Goal: Obtain resource: Download file/media

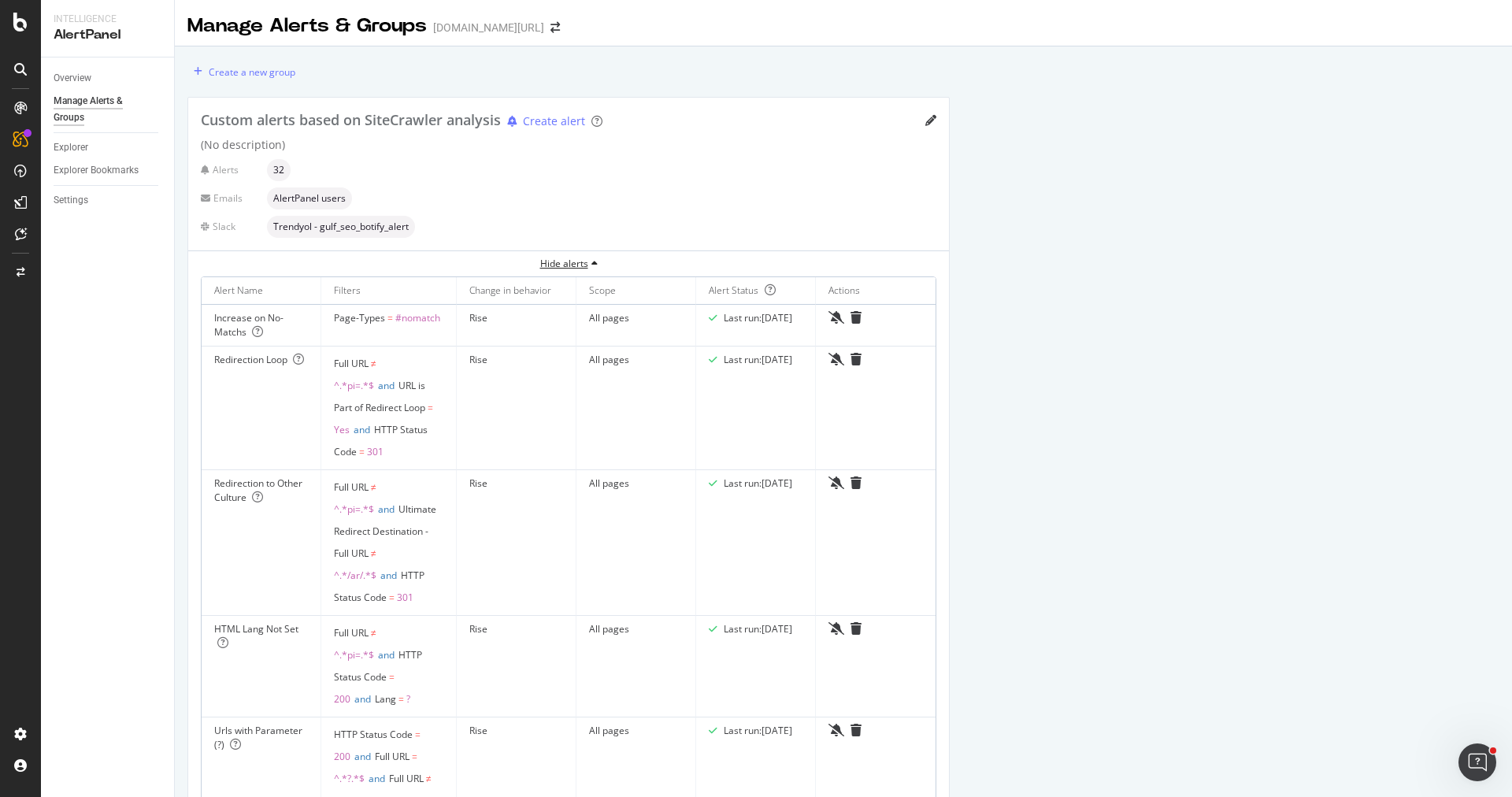
click at [586, 259] on div "Hide alerts" at bounding box center [568, 263] width 761 height 14
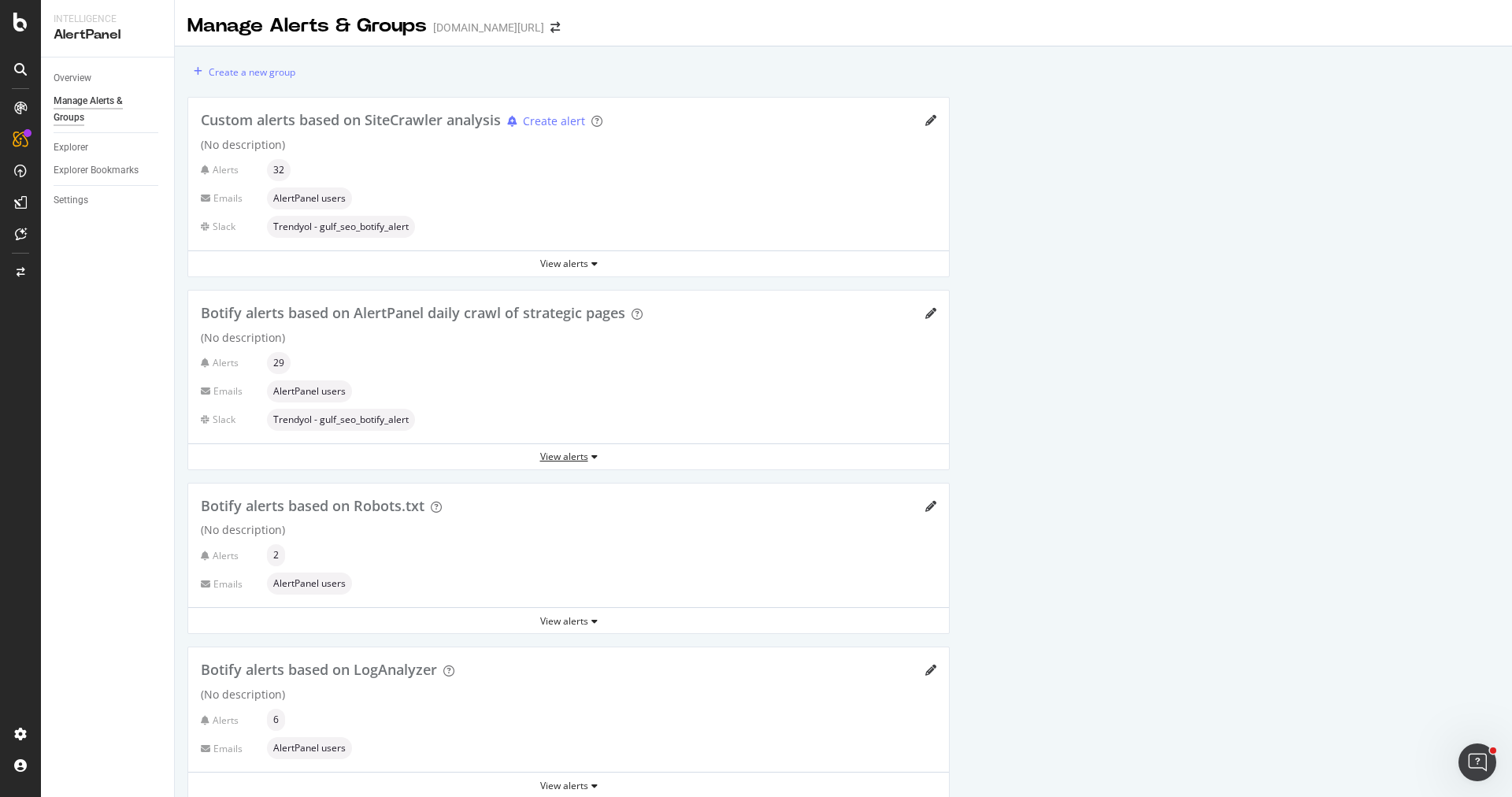
click at [544, 461] on div "View alerts" at bounding box center [568, 457] width 761 height 24
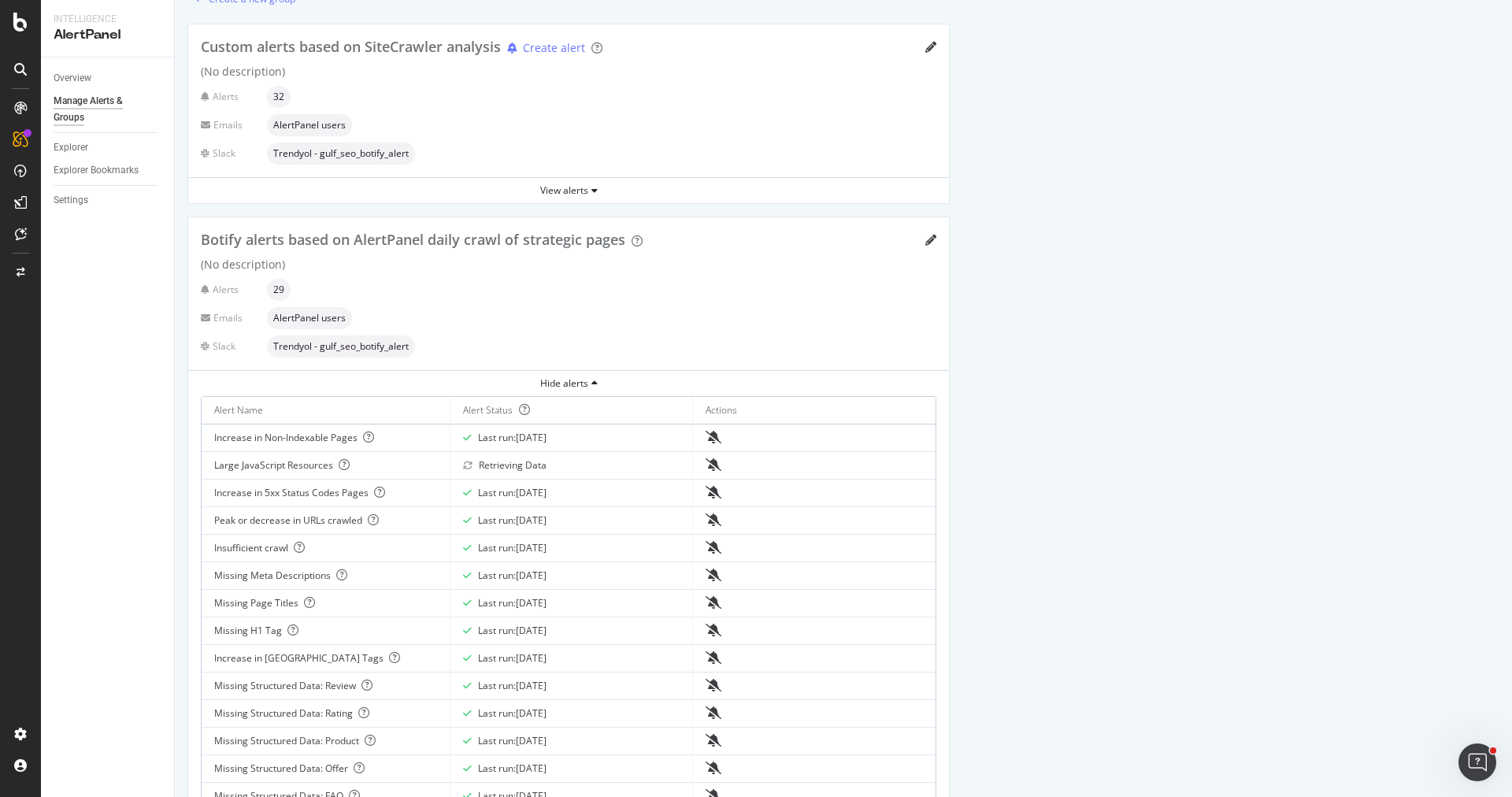
scroll to position [87, 0]
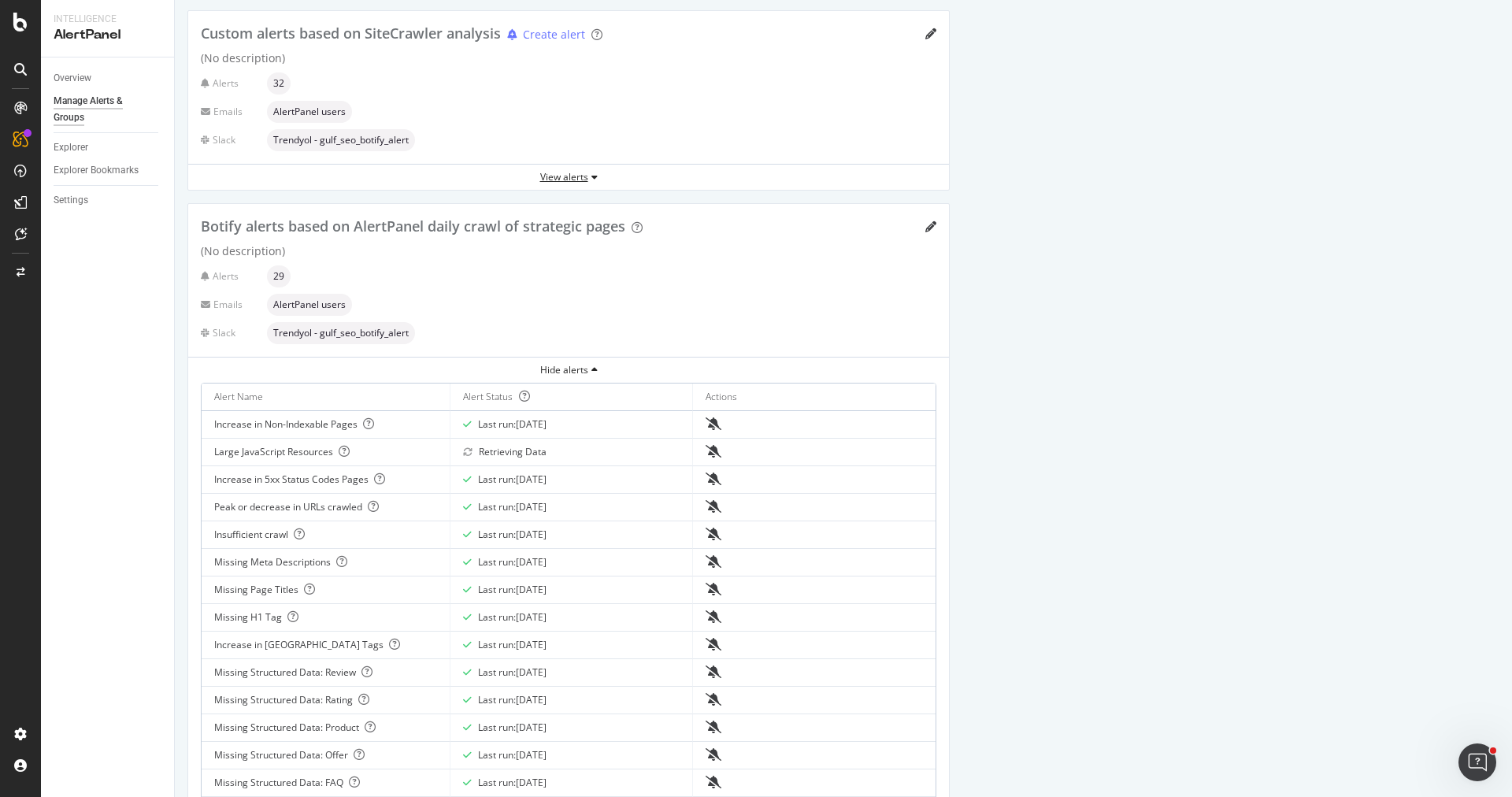
click at [591, 177] on icon "button" at bounding box center [594, 177] width 6 height 10
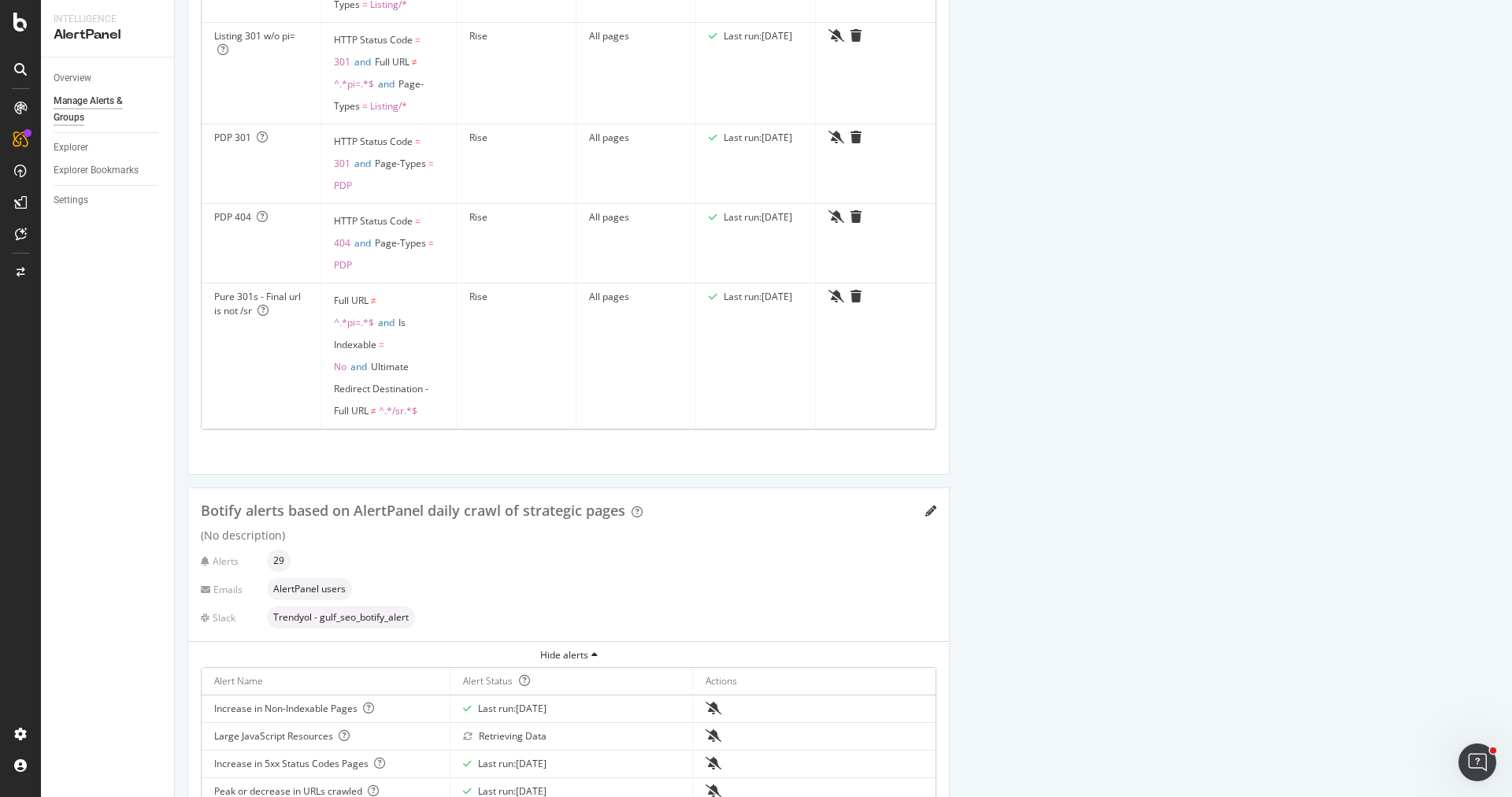
scroll to position [3462, 0]
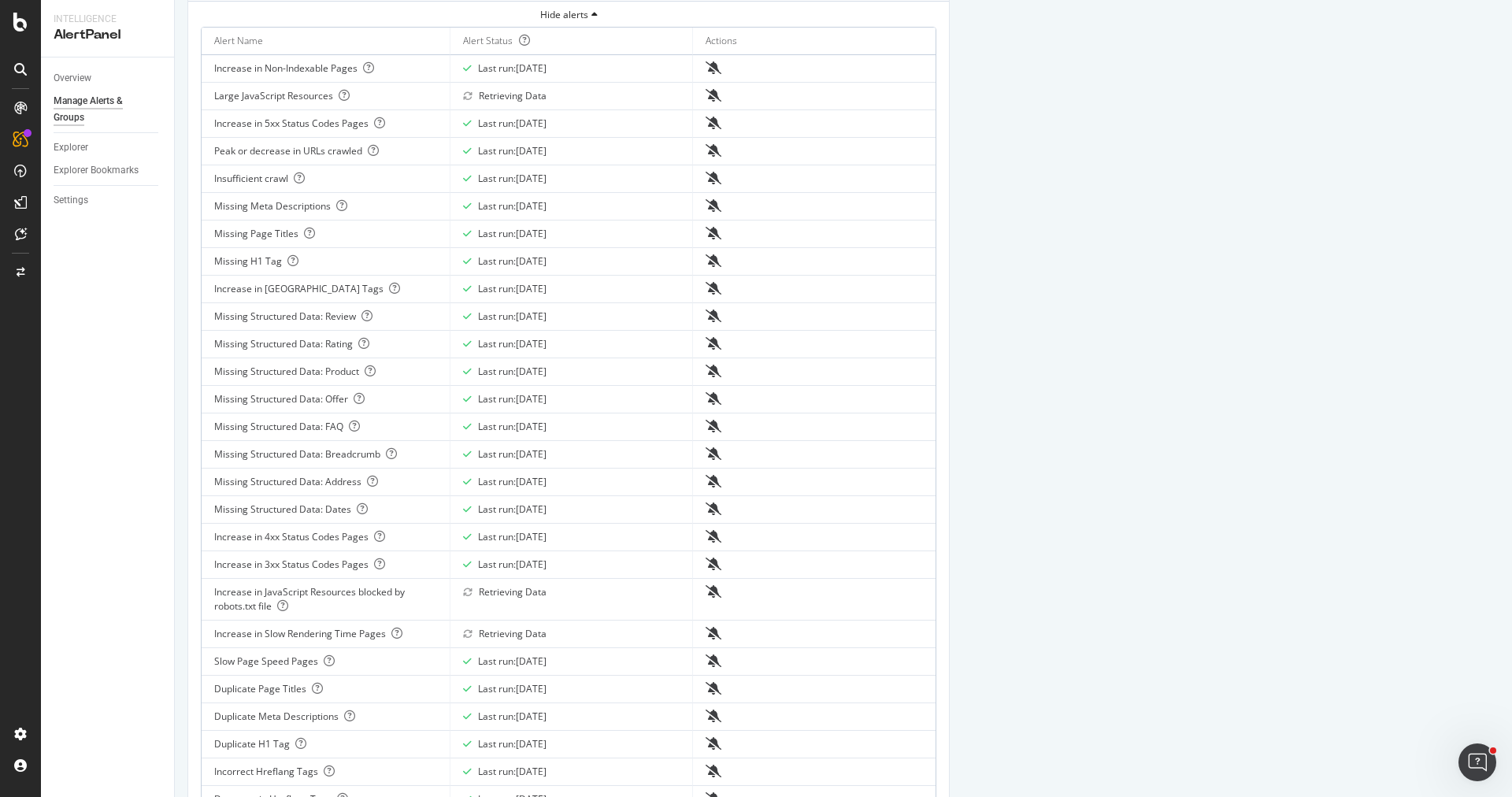
click at [215, 304] on td "Missing Structured Data: Review" at bounding box center [326, 317] width 249 height 28
drag, startPoint x: 220, startPoint y: 300, endPoint x: 711, endPoint y: 325, distance: 491.6
click at [709, 324] on tbody "Increase in Non-Indexable Pages Last run: [DATE] Large JavaScript Resources Ret…" at bounding box center [568, 461] width 734 height 814
drag, startPoint x: 205, startPoint y: 363, endPoint x: 831, endPoint y: 360, distance: 626.0
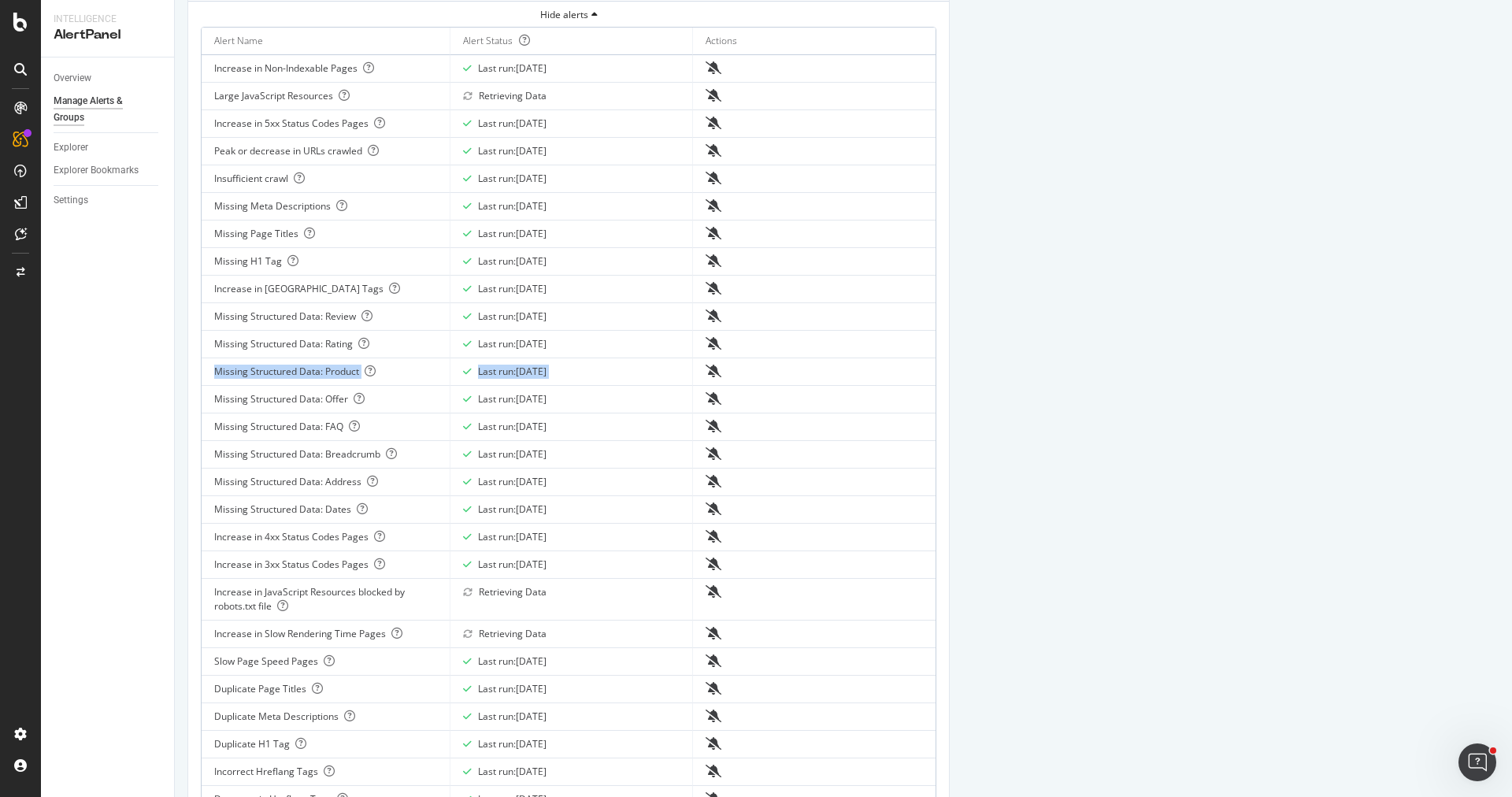
click at [831, 360] on tr "Missing Structured Data: Product Last run: [DATE]" at bounding box center [568, 372] width 734 height 28
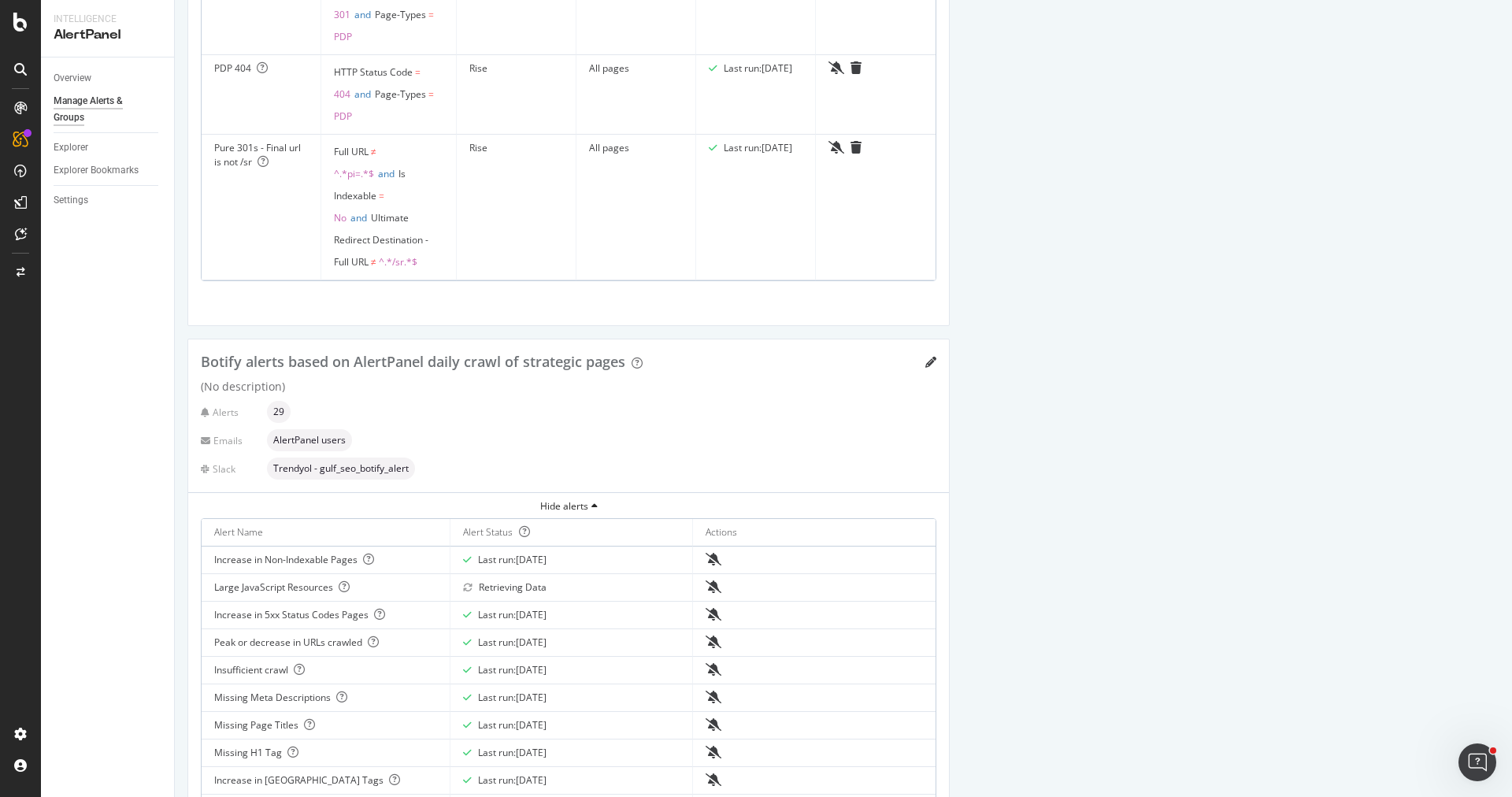
scroll to position [2736, 0]
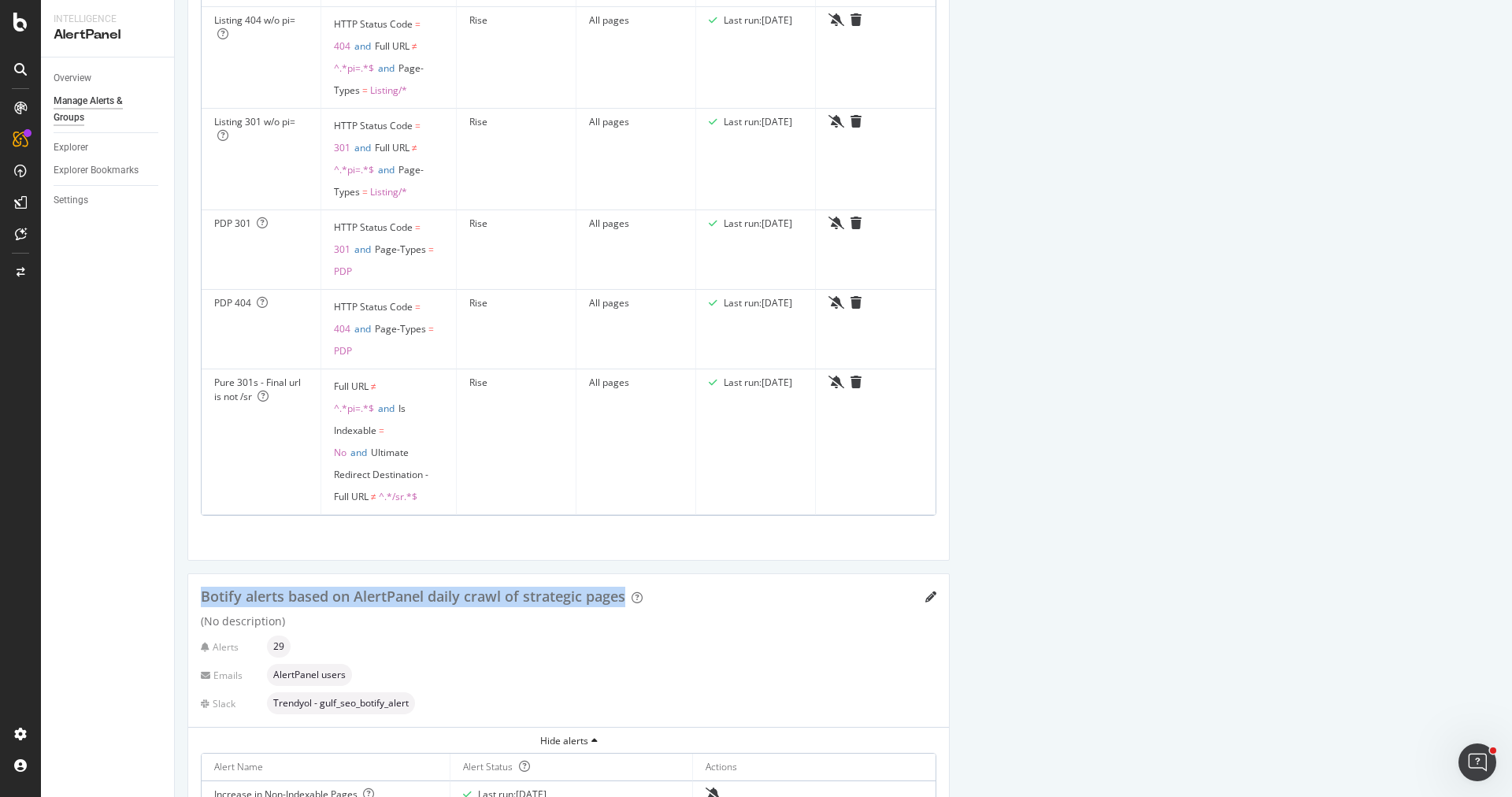
drag, startPoint x: 720, startPoint y: 591, endPoint x: 182, endPoint y: 591, distance: 538.0
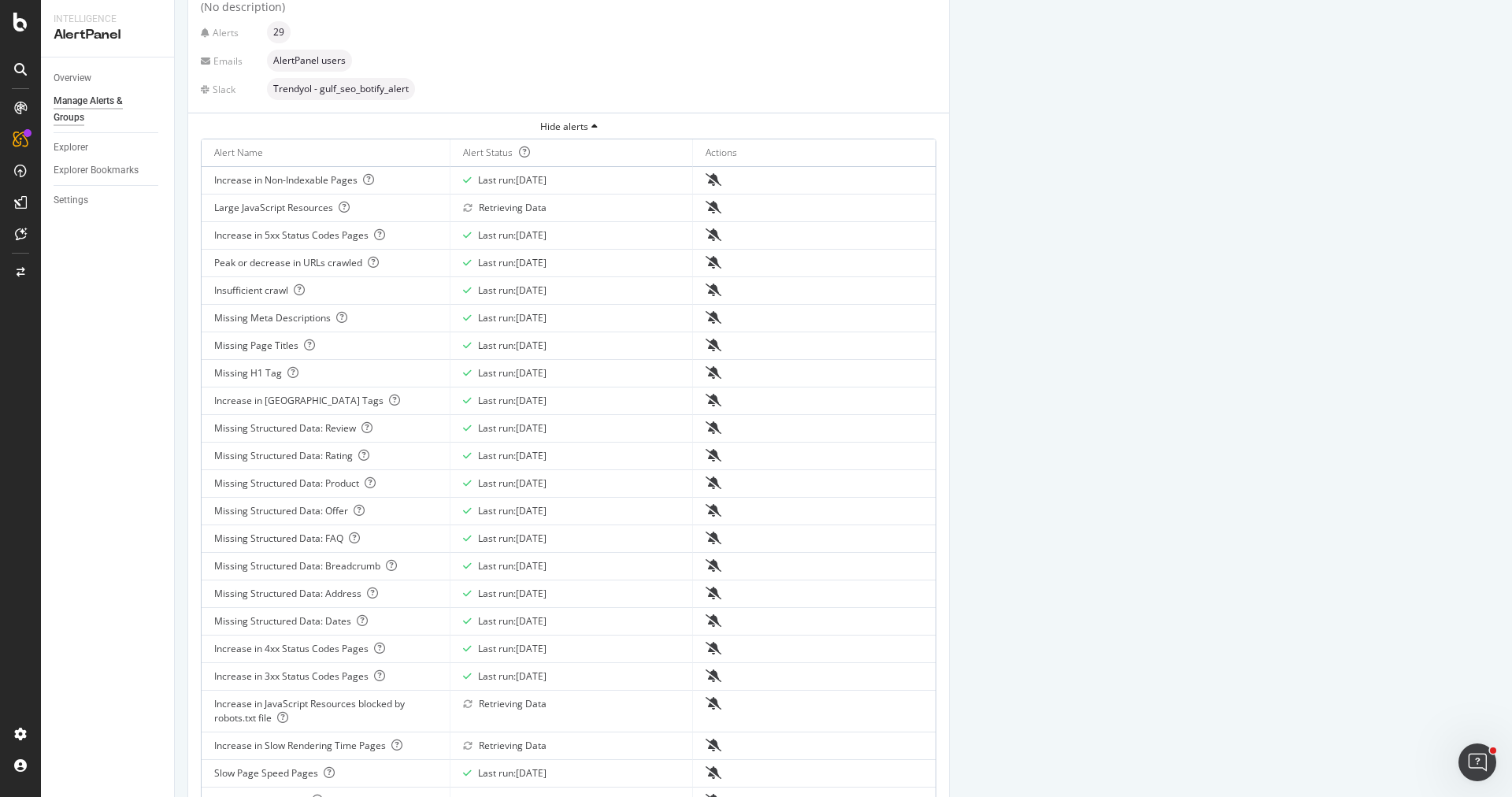
scroll to position [3281, 0]
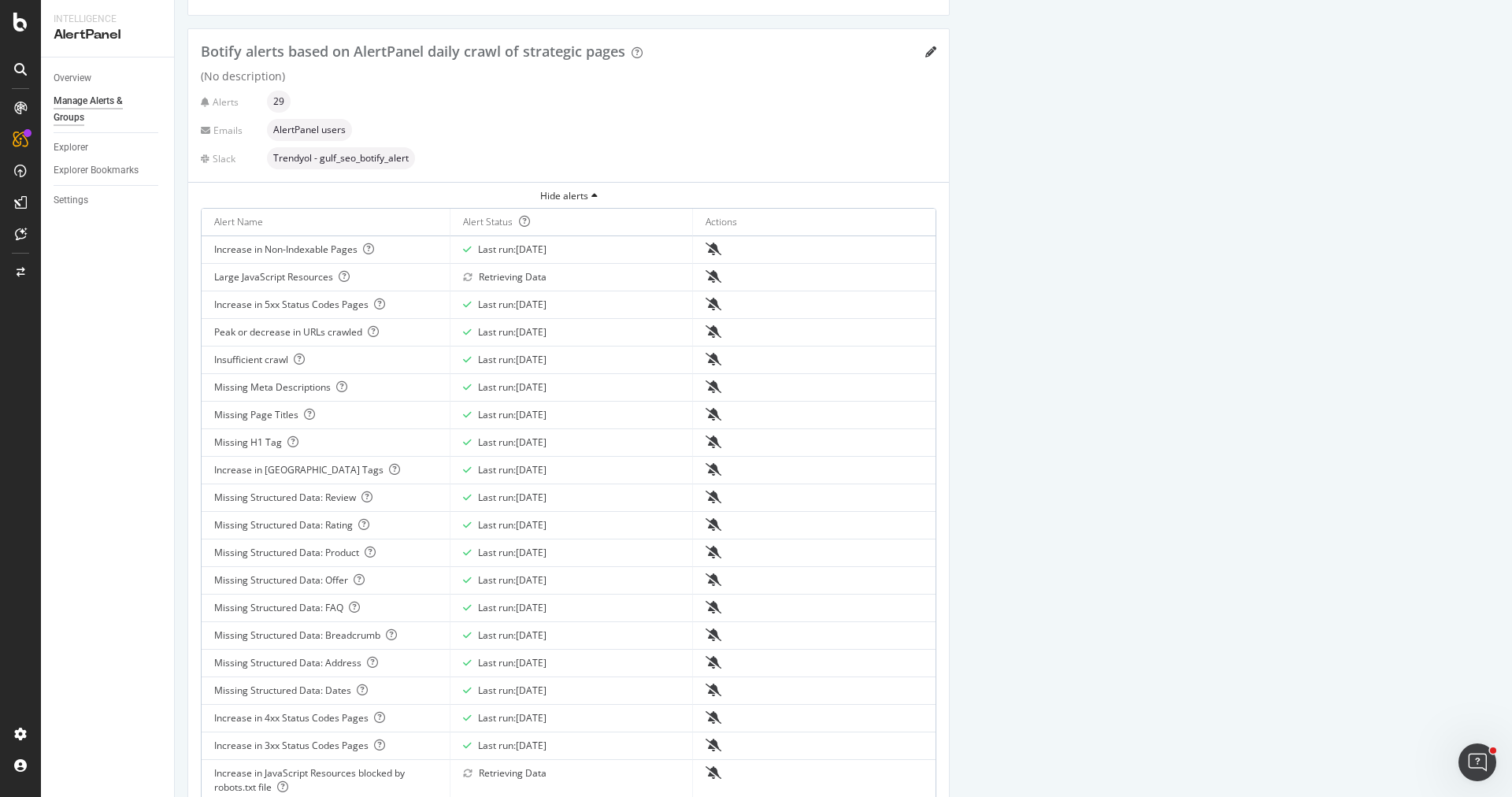
click at [96, 173] on div "SiteCrawler" at bounding box center [86, 178] width 56 height 16
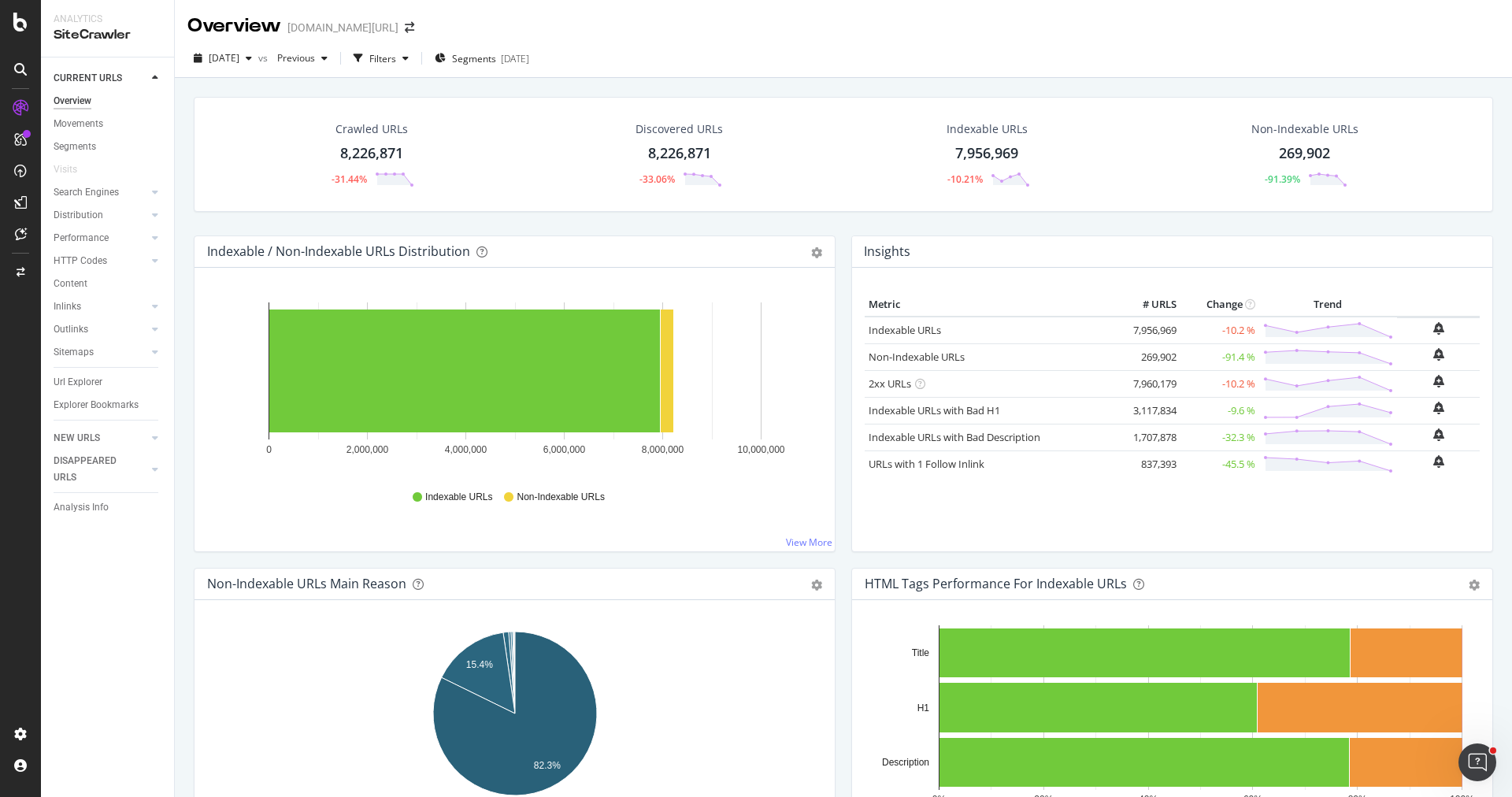
drag, startPoint x: 98, startPoint y: 379, endPoint x: 433, endPoint y: 326, distance: 339.2
click at [98, 379] on div "Url Explorer" at bounding box center [77, 383] width 49 height 17
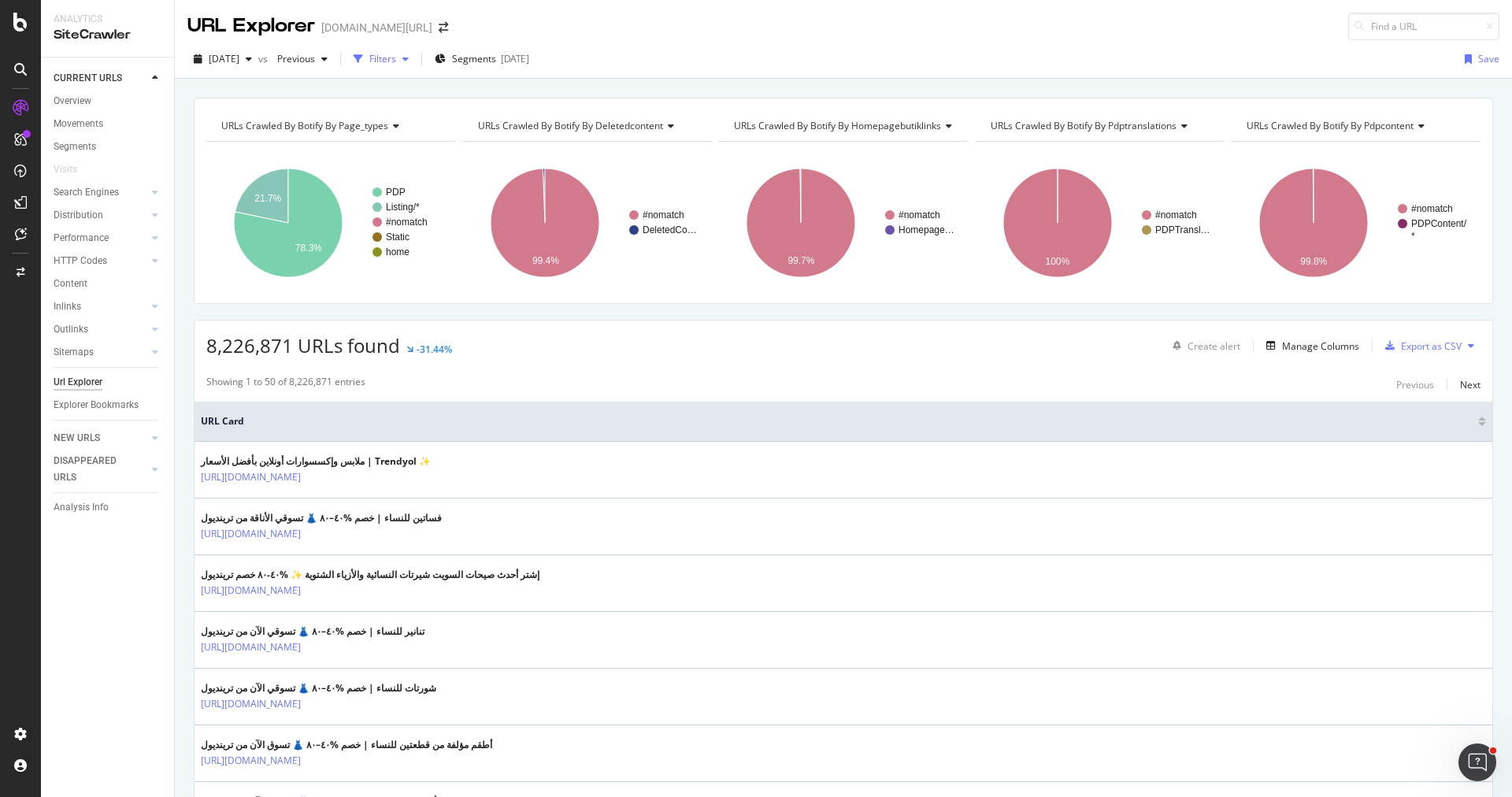
click at [396, 65] on div "Filters" at bounding box center [383, 58] width 27 height 14
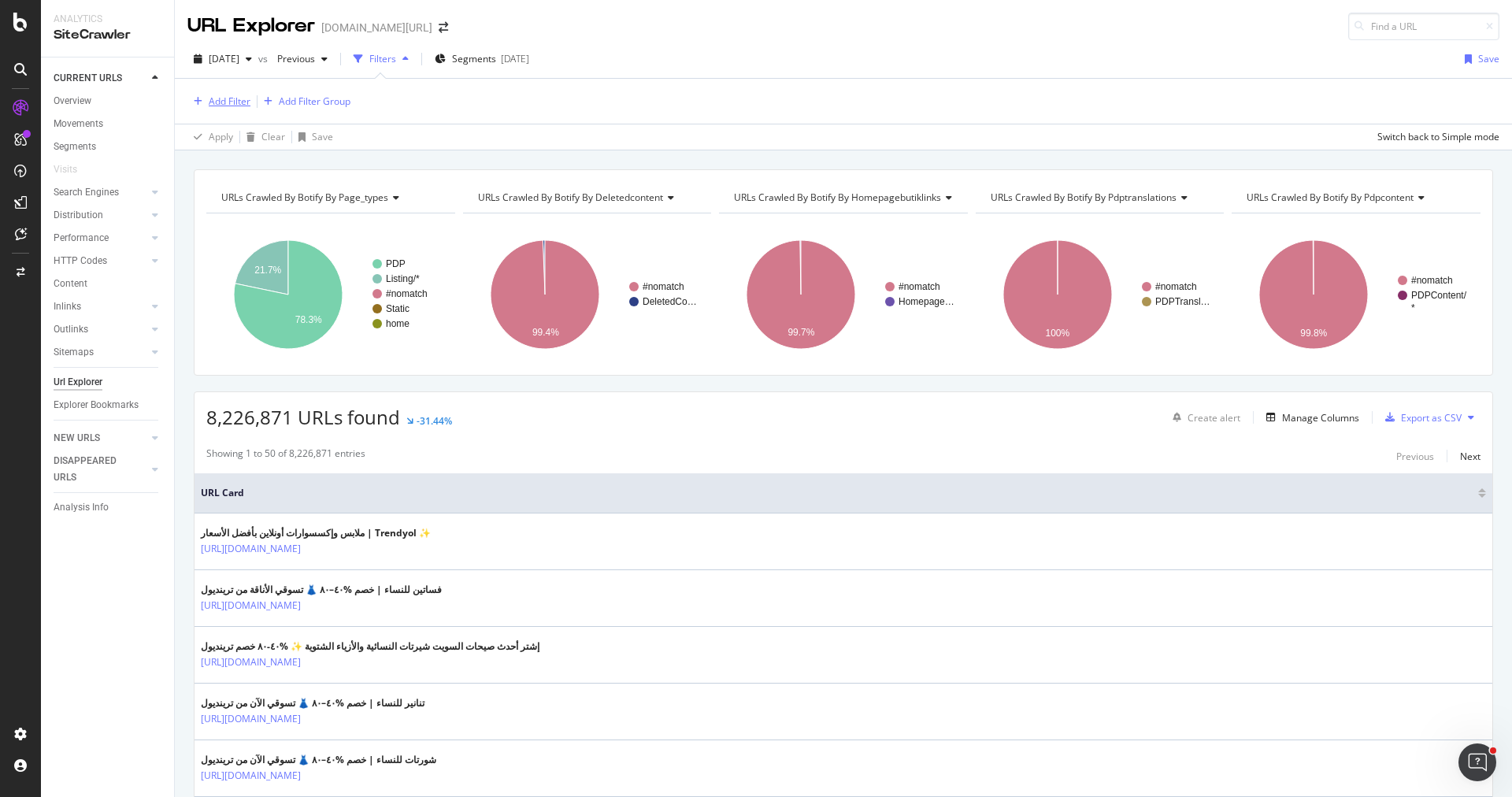
click at [232, 109] on button "Add Filter" at bounding box center [218, 102] width 63 height 19
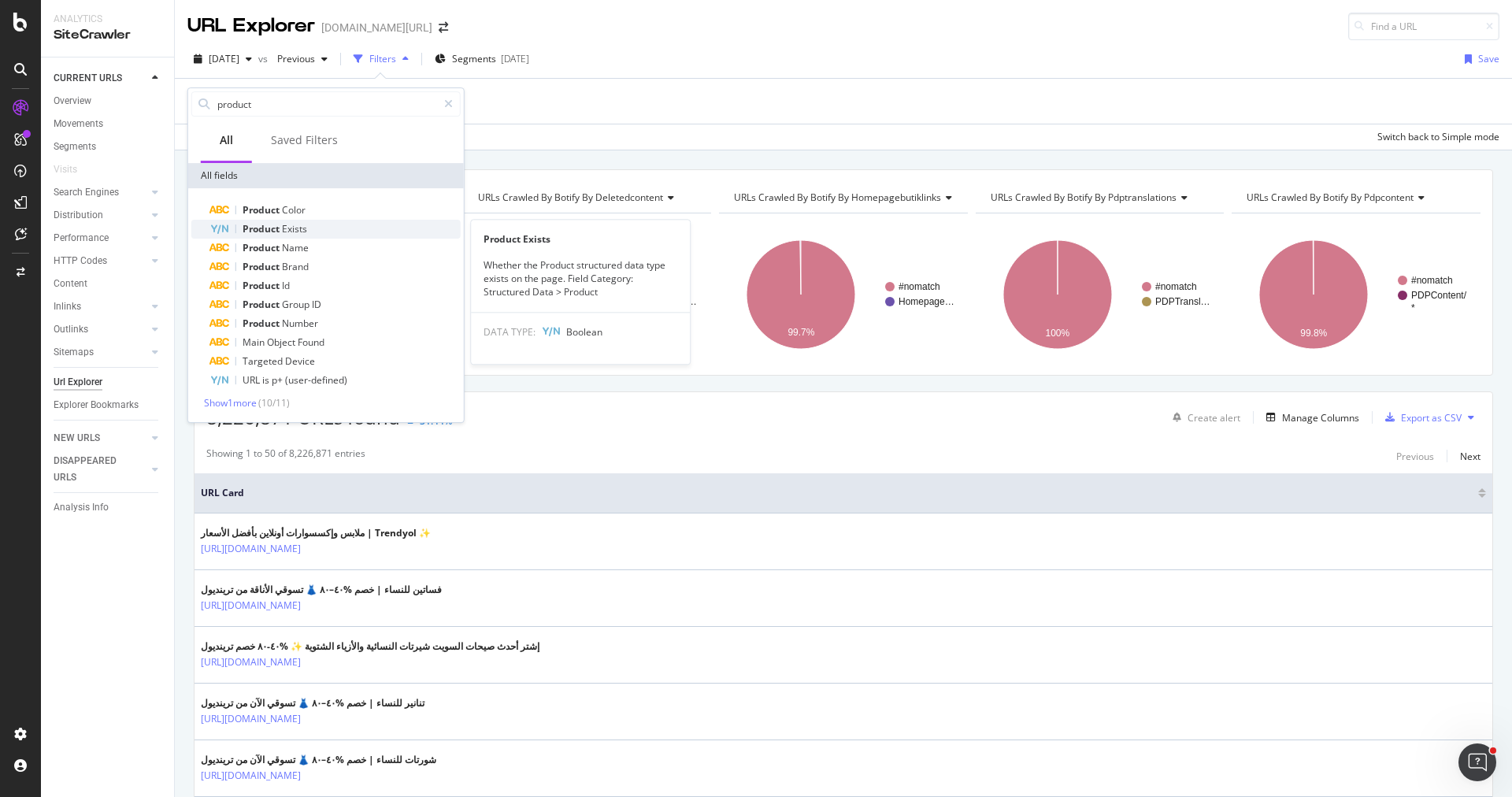
type input "product"
click at [338, 224] on div "Product Exists" at bounding box center [335, 230] width 250 height 19
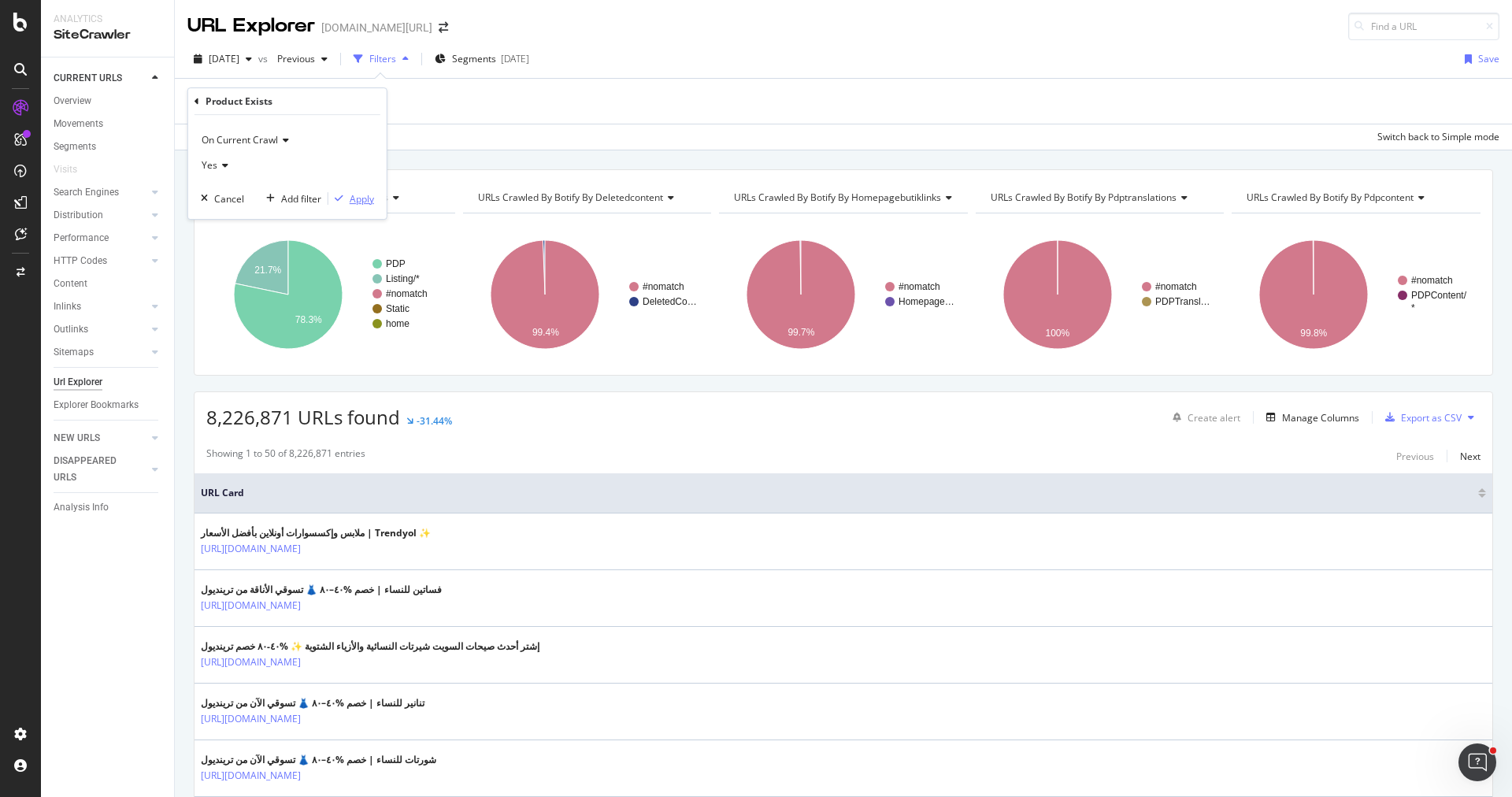
click at [347, 191] on div "Apply" at bounding box center [351, 198] width 45 height 14
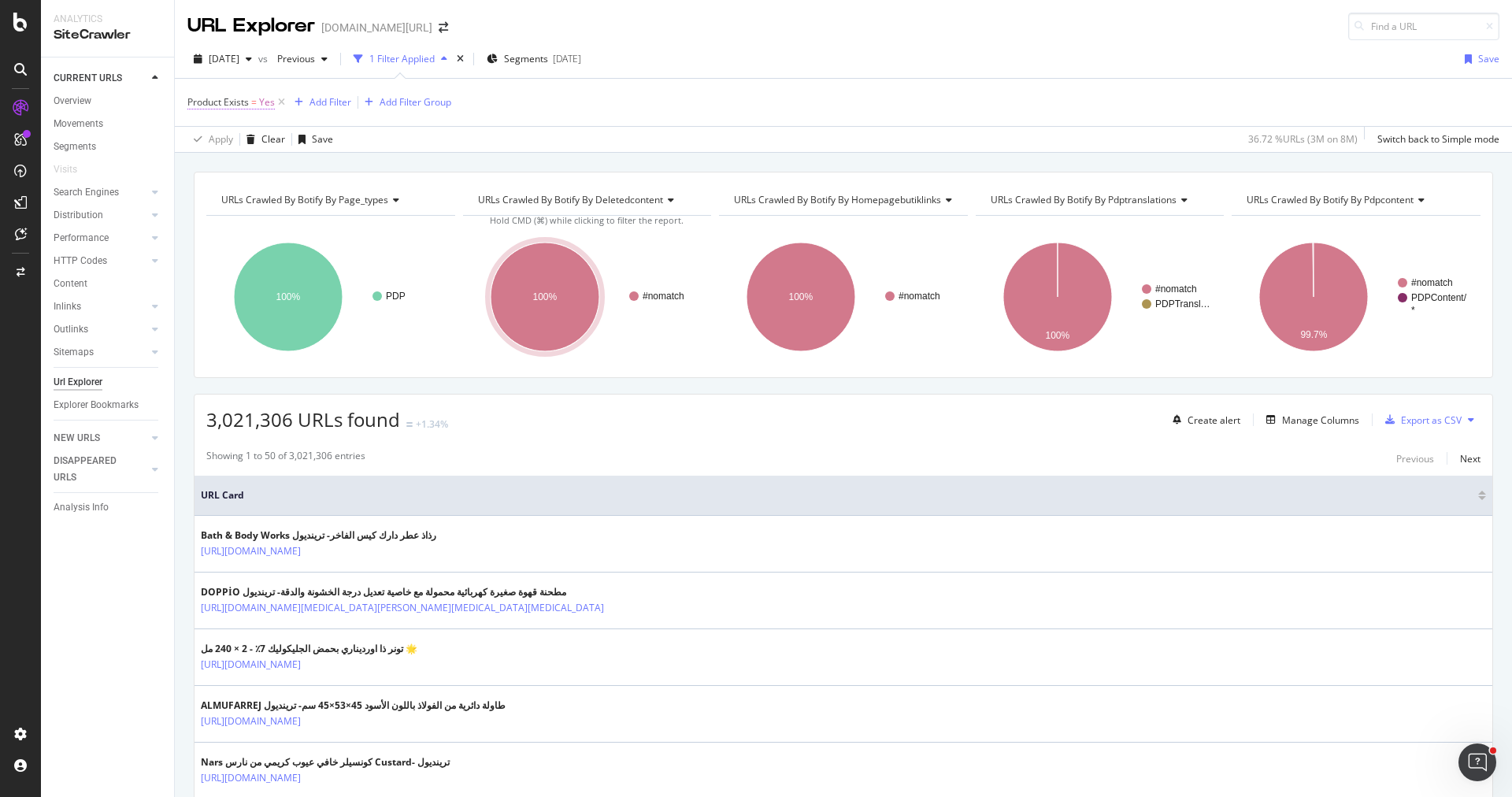
click at [249, 98] on span "Product Exists = Yes" at bounding box center [231, 103] width 88 height 14
click at [239, 159] on div "Yes" at bounding box center [287, 163] width 173 height 26
click at [232, 209] on div "No" at bounding box center [289, 216] width 169 height 21
click at [361, 202] on div "Apply" at bounding box center [351, 196] width 45 height 14
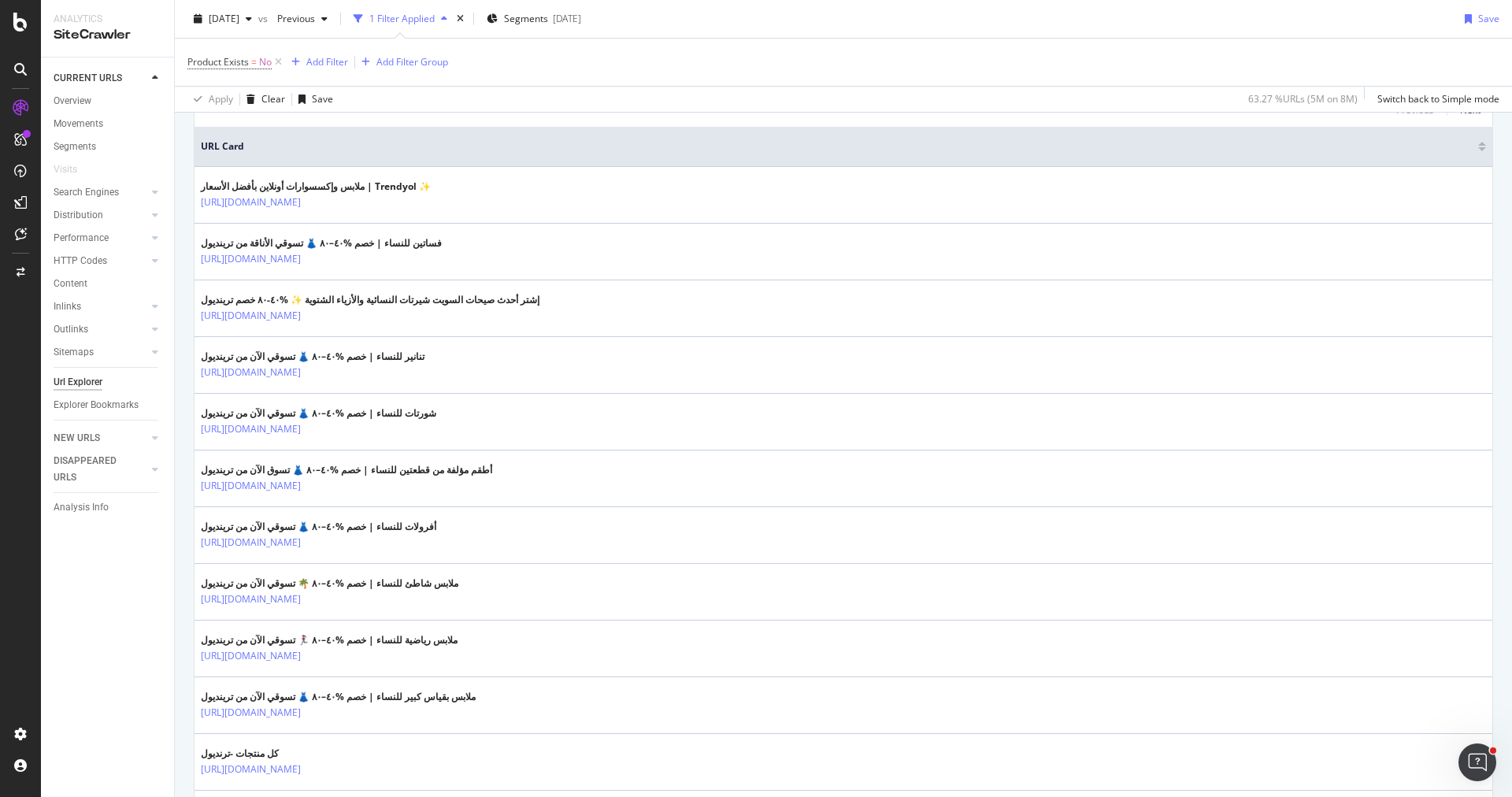
scroll to position [57, 0]
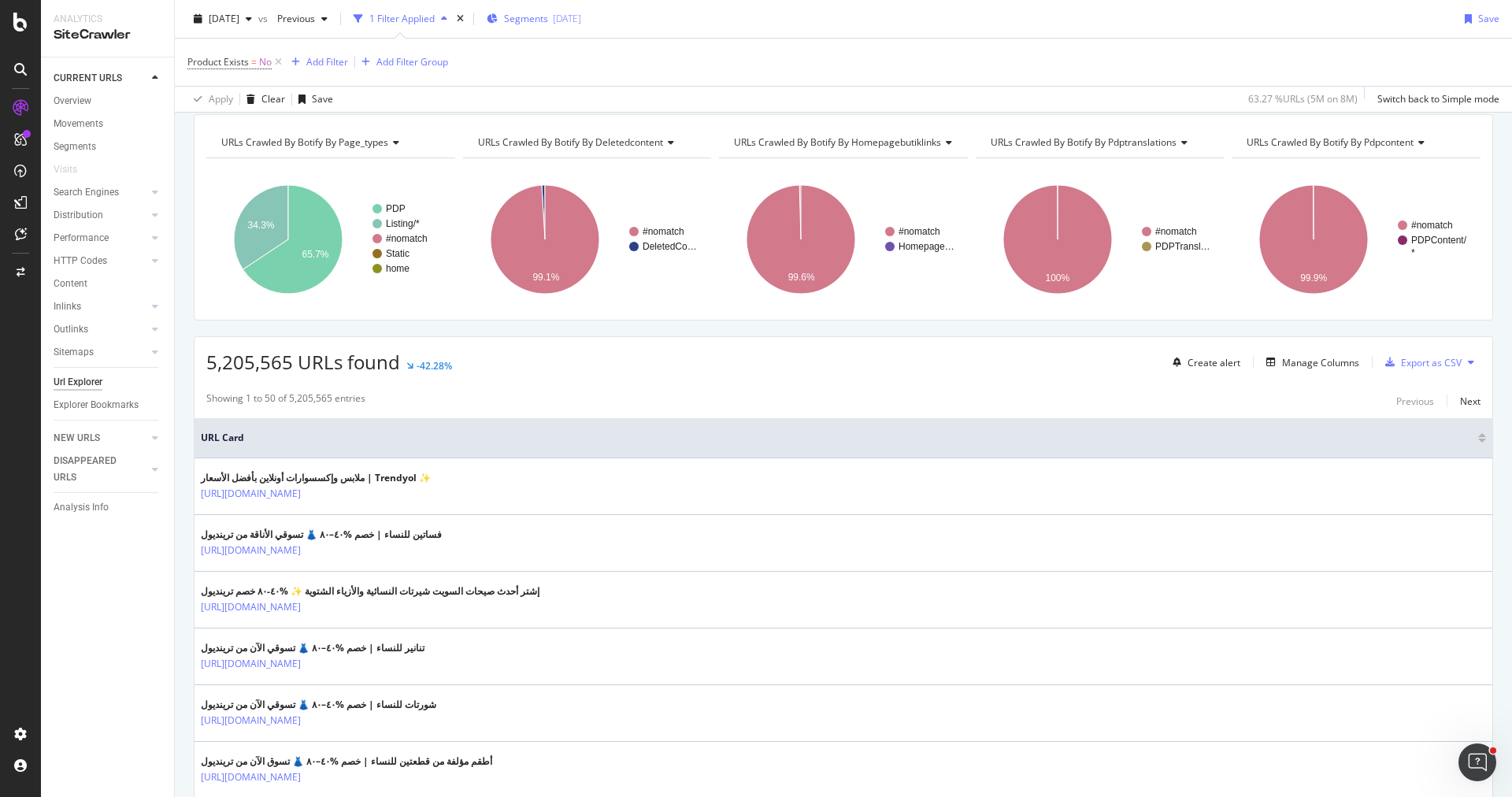
click at [539, 14] on span "Segments" at bounding box center [526, 18] width 44 height 14
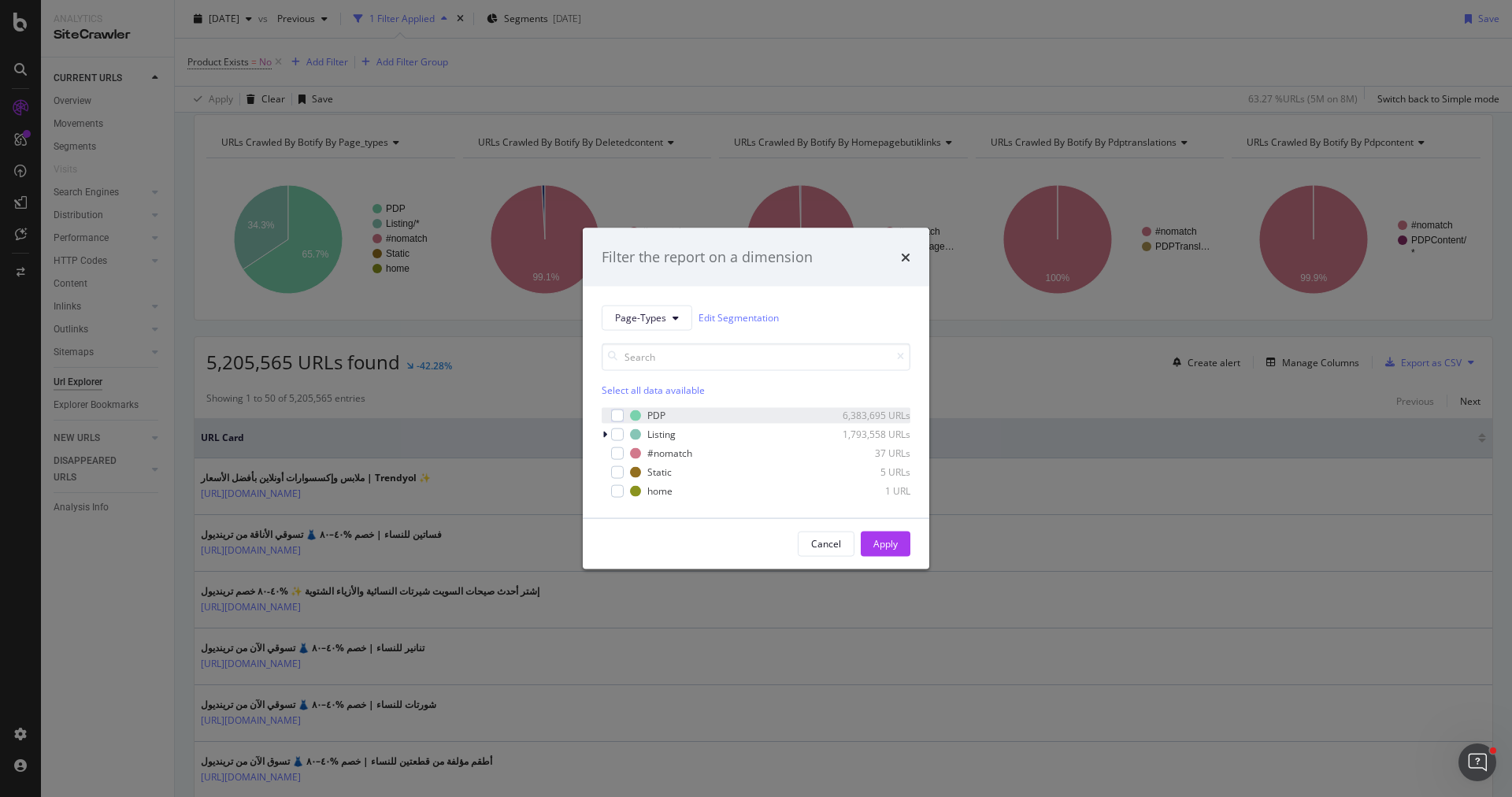
click at [617, 407] on div "PDP 6,383,695 URLs" at bounding box center [755, 415] width 308 height 16
drag, startPoint x: 875, startPoint y: 549, endPoint x: 735, endPoint y: 775, distance: 265.8
click at [875, 549] on div "Apply" at bounding box center [885, 544] width 25 height 14
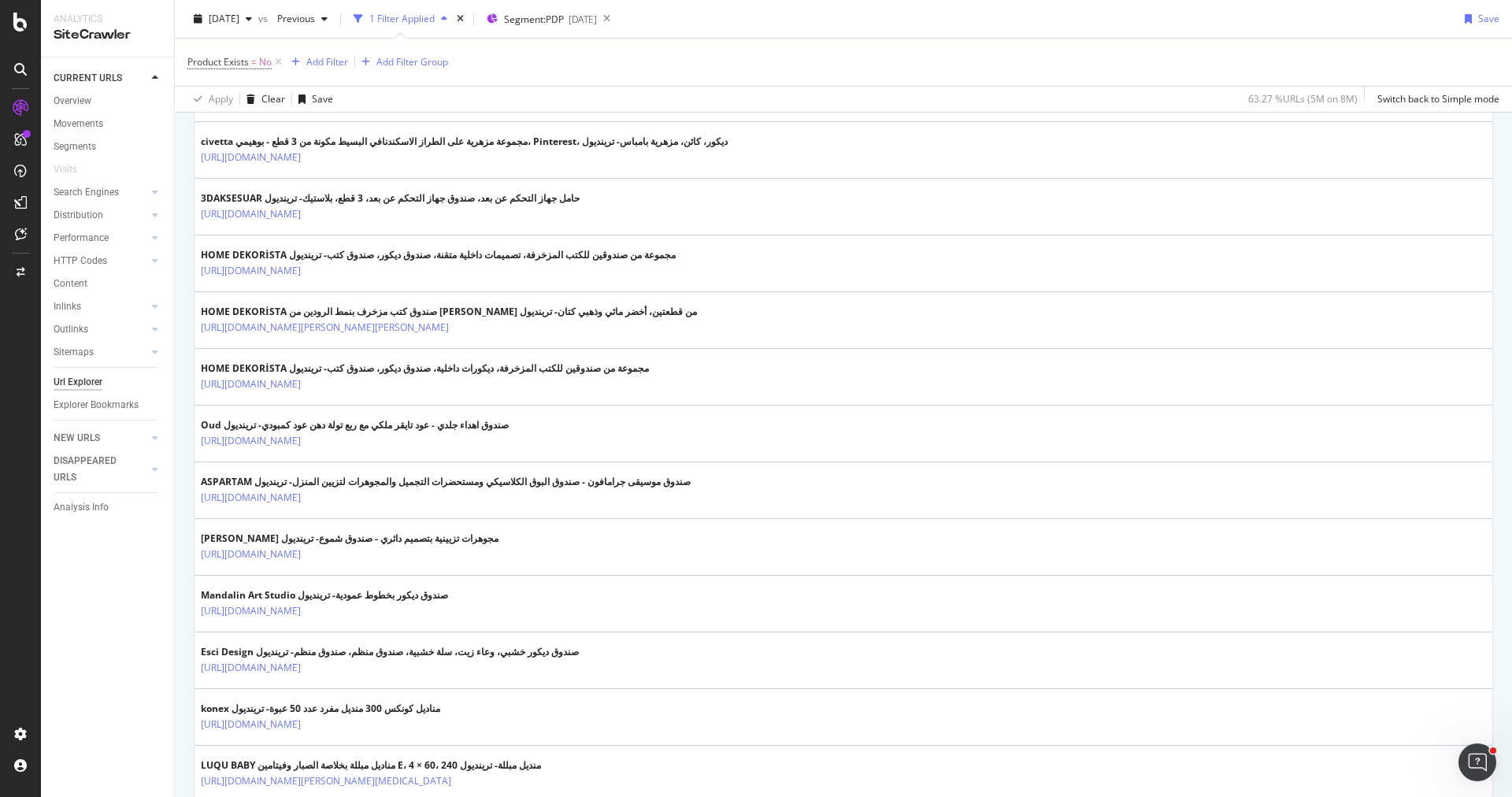
scroll to position [1347, 0]
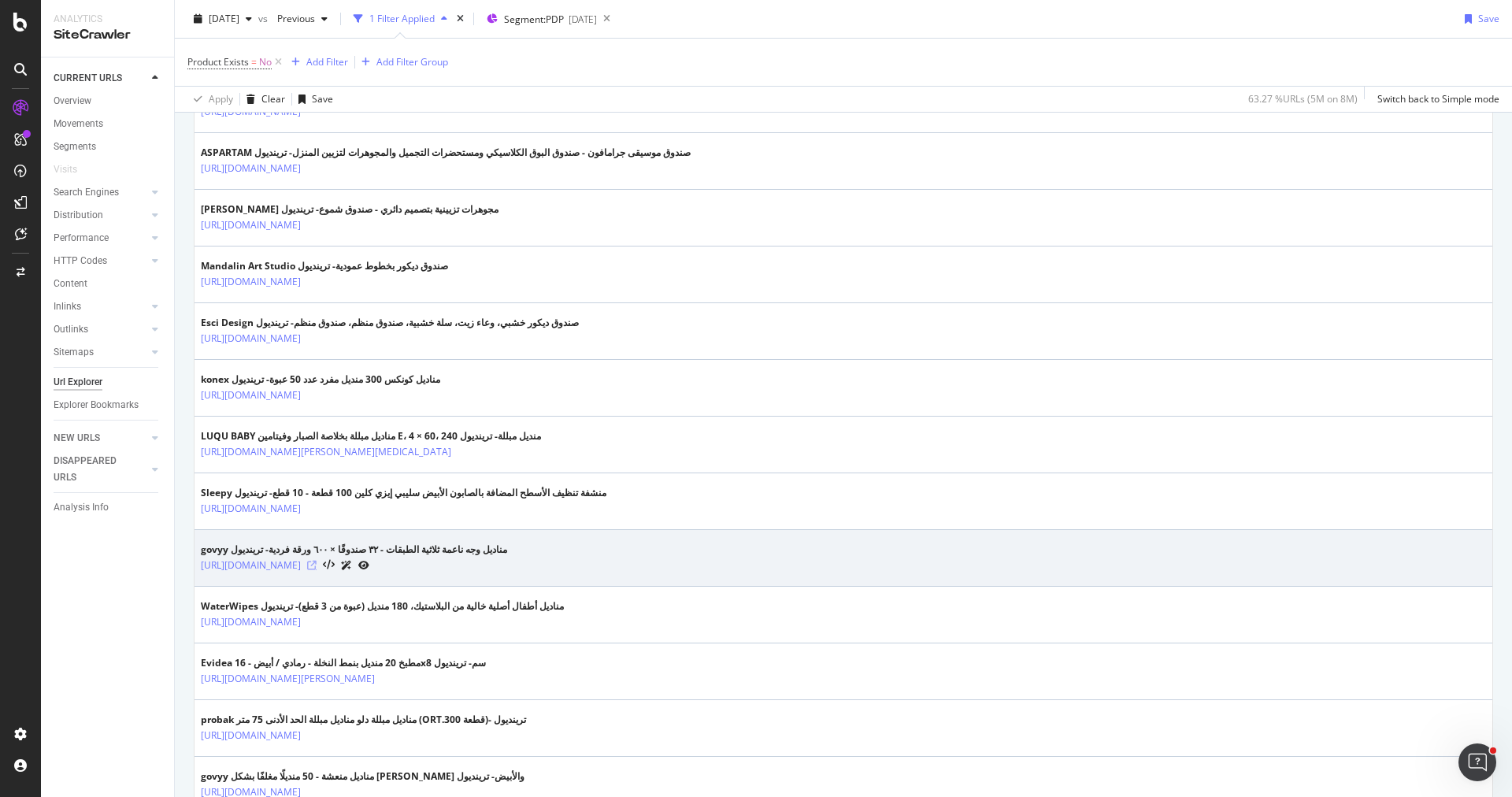
click at [316, 561] on icon at bounding box center [312, 566] width 10 height 10
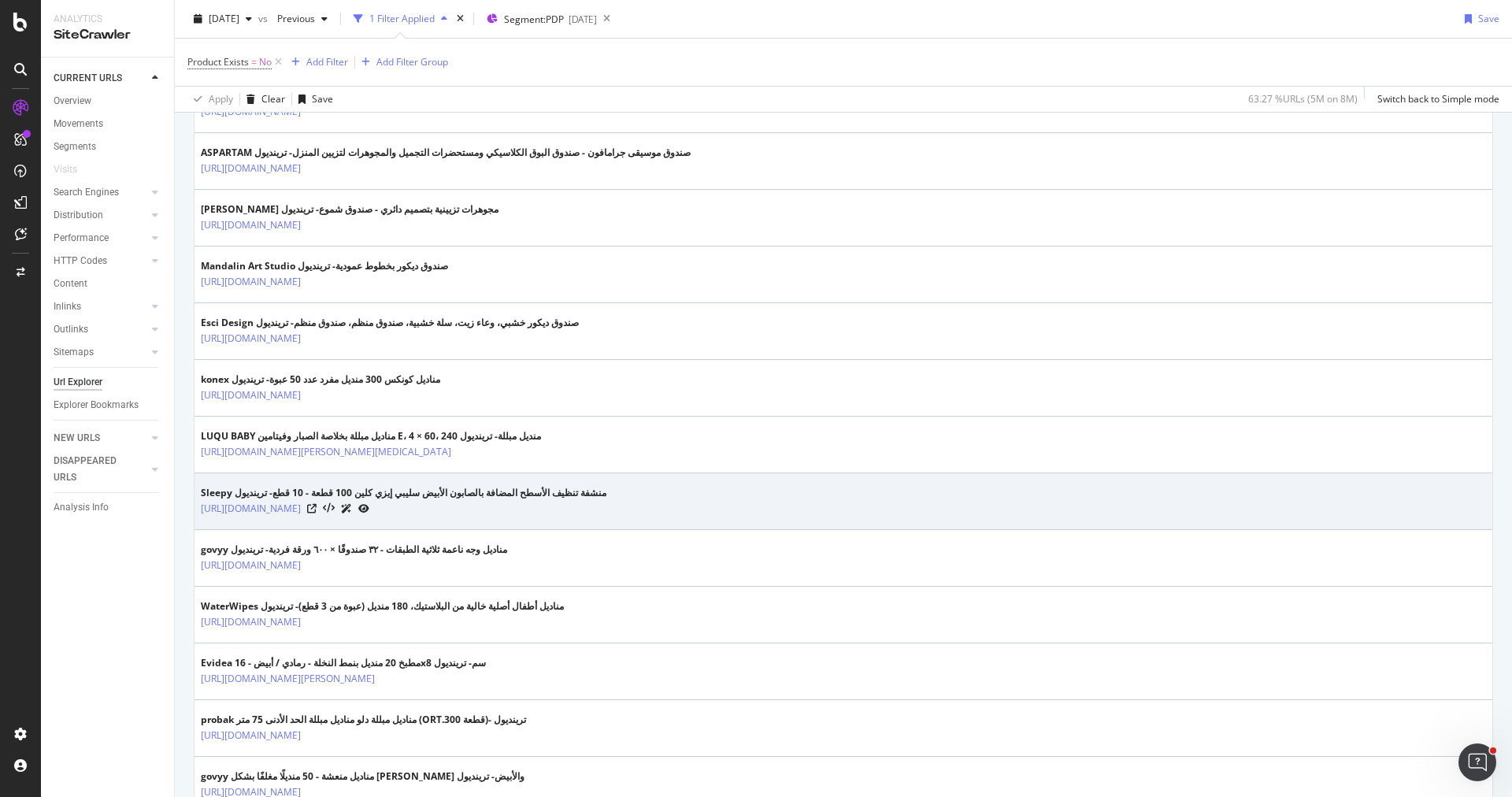
scroll to position [1820, 0]
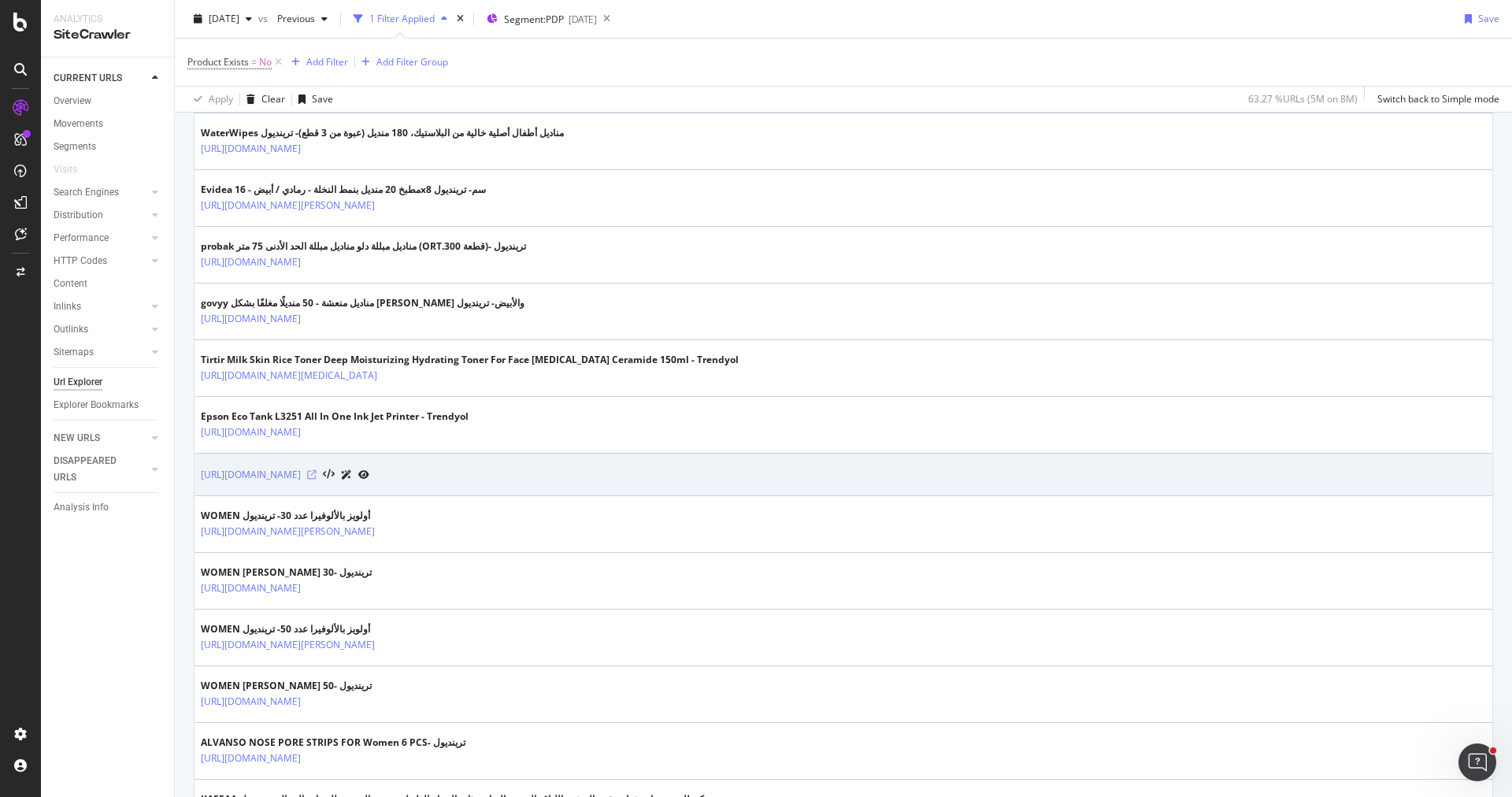
click at [316, 470] on icon at bounding box center [312, 475] width 10 height 10
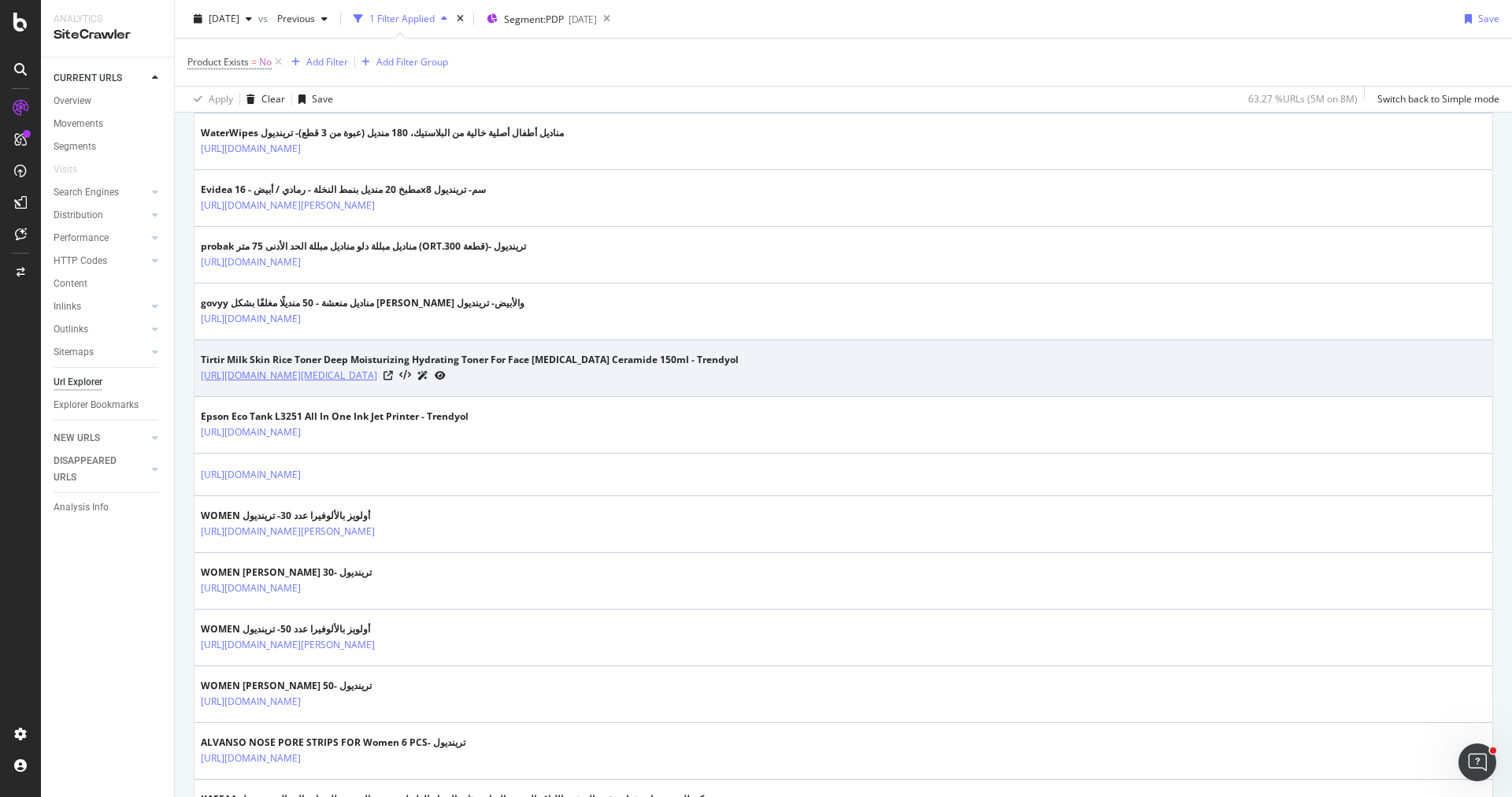
scroll to position [2609, 0]
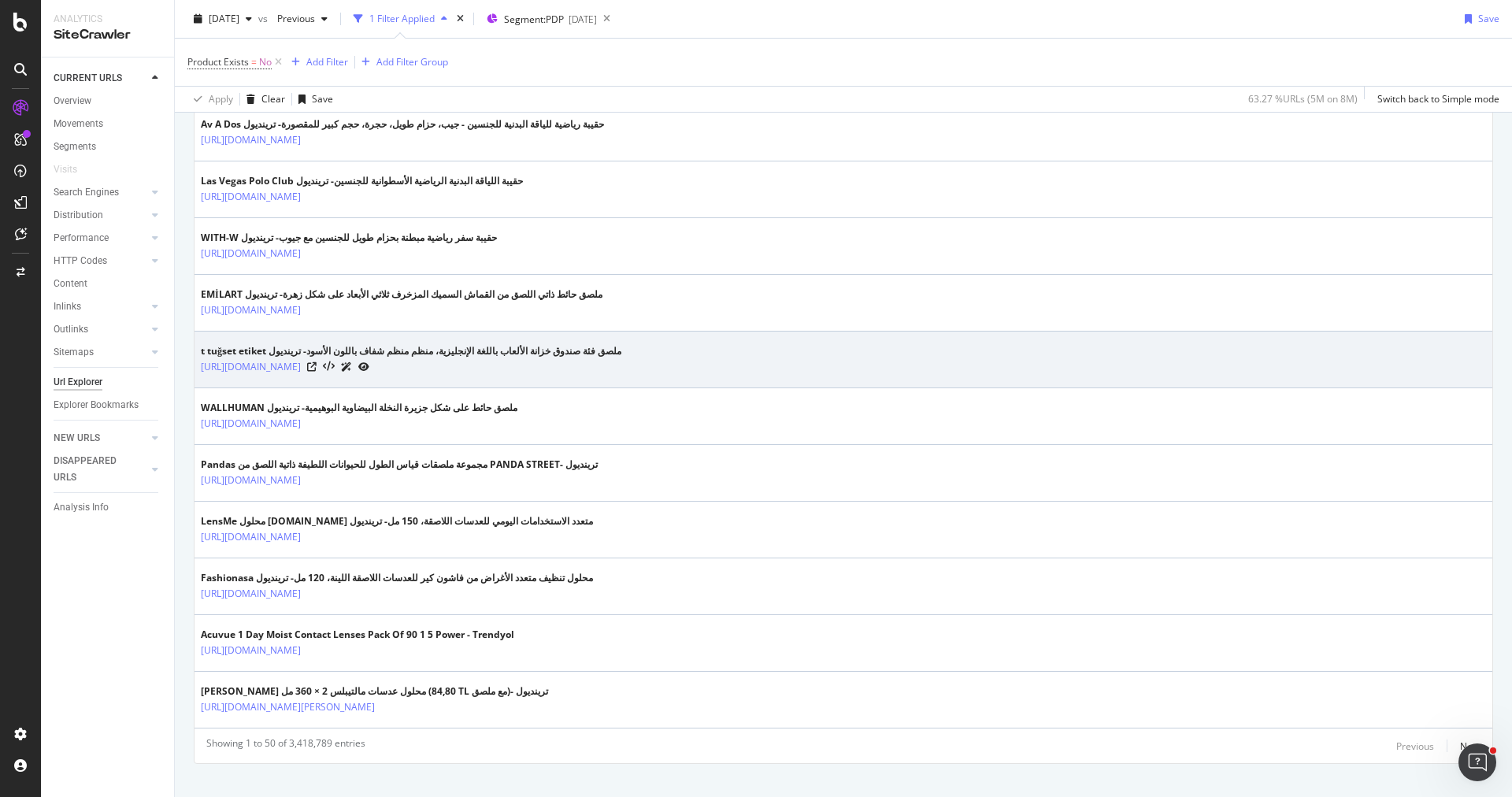
click at [370, 359] on div at bounding box center [339, 367] width 62 height 17
click at [316, 363] on icon at bounding box center [312, 367] width 10 height 10
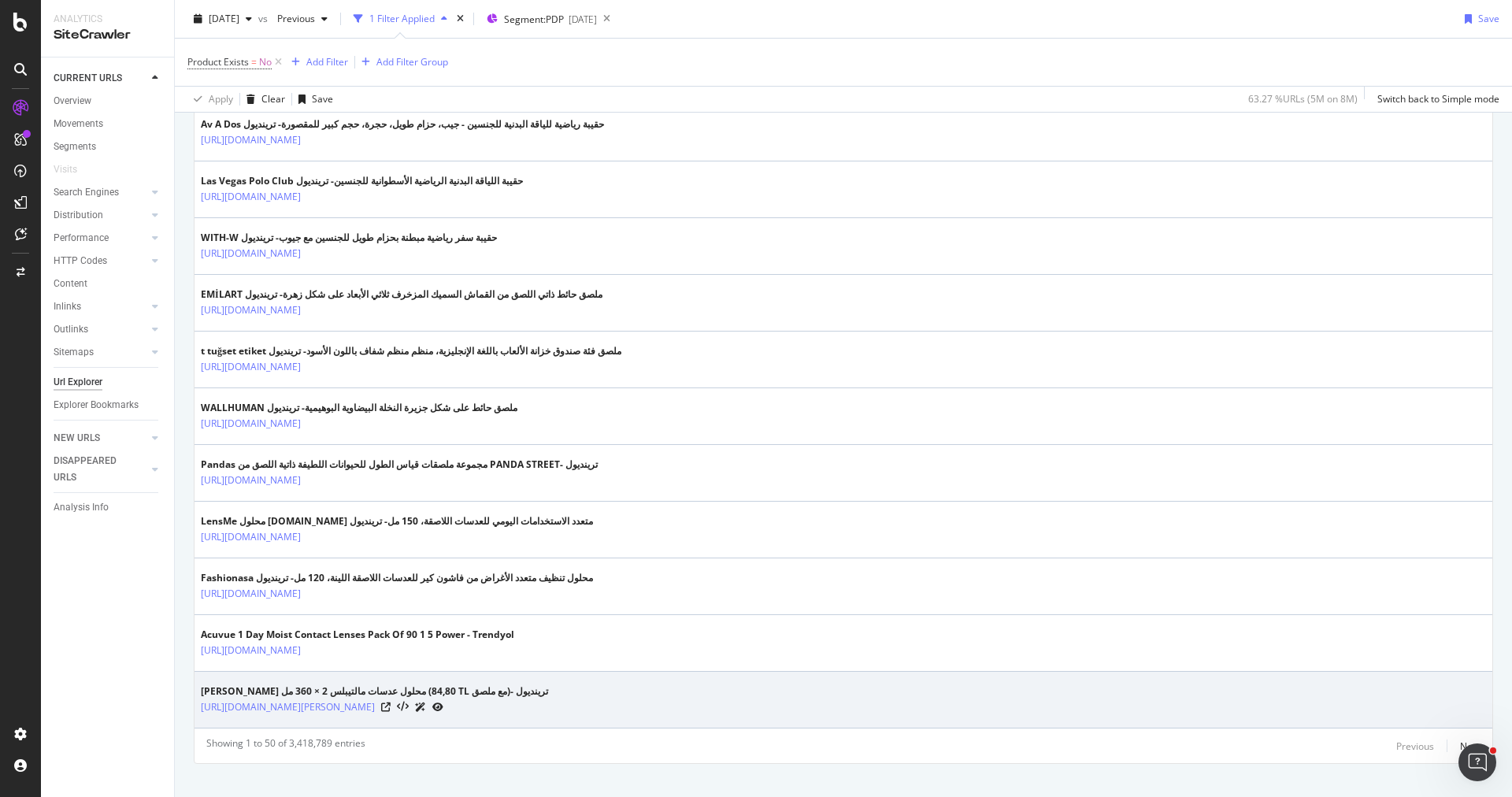
click at [444, 699] on div at bounding box center [412, 707] width 62 height 17
click at [390, 703] on icon at bounding box center [386, 708] width 10 height 10
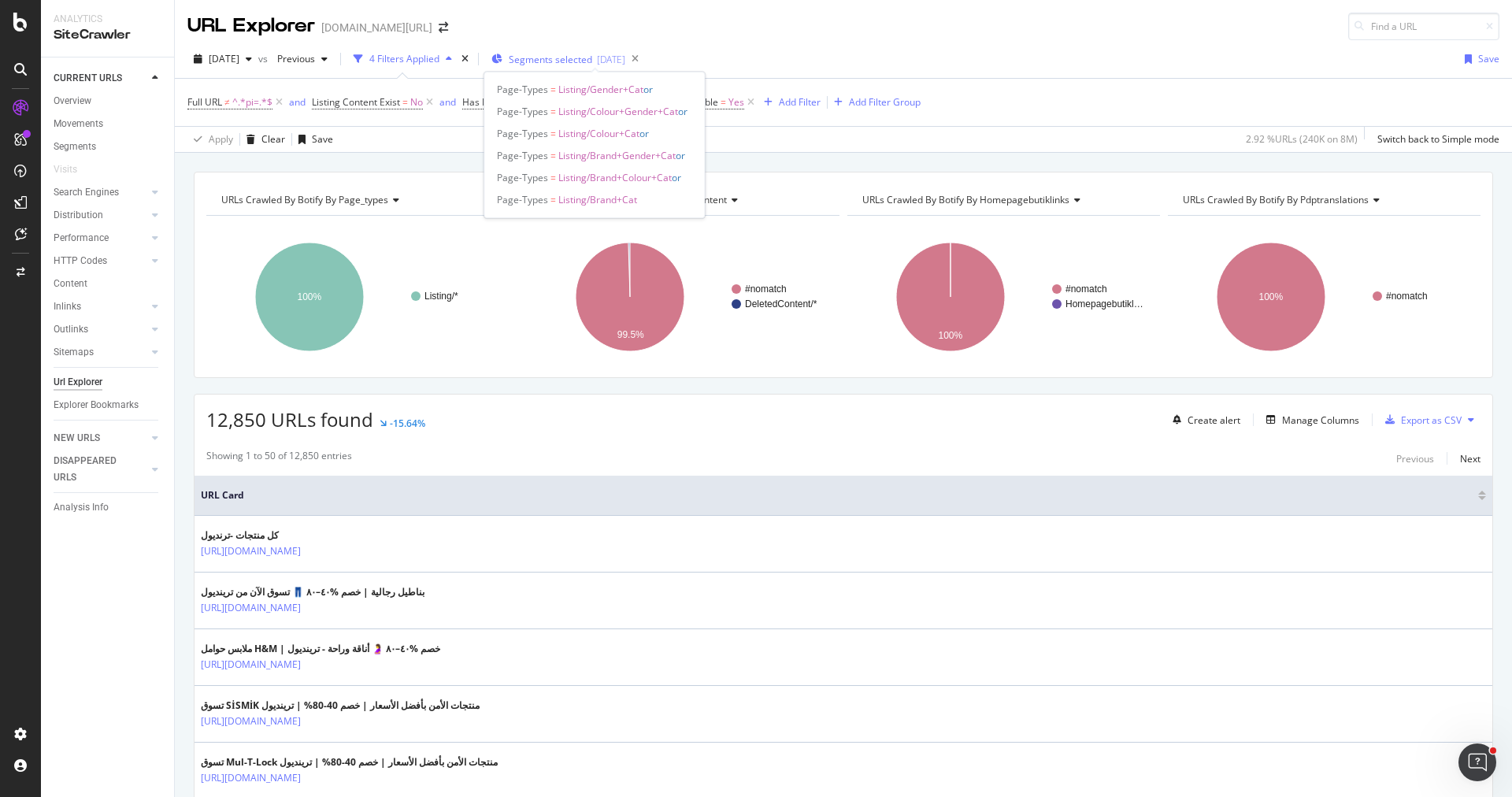
click at [562, 57] on span "Segments selected" at bounding box center [550, 59] width 84 height 14
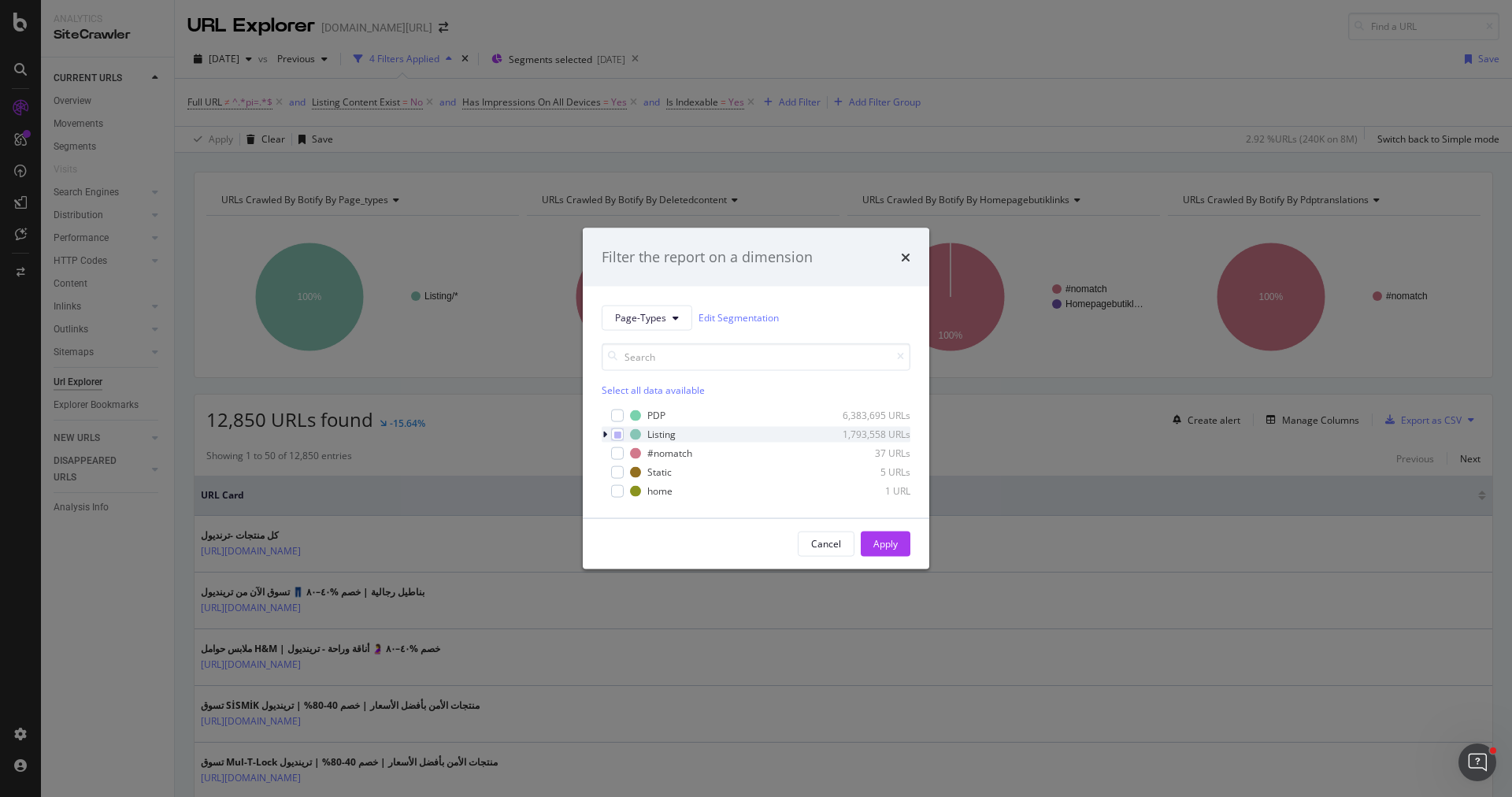
click at [608, 434] on div "modal" at bounding box center [606, 434] width 10 height 16
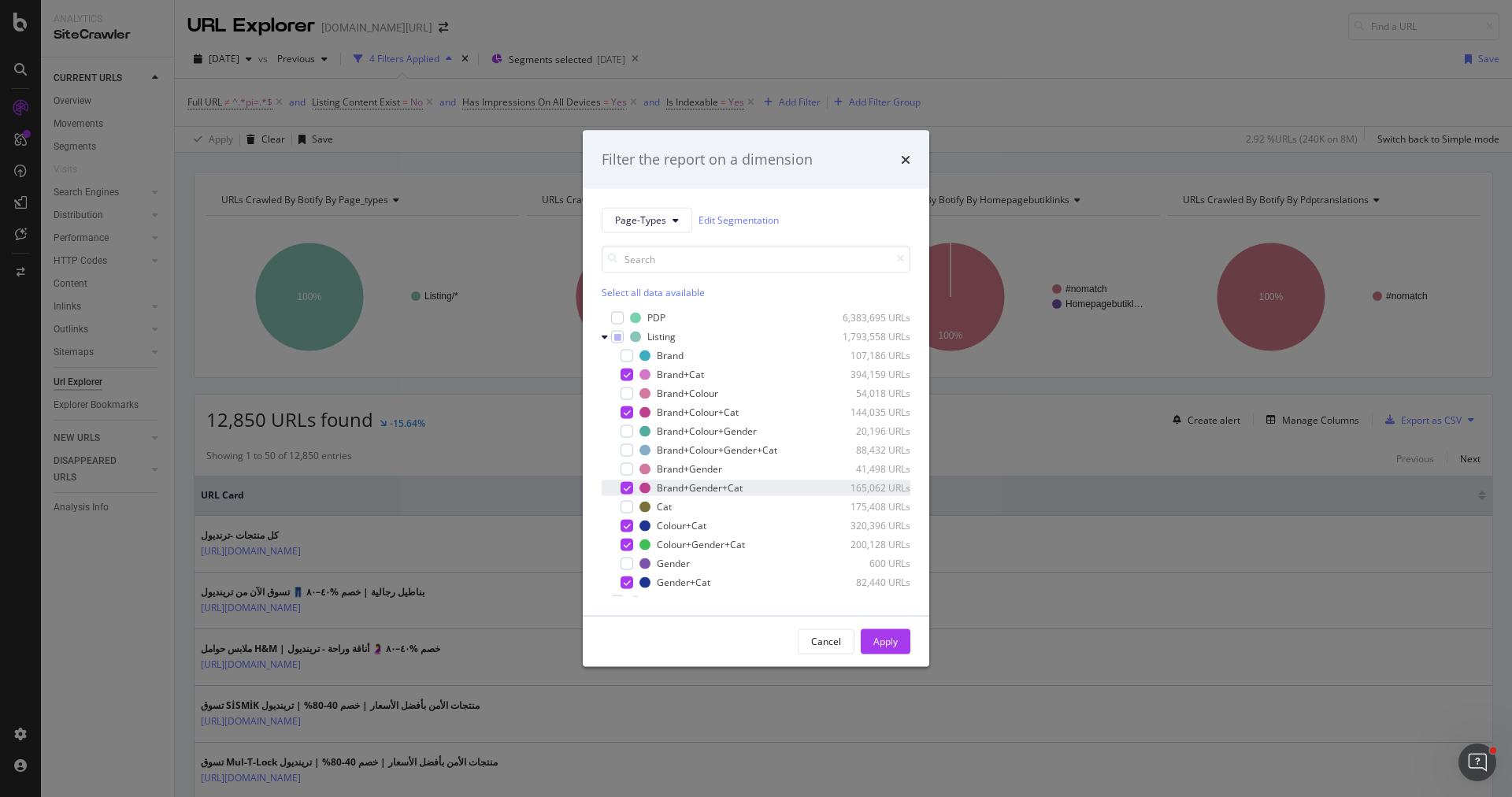
click at [629, 489] on icon "modal" at bounding box center [627, 488] width 7 height 8
click at [622, 415] on div "modal" at bounding box center [627, 412] width 13 height 13
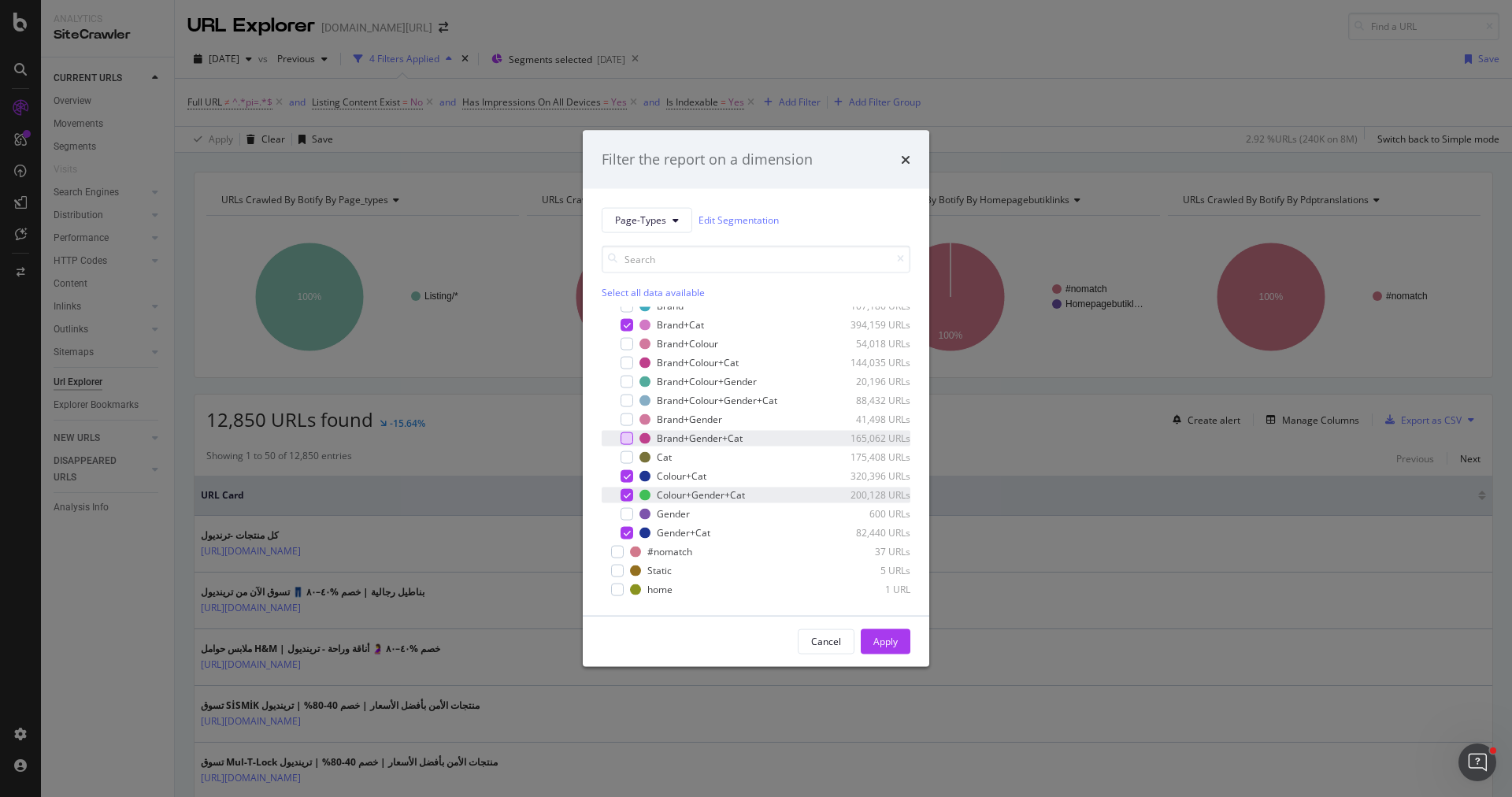
click at [625, 493] on icon "modal" at bounding box center [627, 495] width 7 height 8
click at [882, 636] on div "Apply" at bounding box center [885, 642] width 25 height 14
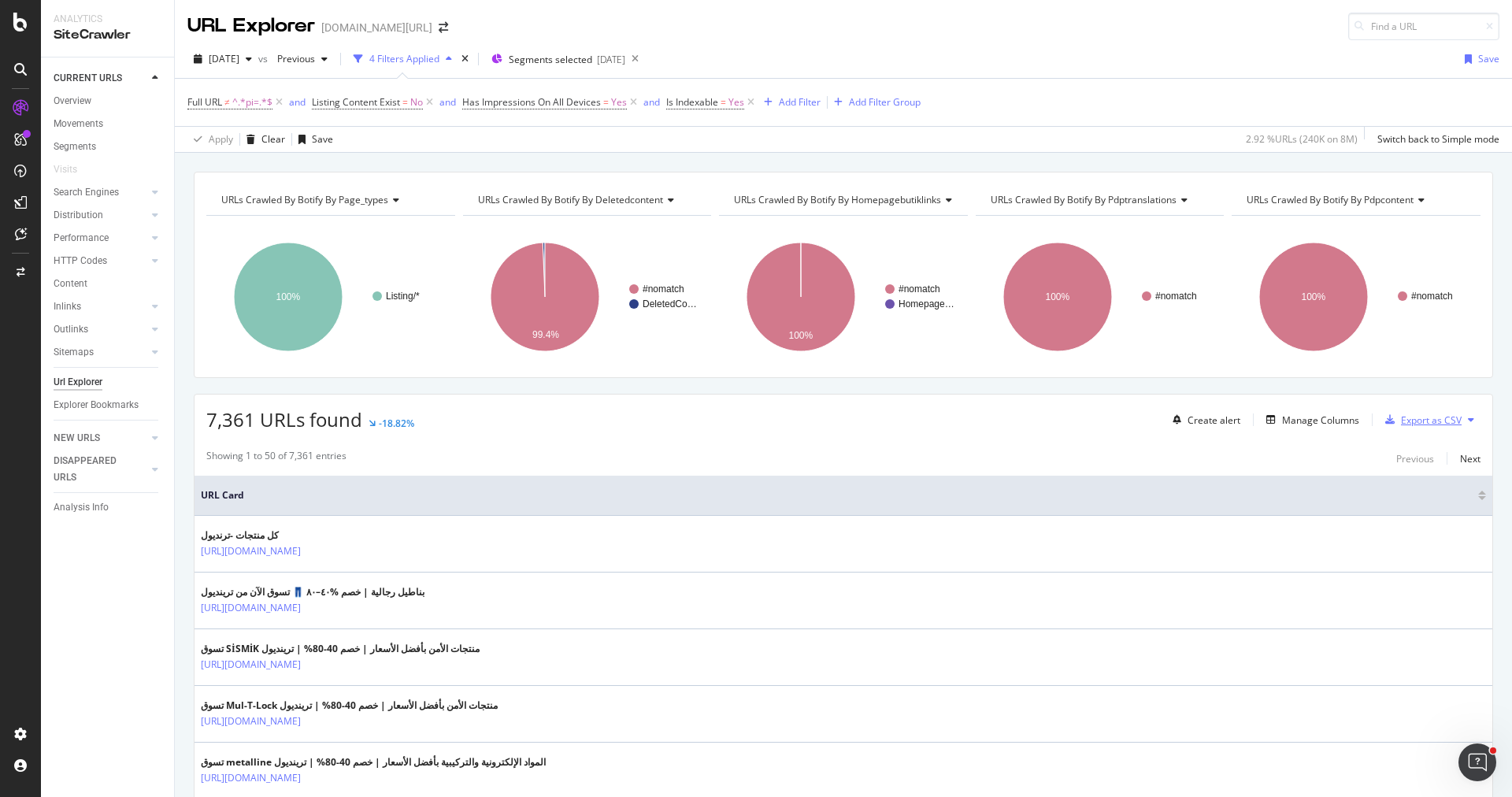
click at [1448, 408] on div "Export as CSV" at bounding box center [1420, 420] width 83 height 24
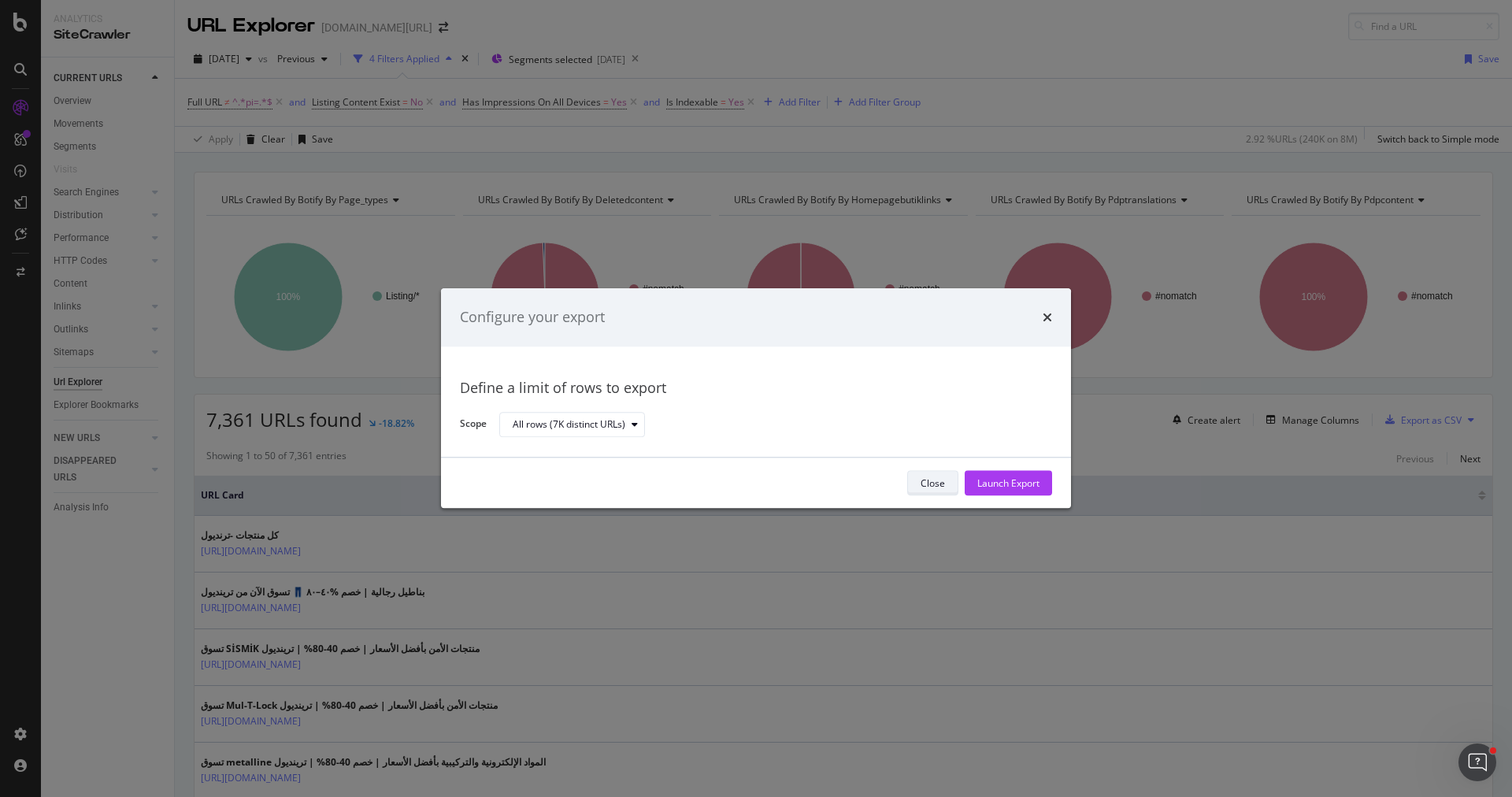
click at [923, 481] on div "Close" at bounding box center [933, 483] width 25 height 14
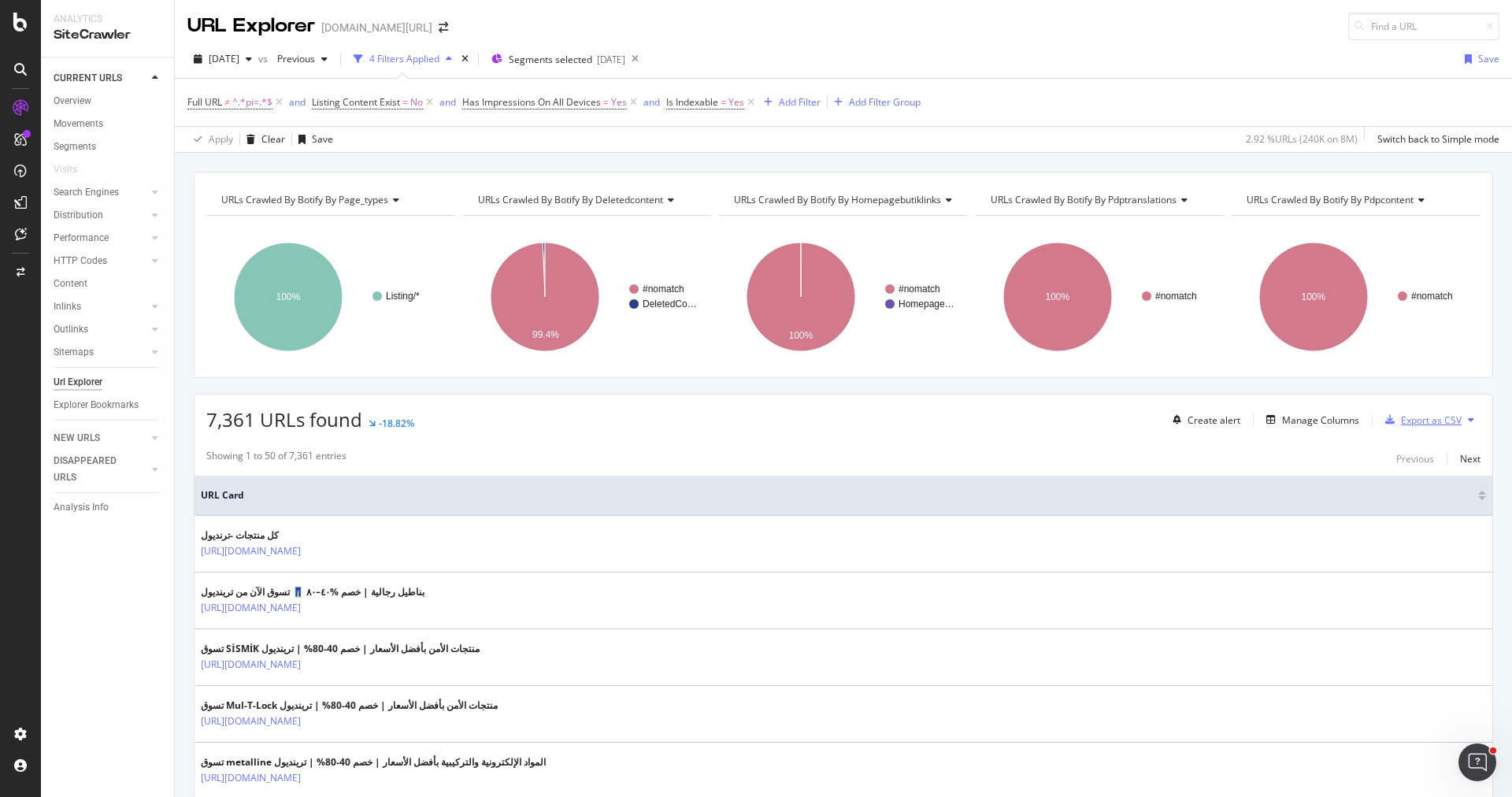
click at [1422, 408] on div "Export as CSV" at bounding box center [1420, 420] width 83 height 24
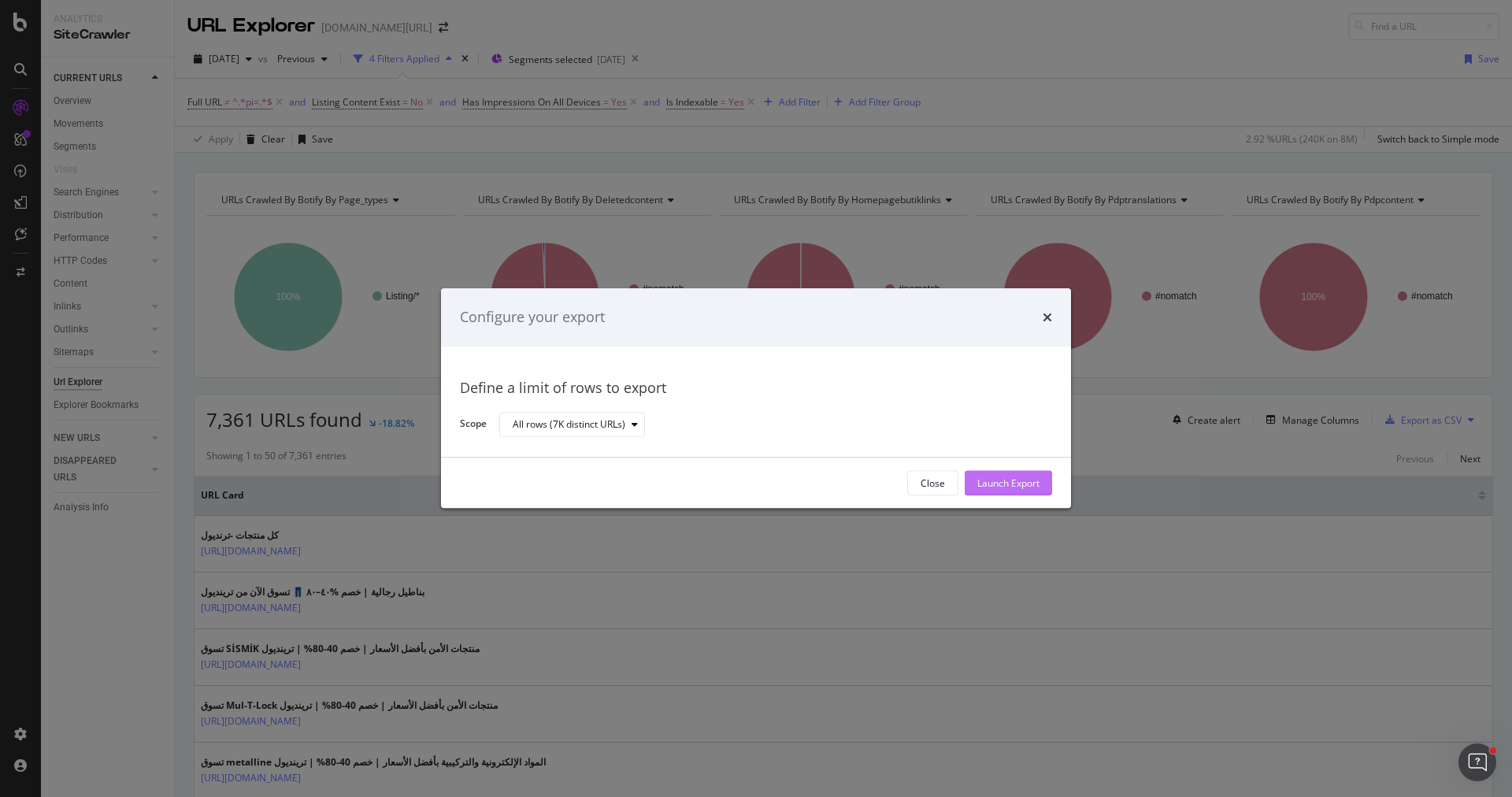
click at [1012, 485] on div "Launch Export" at bounding box center [1009, 483] width 62 height 14
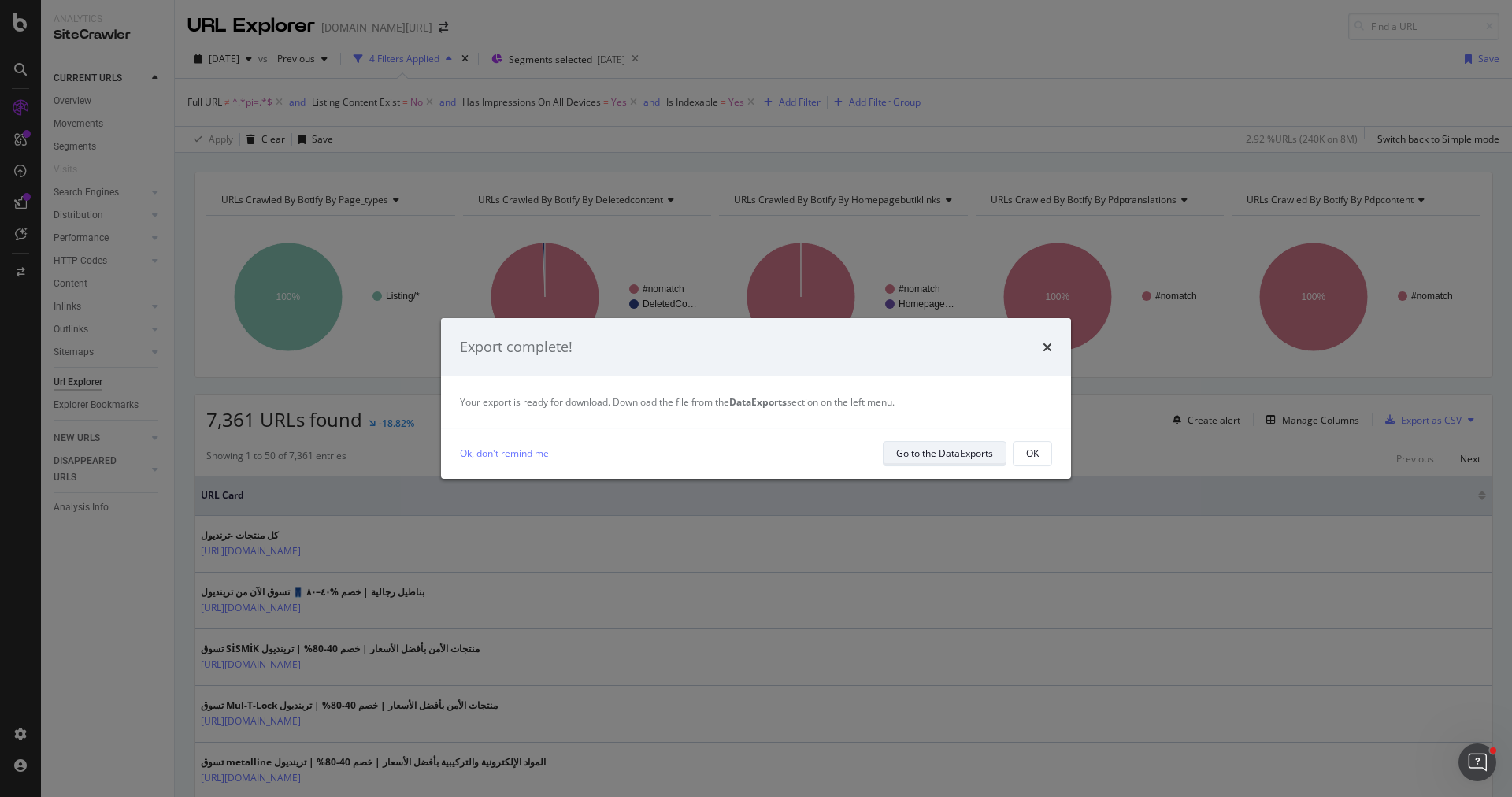
click at [937, 457] on div "Go to the DataExports" at bounding box center [945, 453] width 97 height 14
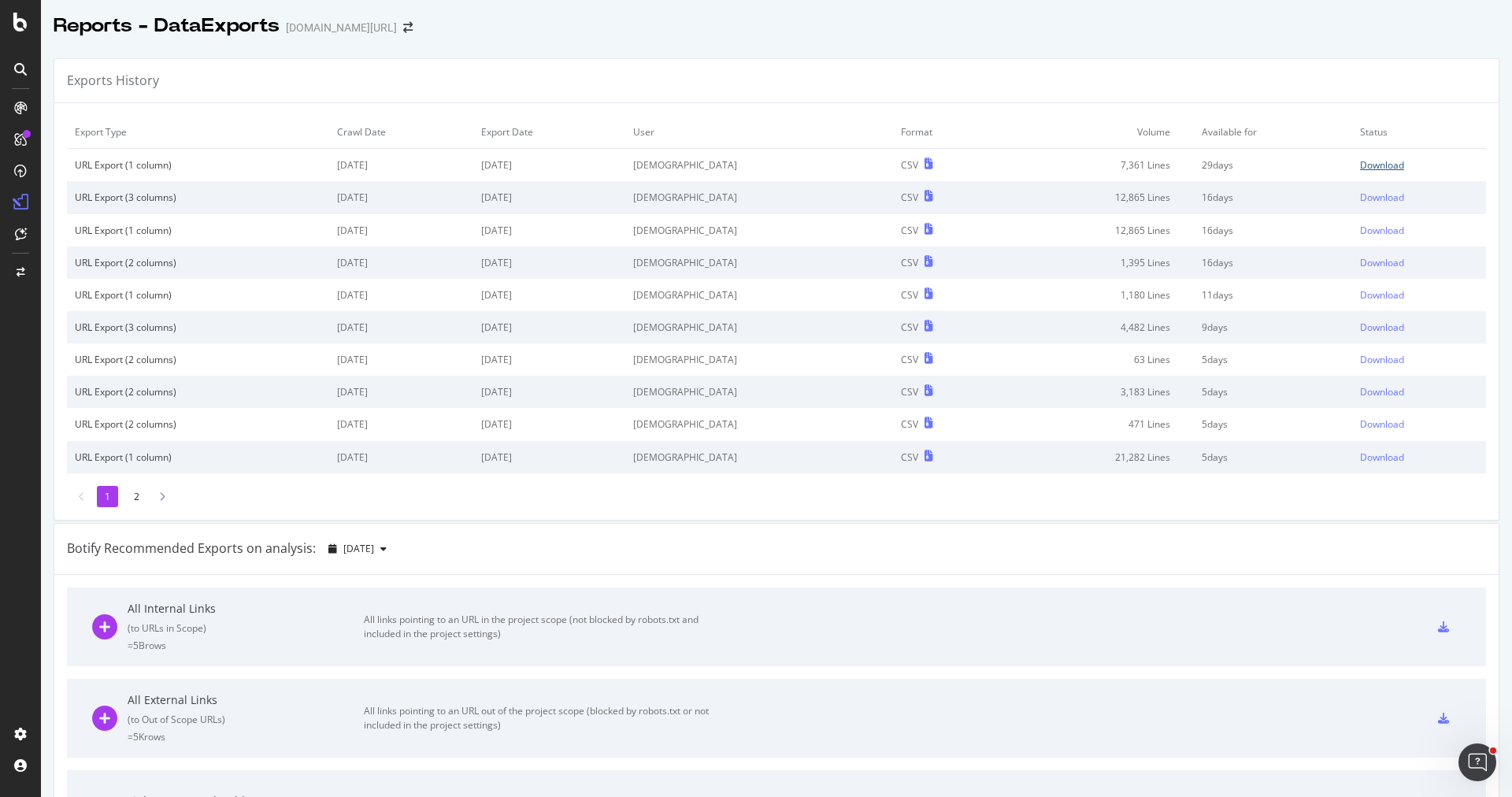
click at [1383, 166] on div "Download" at bounding box center [1381, 165] width 44 height 14
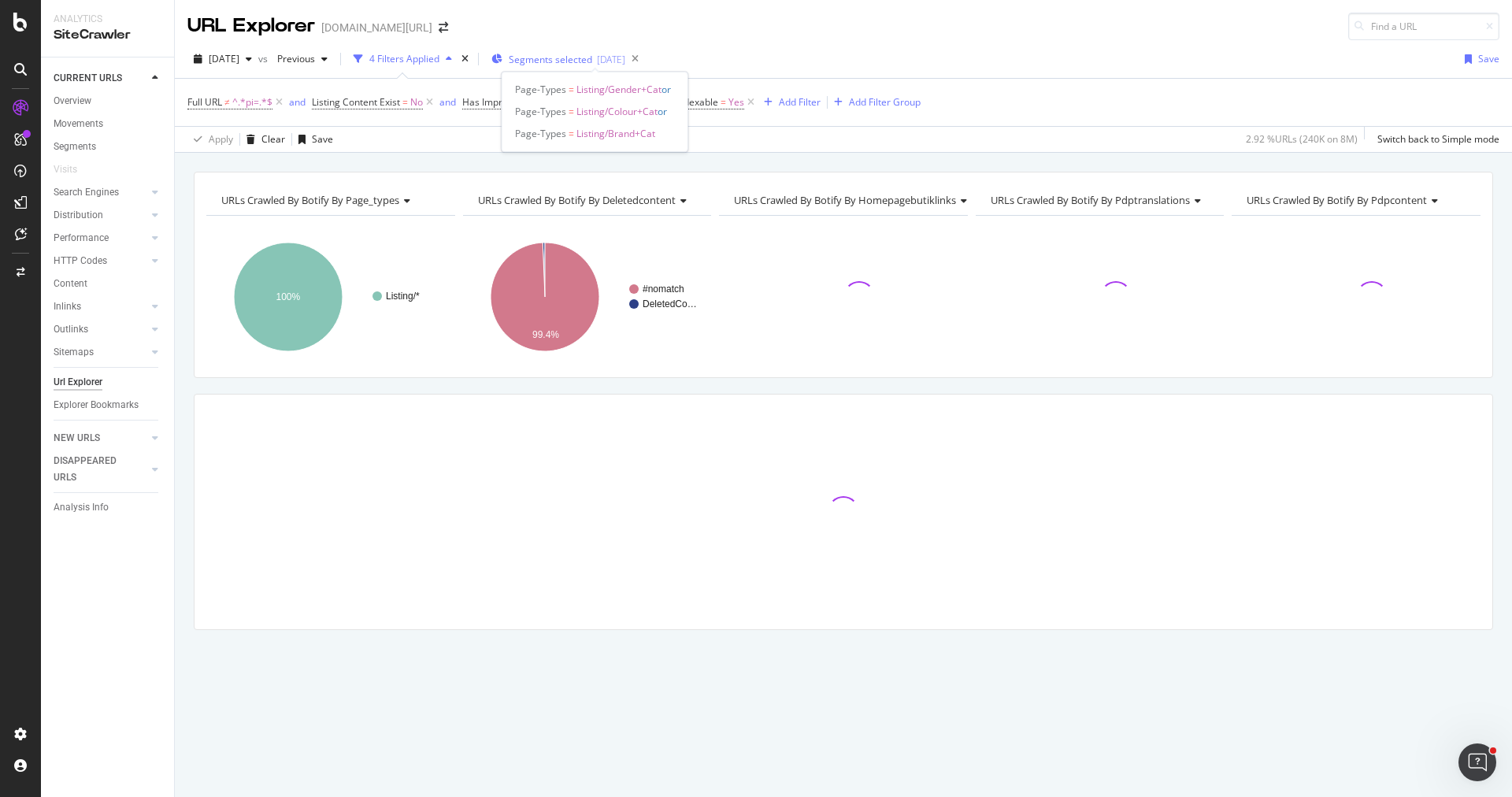
click at [572, 60] on span "Segments selected" at bounding box center [550, 59] width 84 height 14
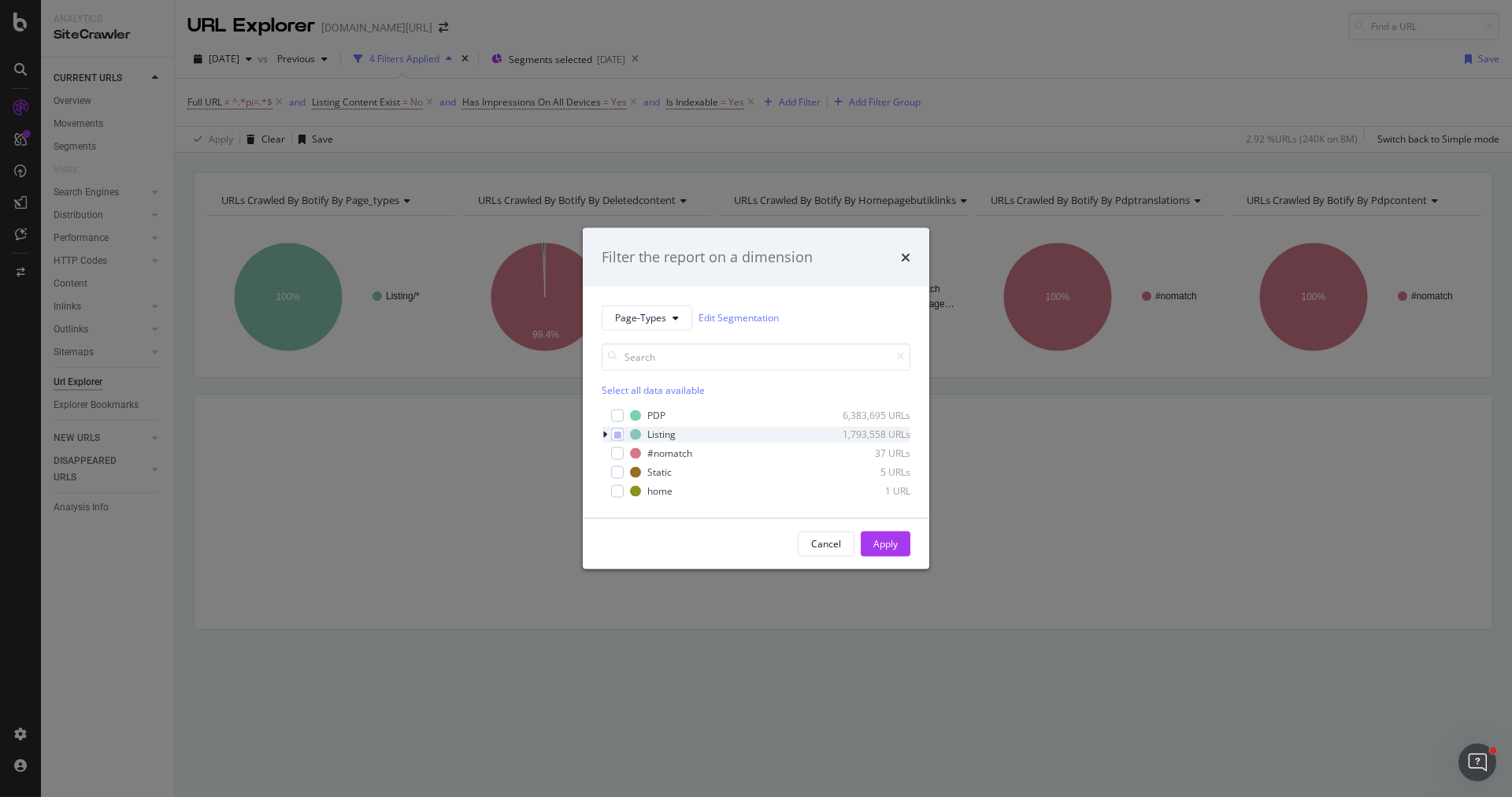
click at [605, 428] on div "modal" at bounding box center [606, 434] width 10 height 16
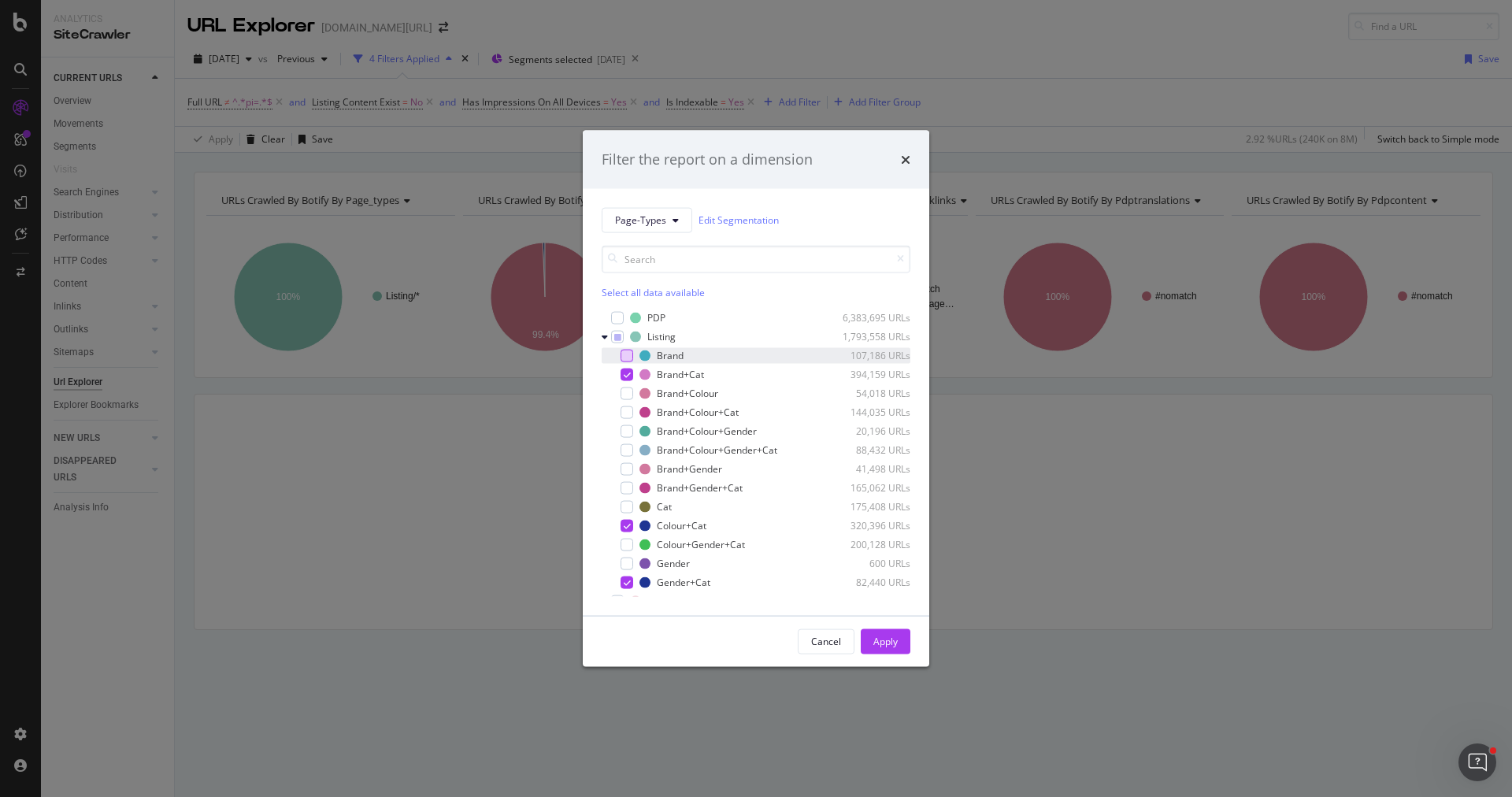
click at [627, 357] on div "modal" at bounding box center [627, 355] width 13 height 13
click at [904, 638] on button "Apply" at bounding box center [885, 642] width 49 height 26
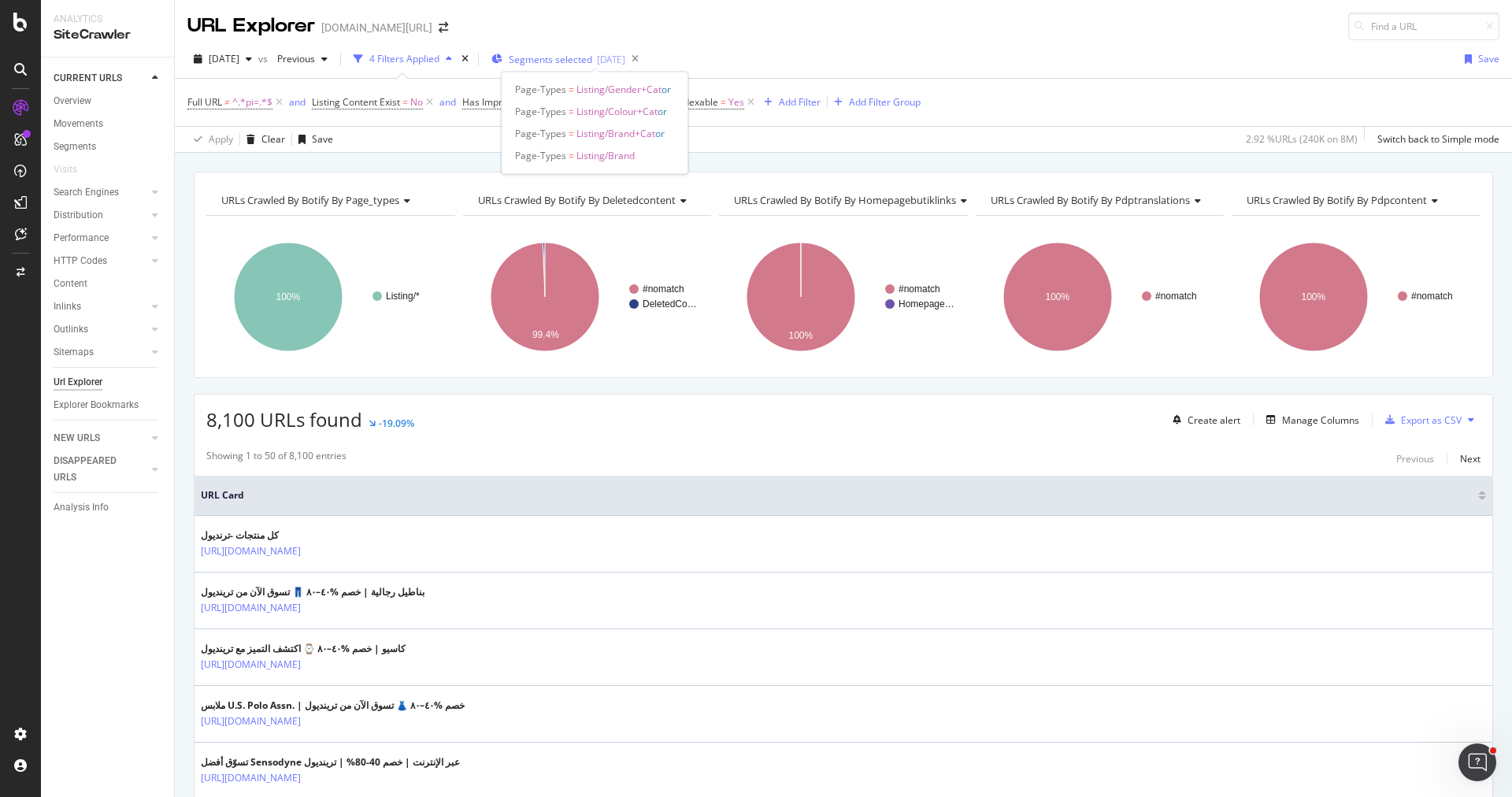
click at [550, 61] on span "Segments selected" at bounding box center [550, 59] width 84 height 14
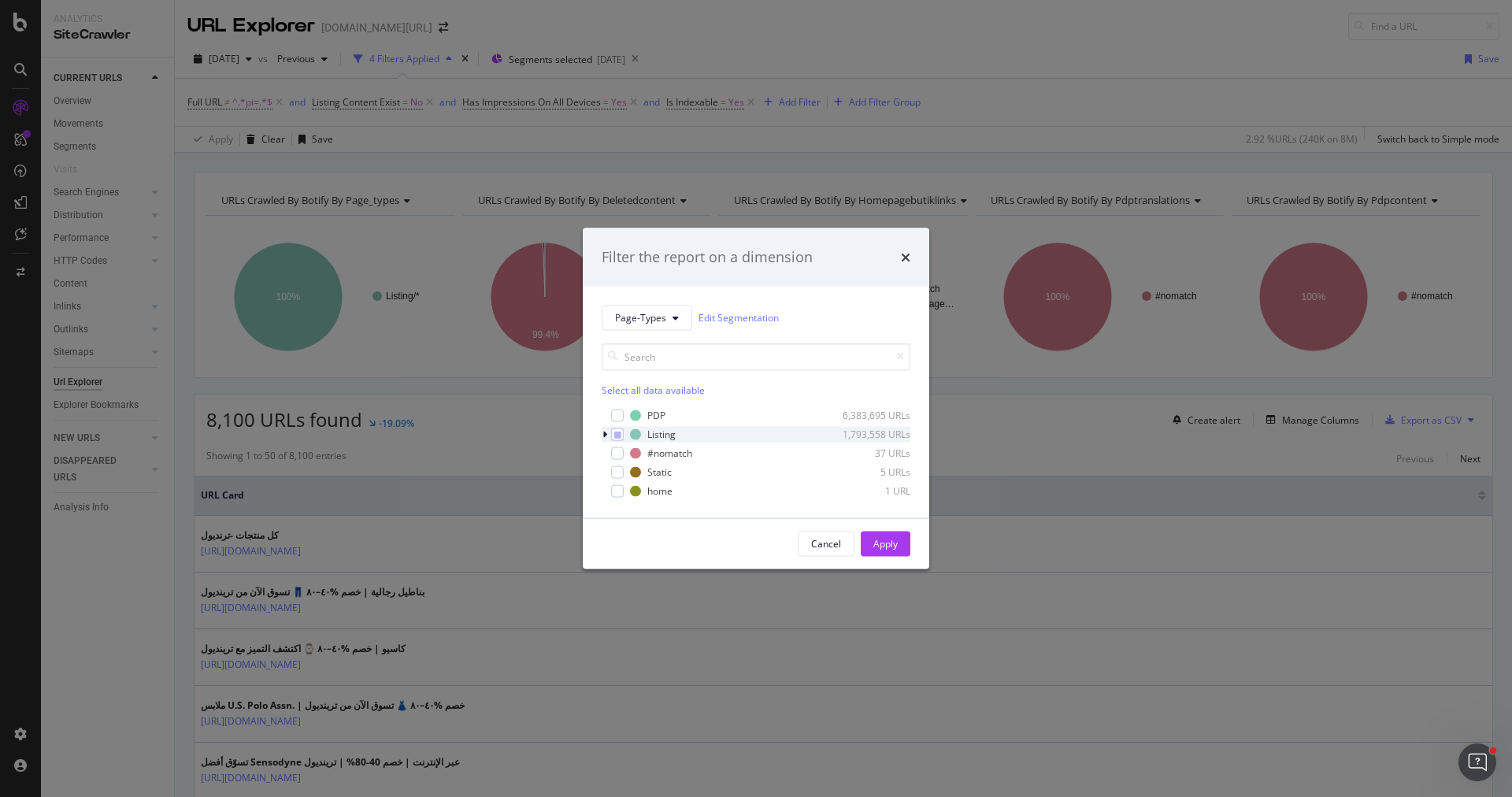
click at [605, 438] on icon "modal" at bounding box center [605, 434] width 5 height 10
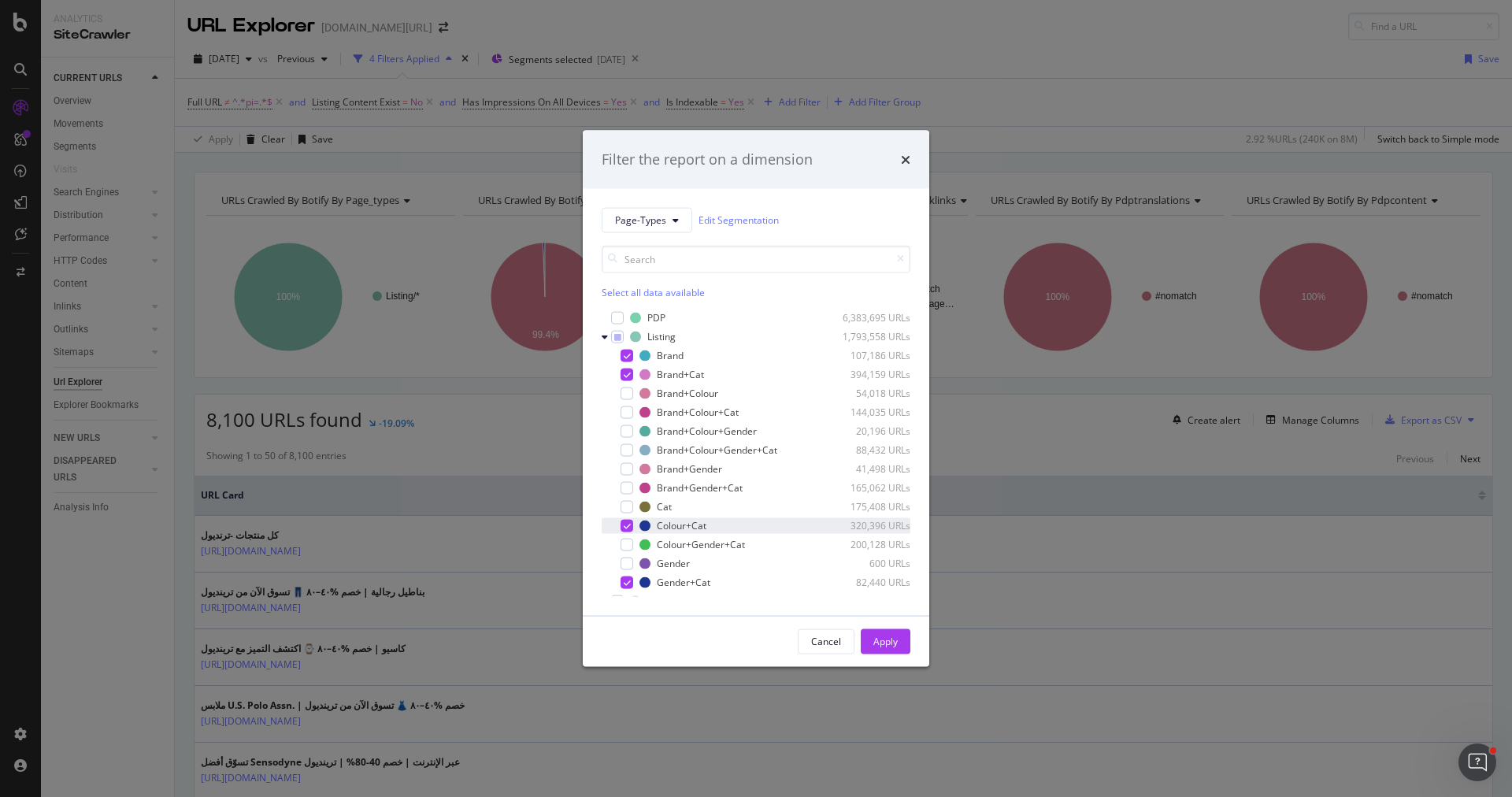
click at [626, 527] on icon "modal" at bounding box center [627, 525] width 7 height 8
click at [629, 579] on icon "modal" at bounding box center [627, 583] width 7 height 8
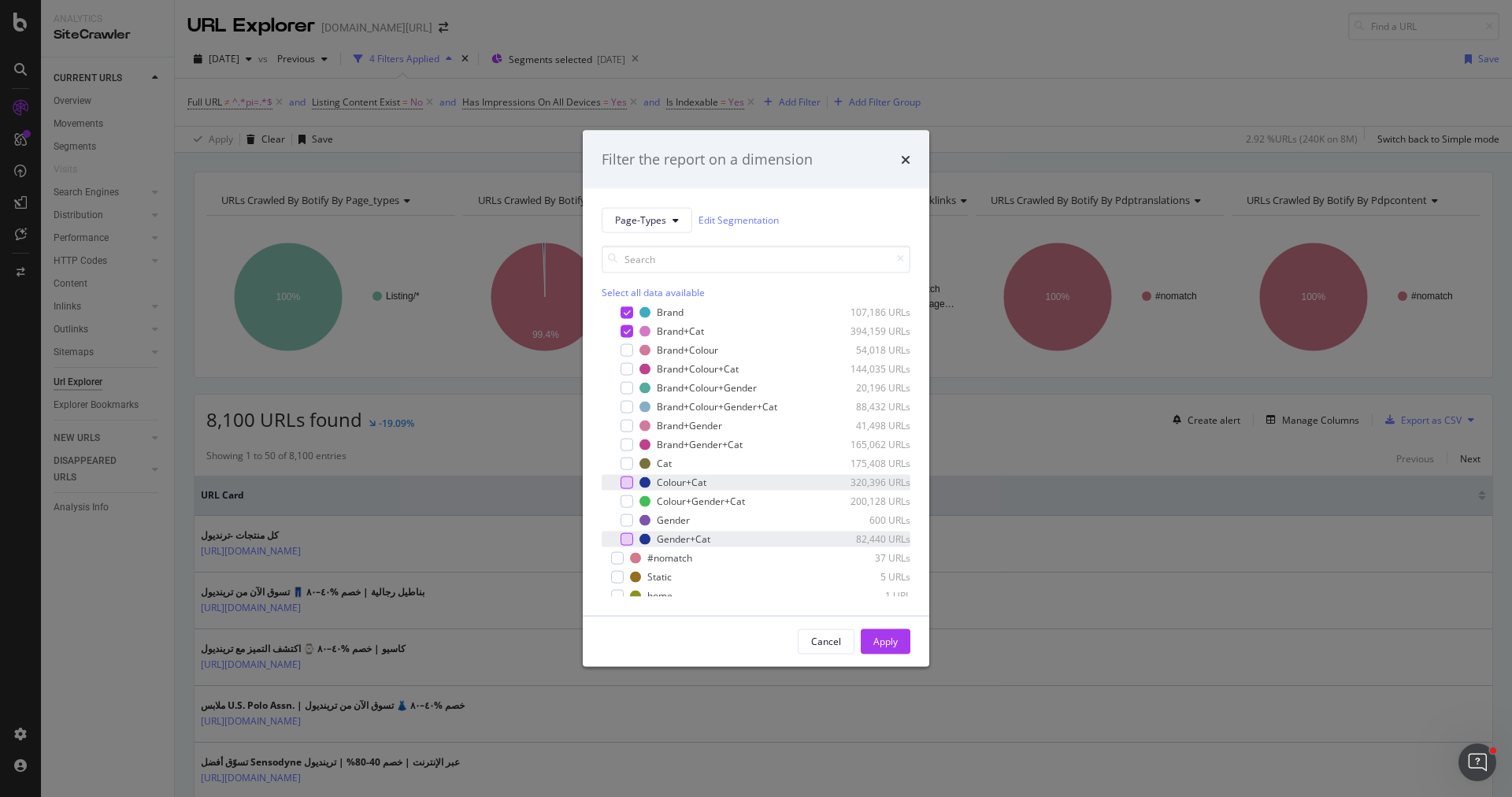
scroll to position [41, 0]
click at [891, 638] on div "Apply" at bounding box center [885, 642] width 25 height 14
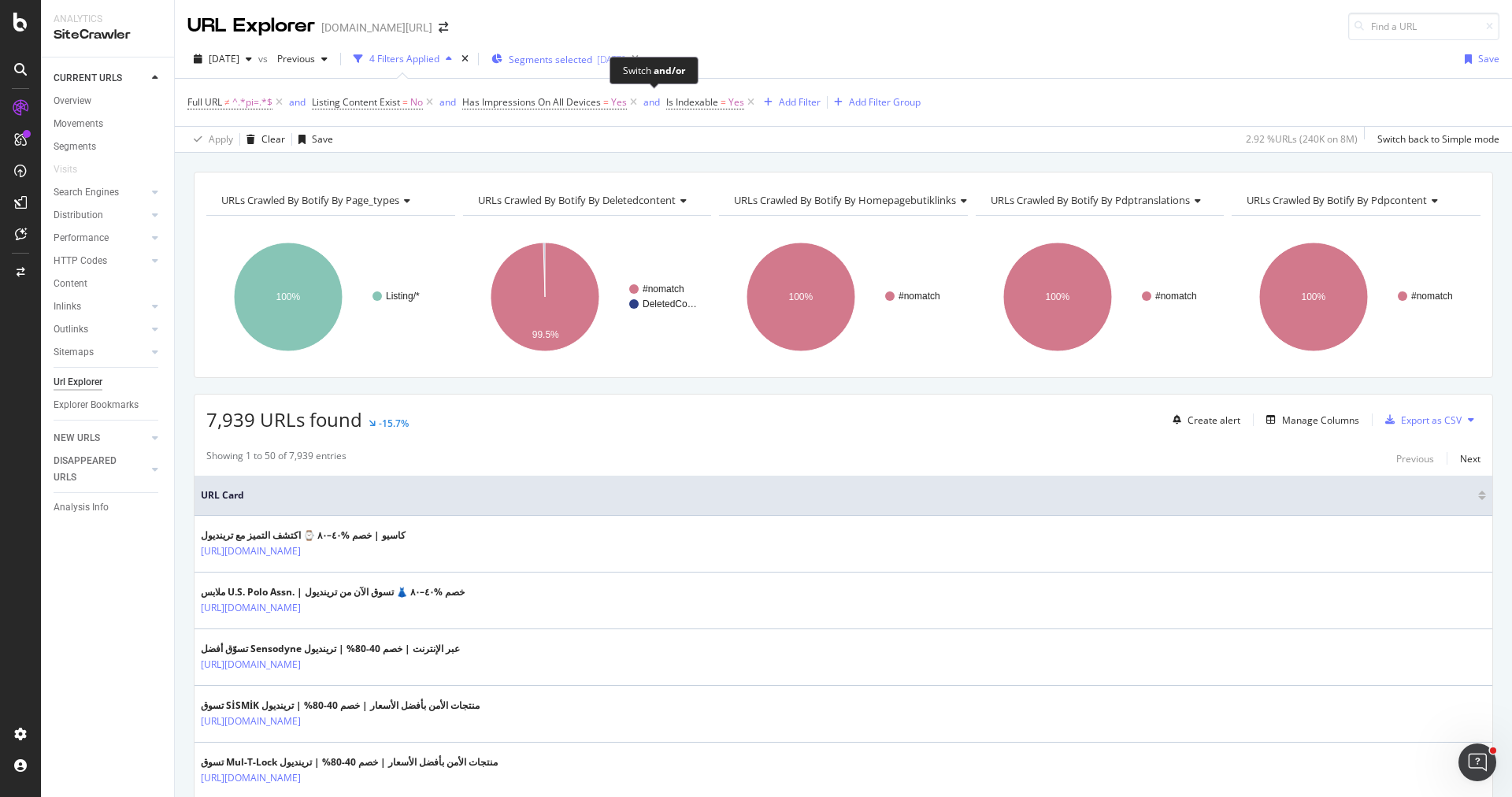
click at [592, 57] on span "Segments selected" at bounding box center [550, 59] width 84 height 14
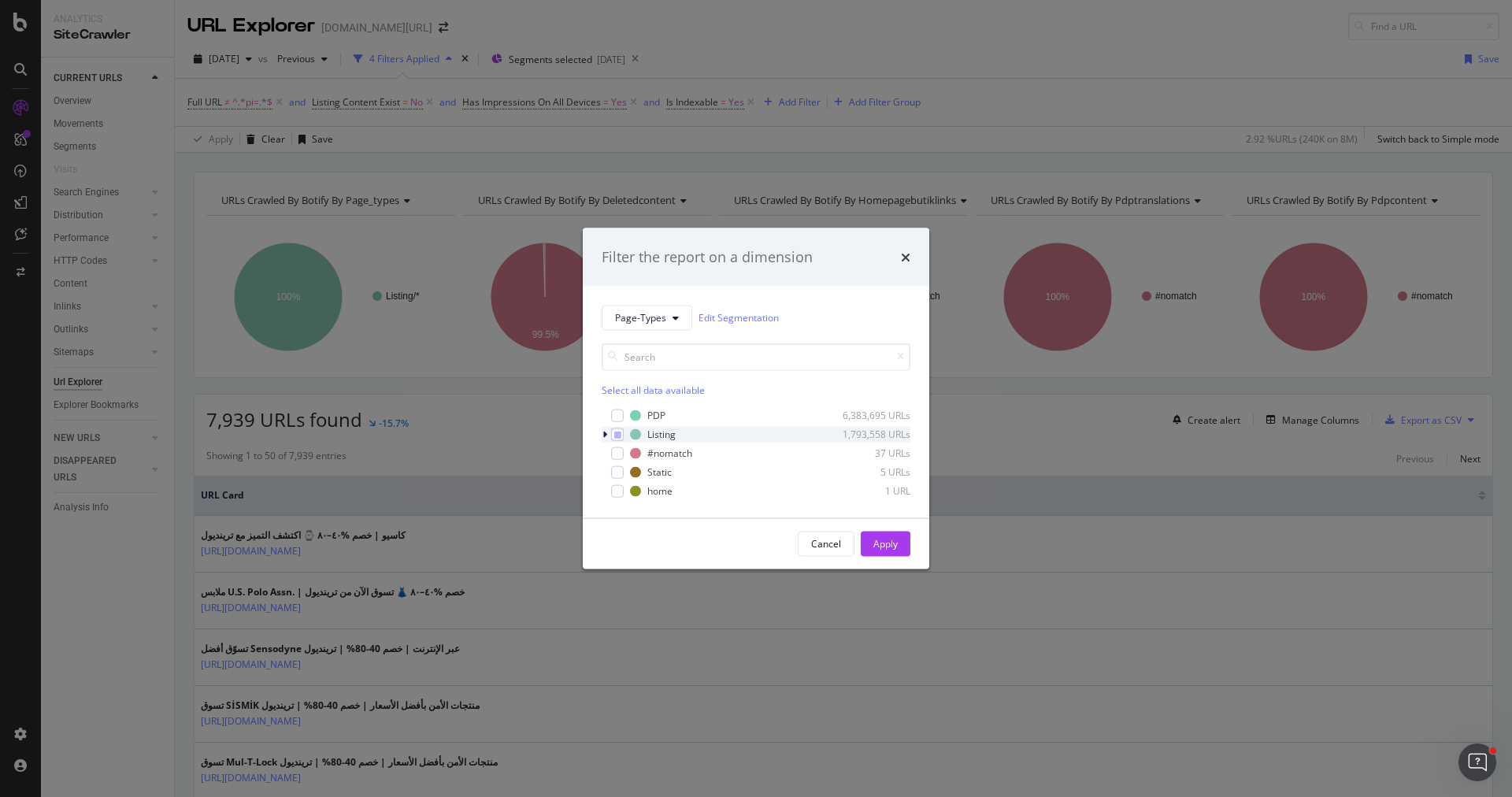
click at [605, 440] on div "modal" at bounding box center [606, 434] width 10 height 16
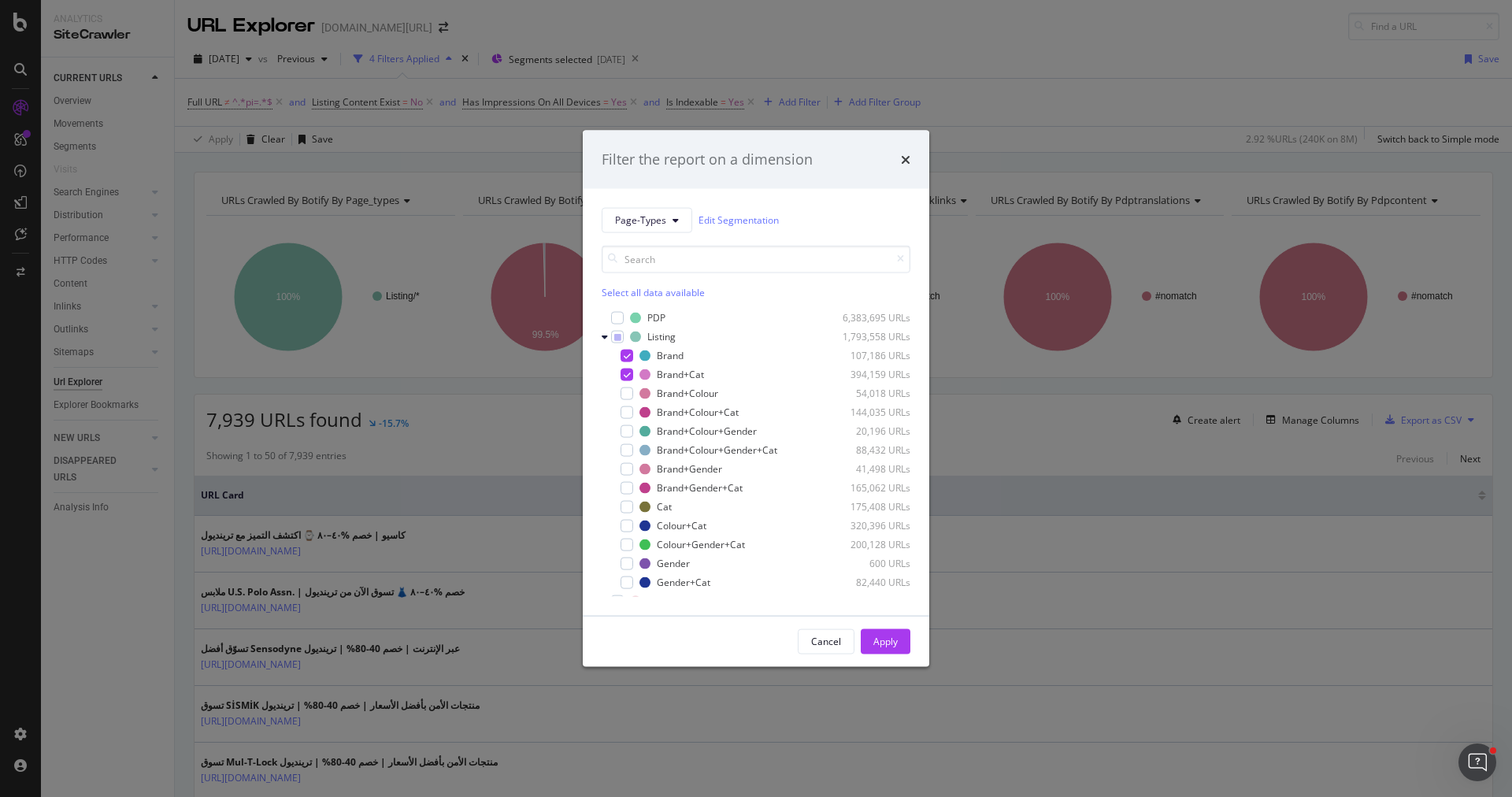
scroll to position [49, 0]
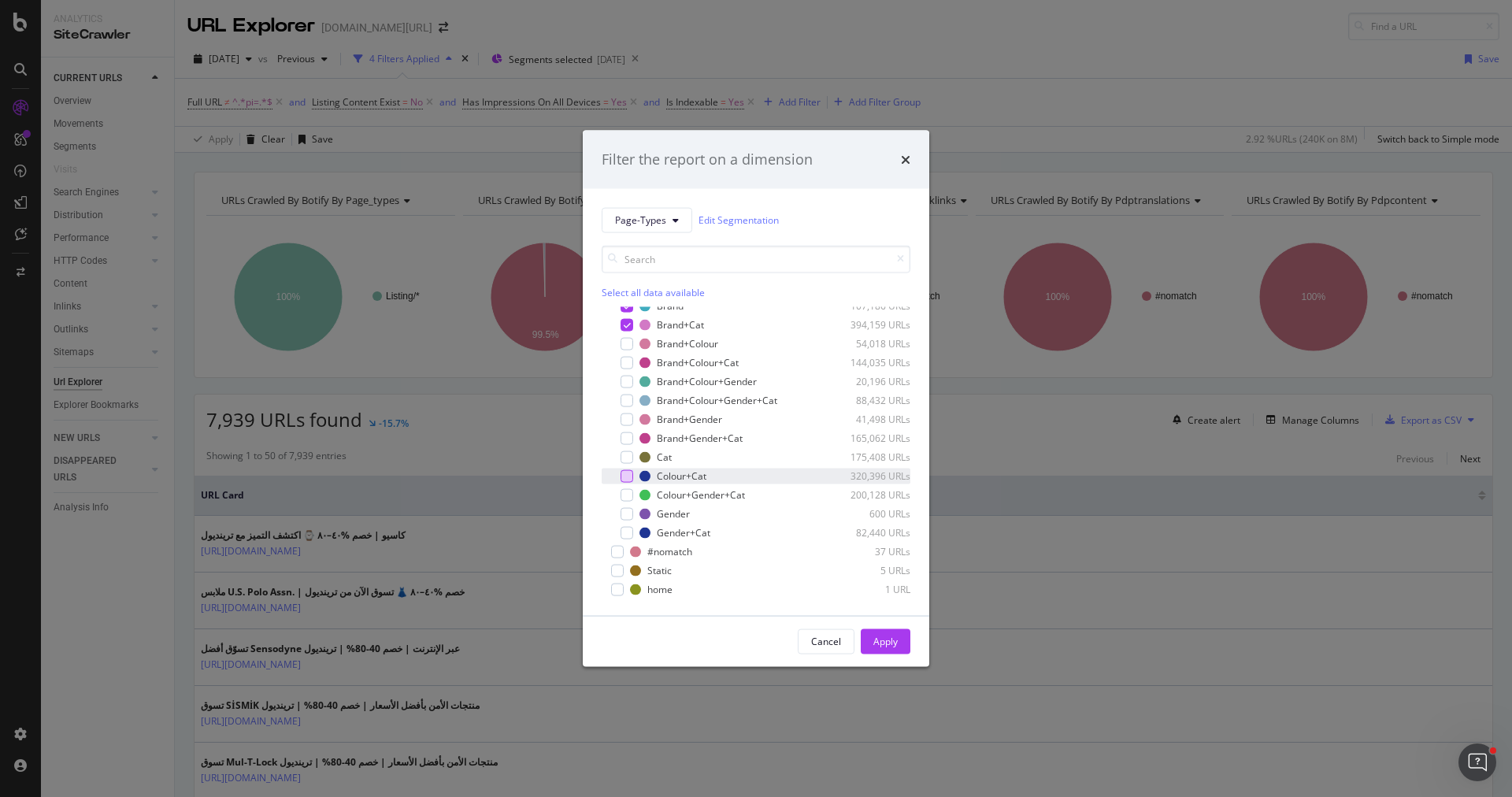
click at [629, 477] on div "modal" at bounding box center [627, 476] width 13 height 13
click at [629, 530] on div "modal" at bounding box center [627, 532] width 13 height 13
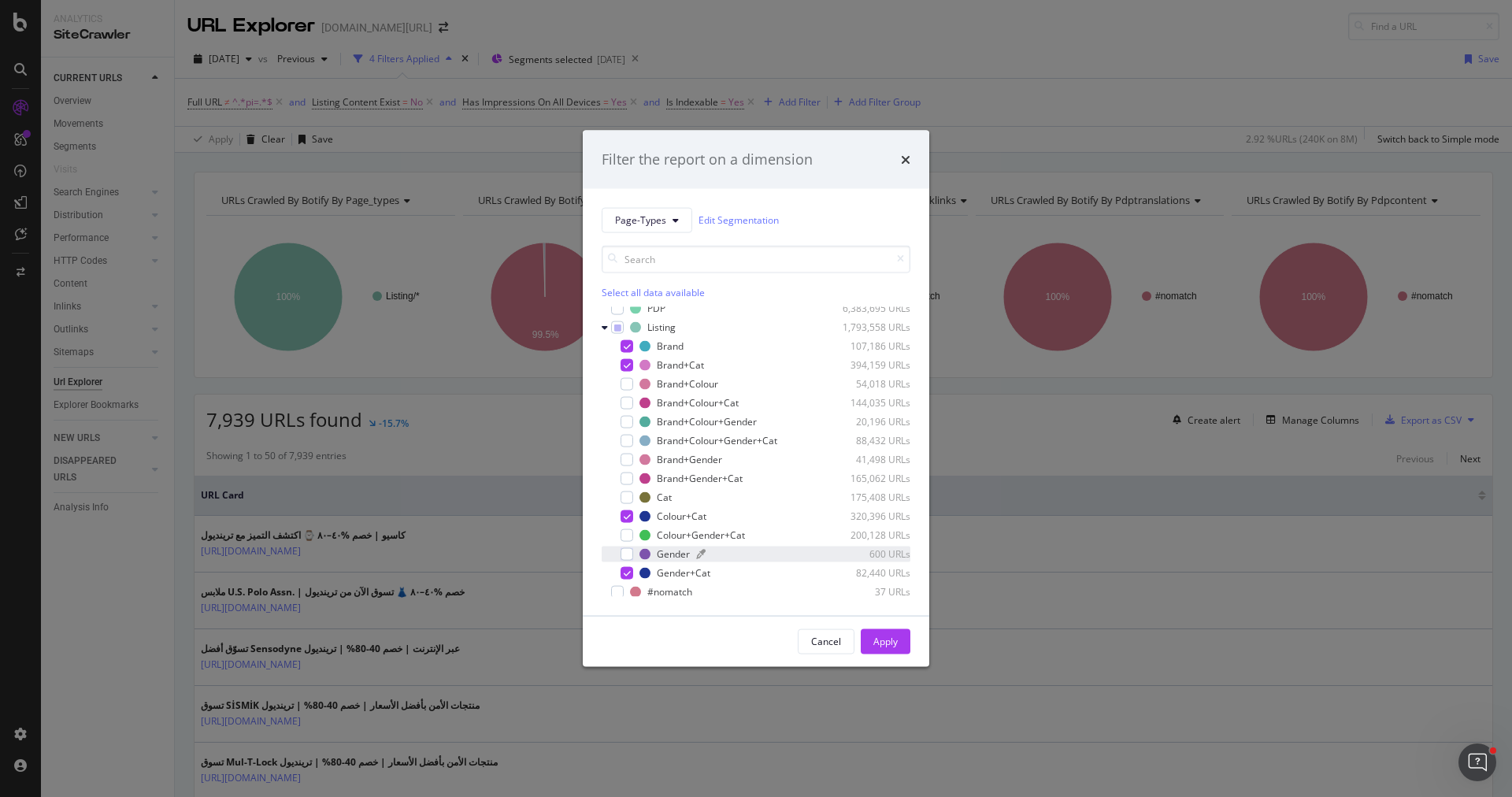
scroll to position [0, 0]
click at [633, 506] on div "Cat 175,408 URLs" at bounding box center [755, 507] width 308 height 16
click at [887, 642] on div "Apply" at bounding box center [885, 642] width 25 height 14
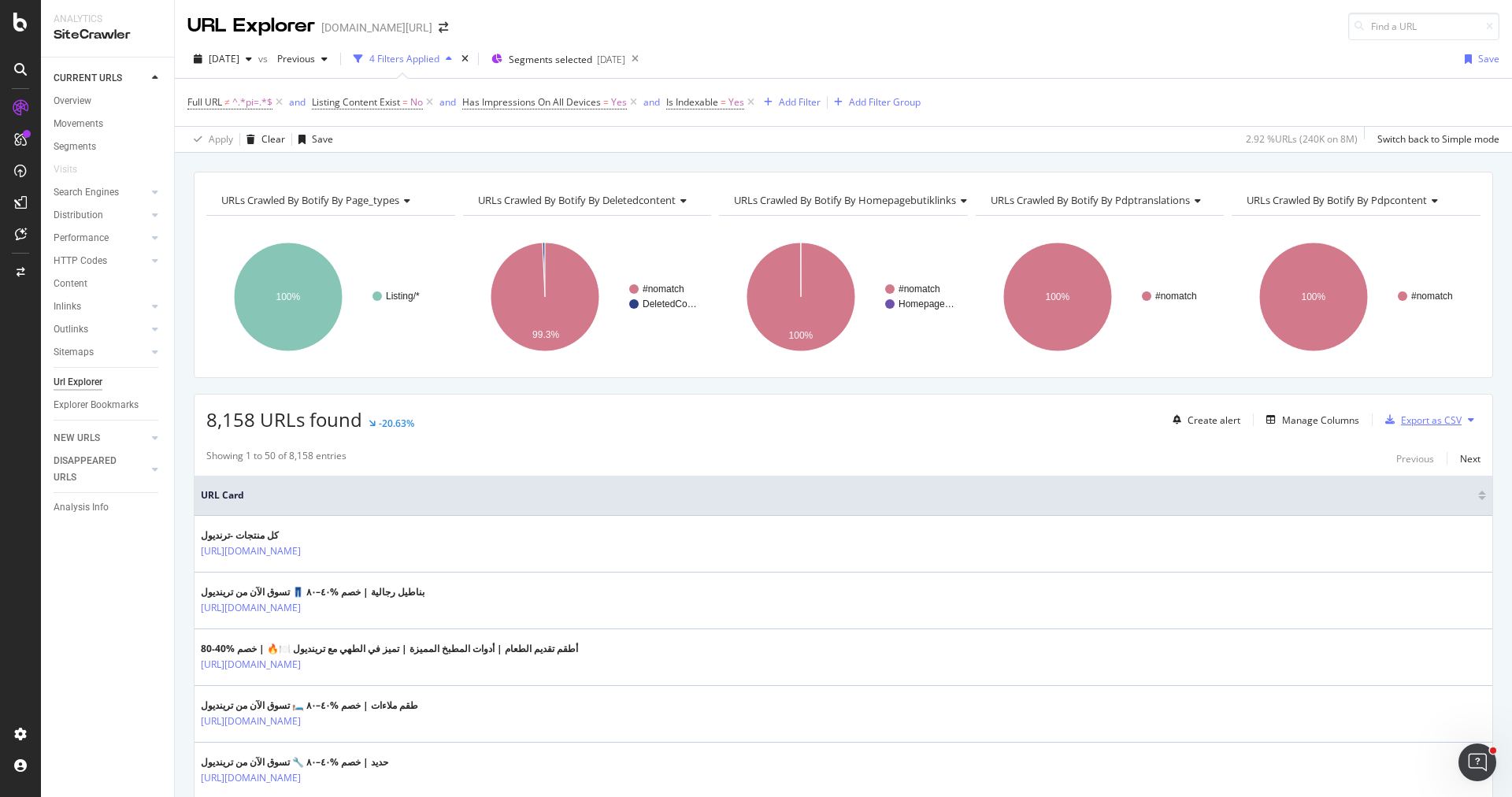
click at [1403, 415] on div "Export as CSV" at bounding box center [1432, 420] width 61 height 14
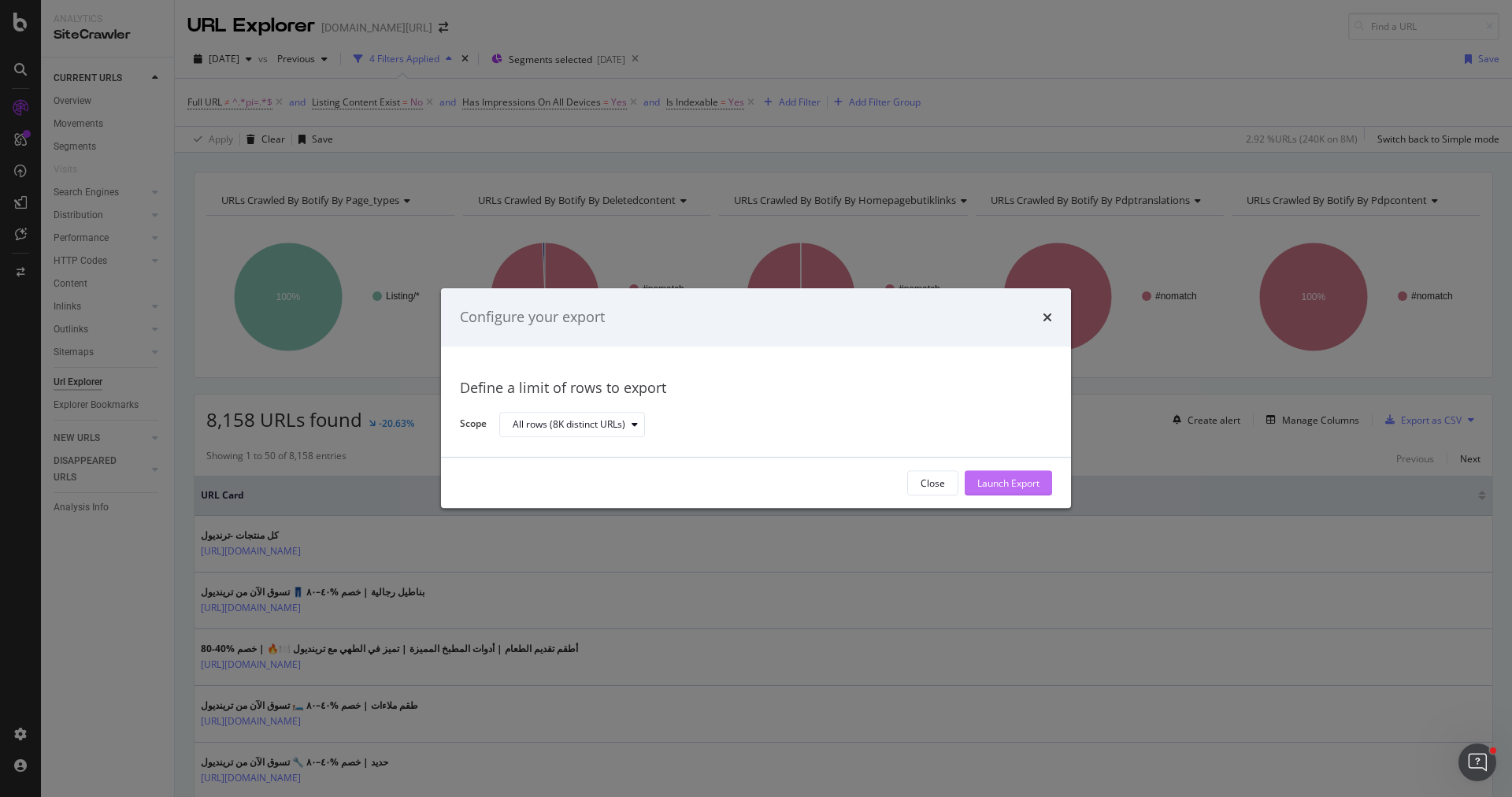
click at [1018, 492] on div "Launch Export" at bounding box center [1009, 484] width 62 height 24
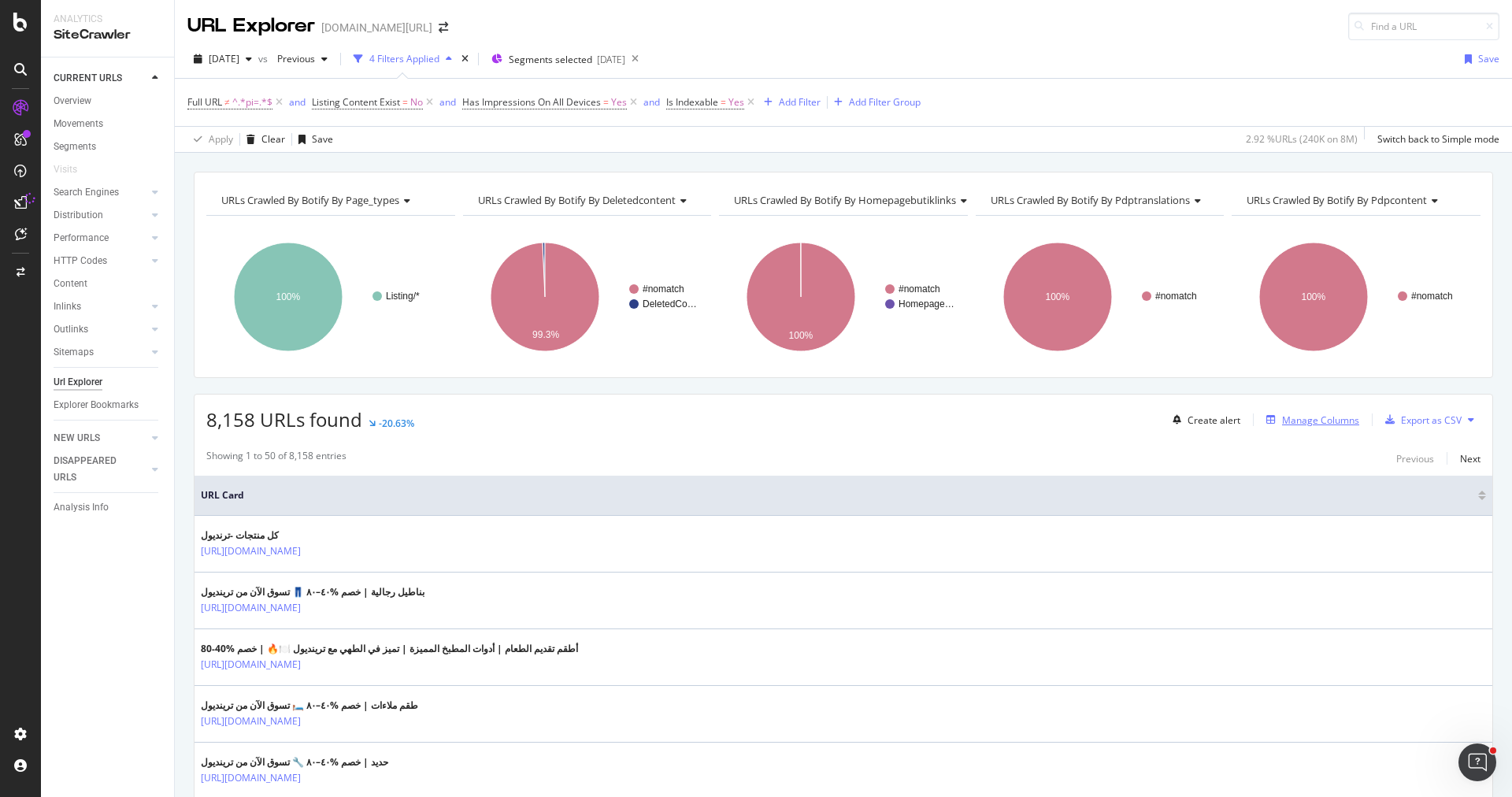
click at [1268, 421] on icon "button" at bounding box center [1271, 420] width 10 height 10
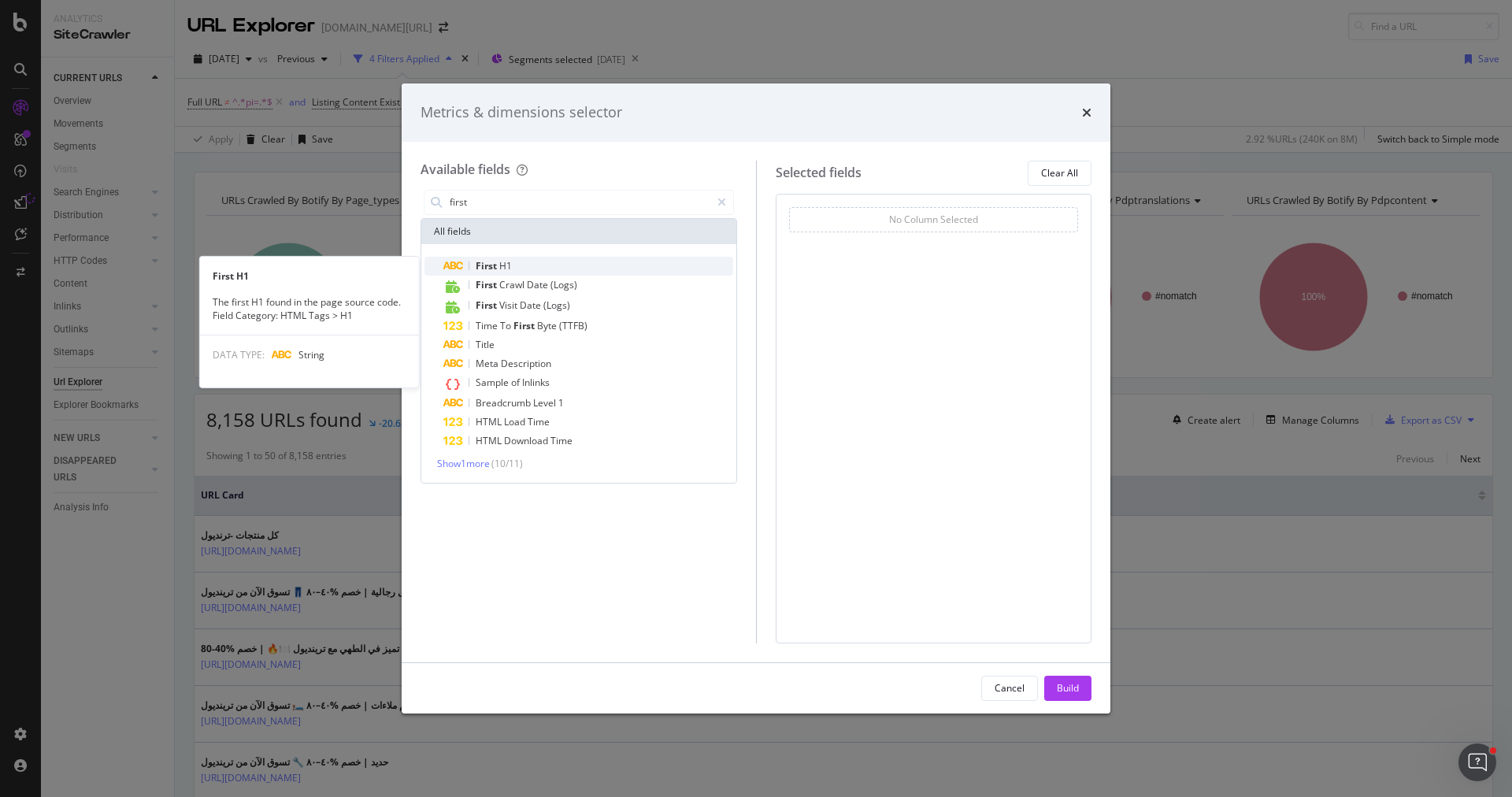
type input "first"
click at [561, 269] on div "First H1" at bounding box center [589, 266] width 290 height 19
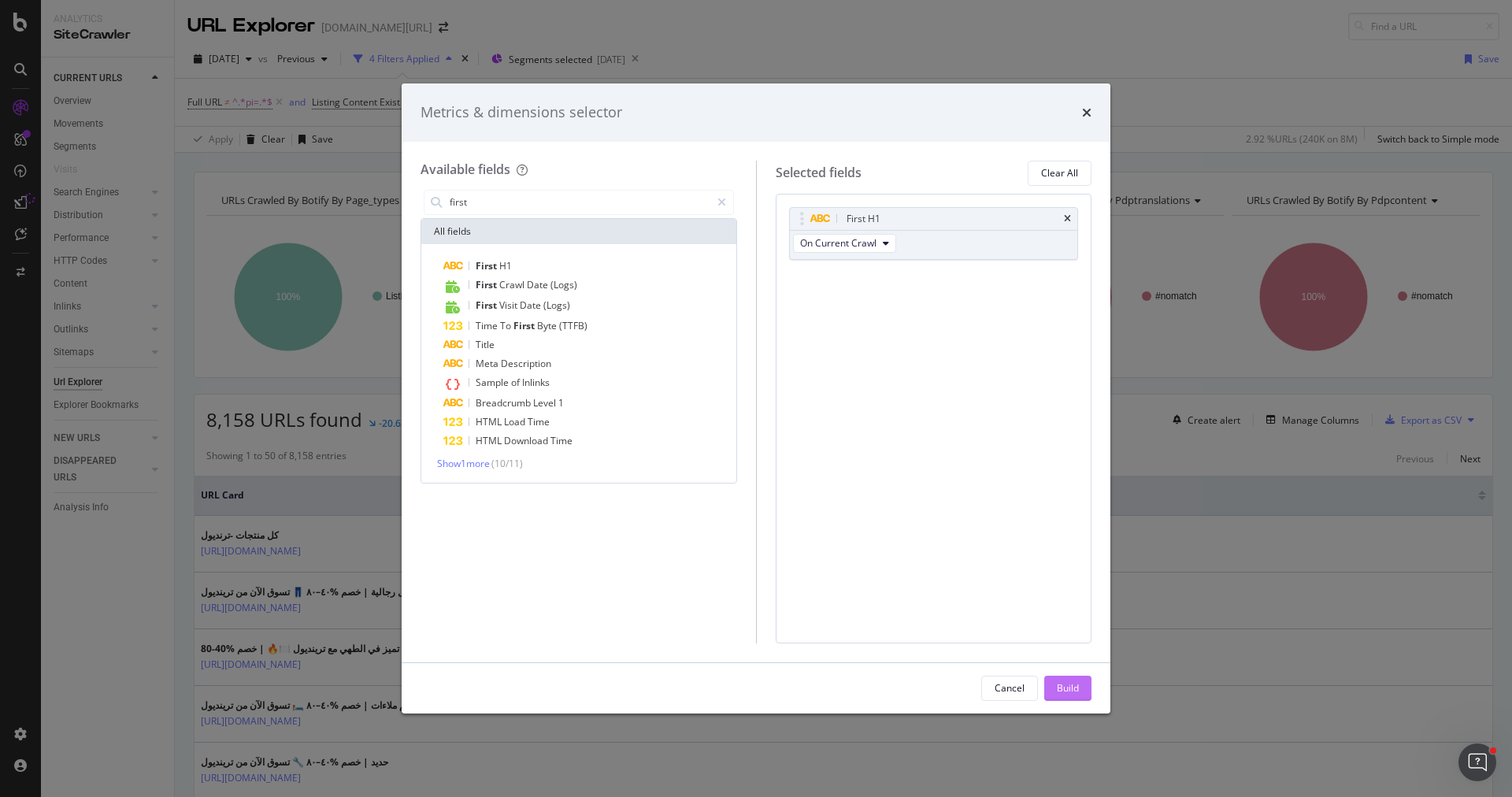
click at [1058, 684] on div "Build" at bounding box center [1068, 688] width 22 height 14
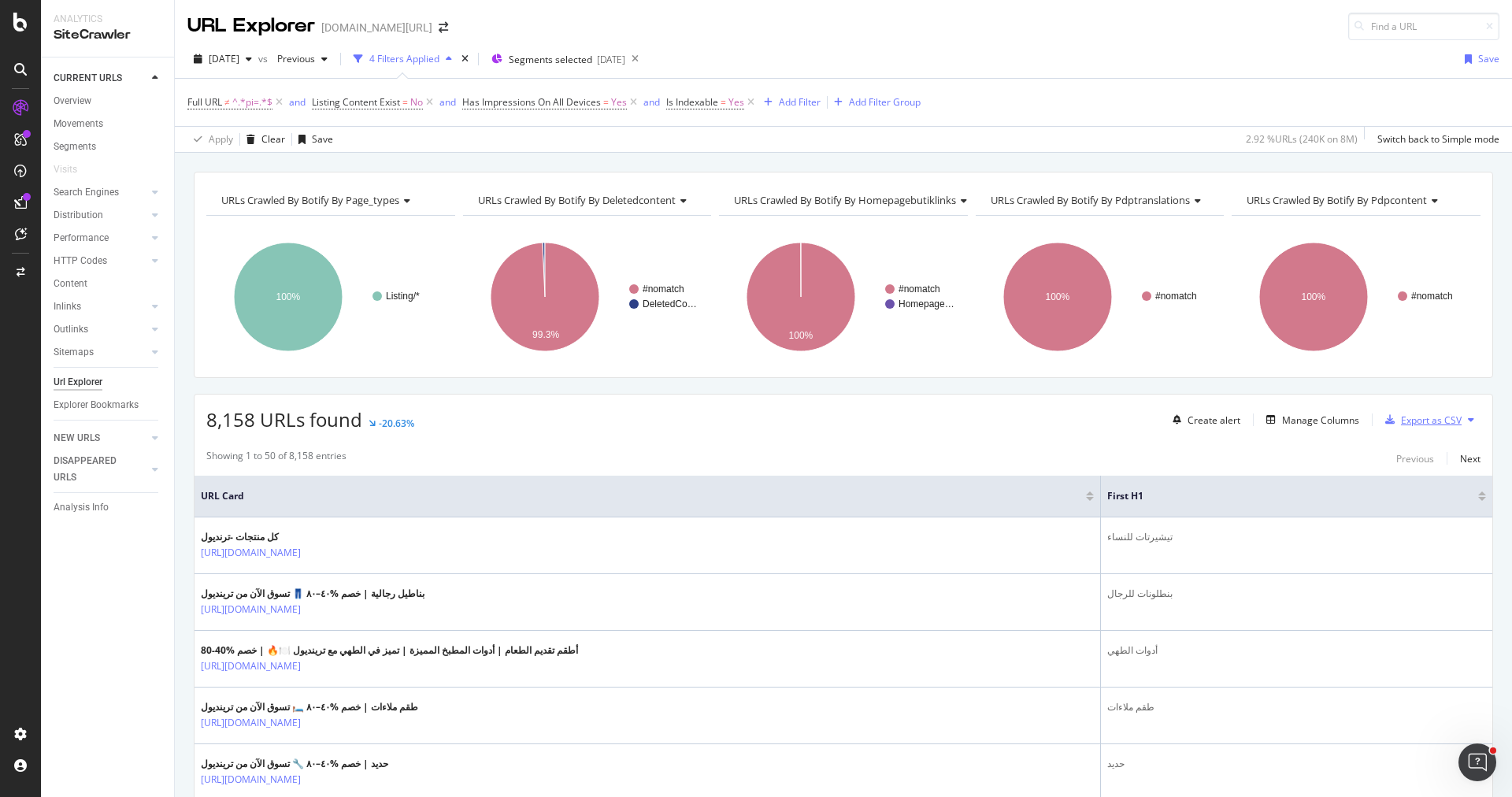
click at [1399, 418] on div "button" at bounding box center [1390, 420] width 22 height 10
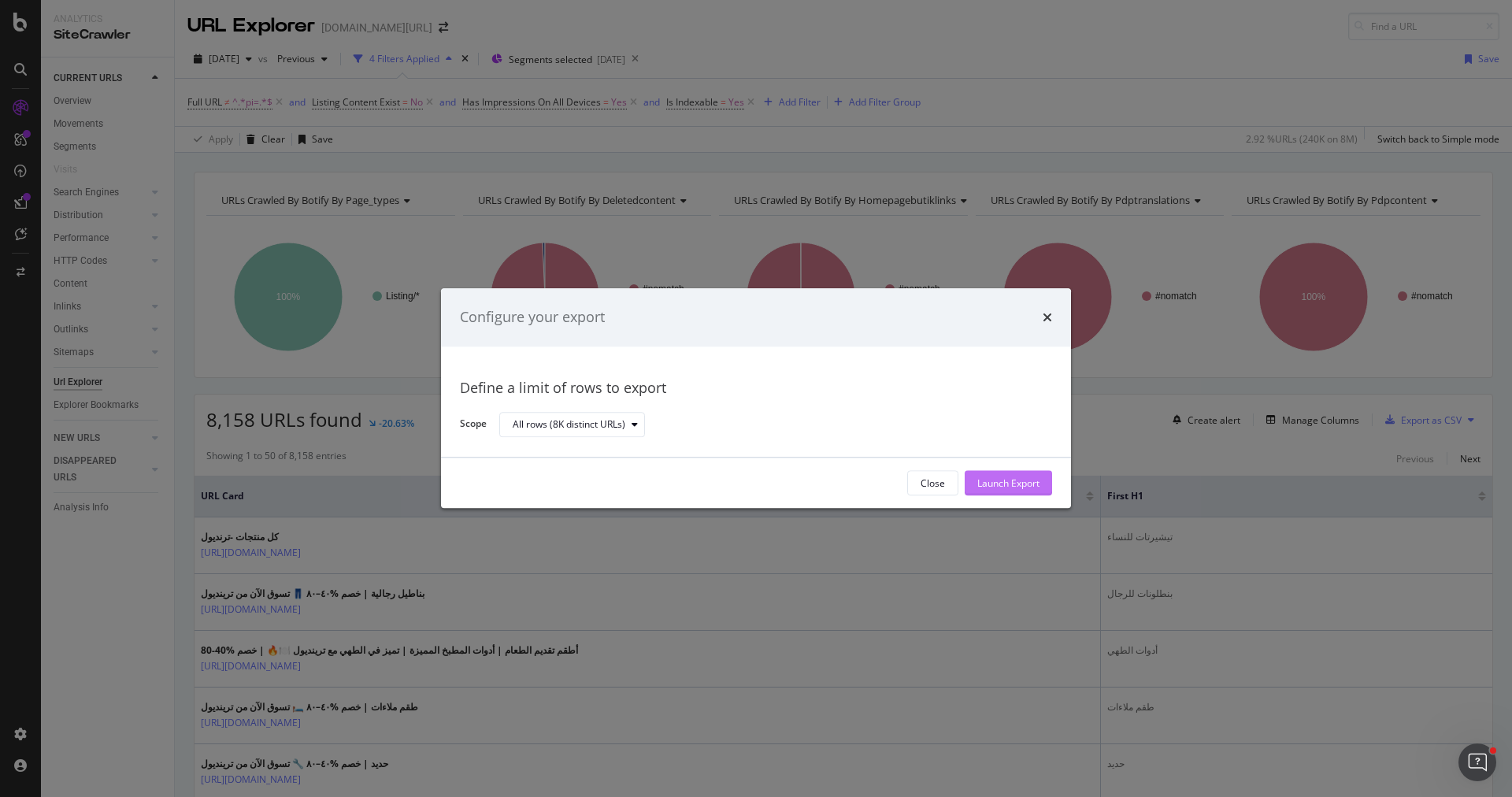
click at [990, 492] on div "Launch Export" at bounding box center [1009, 484] width 62 height 24
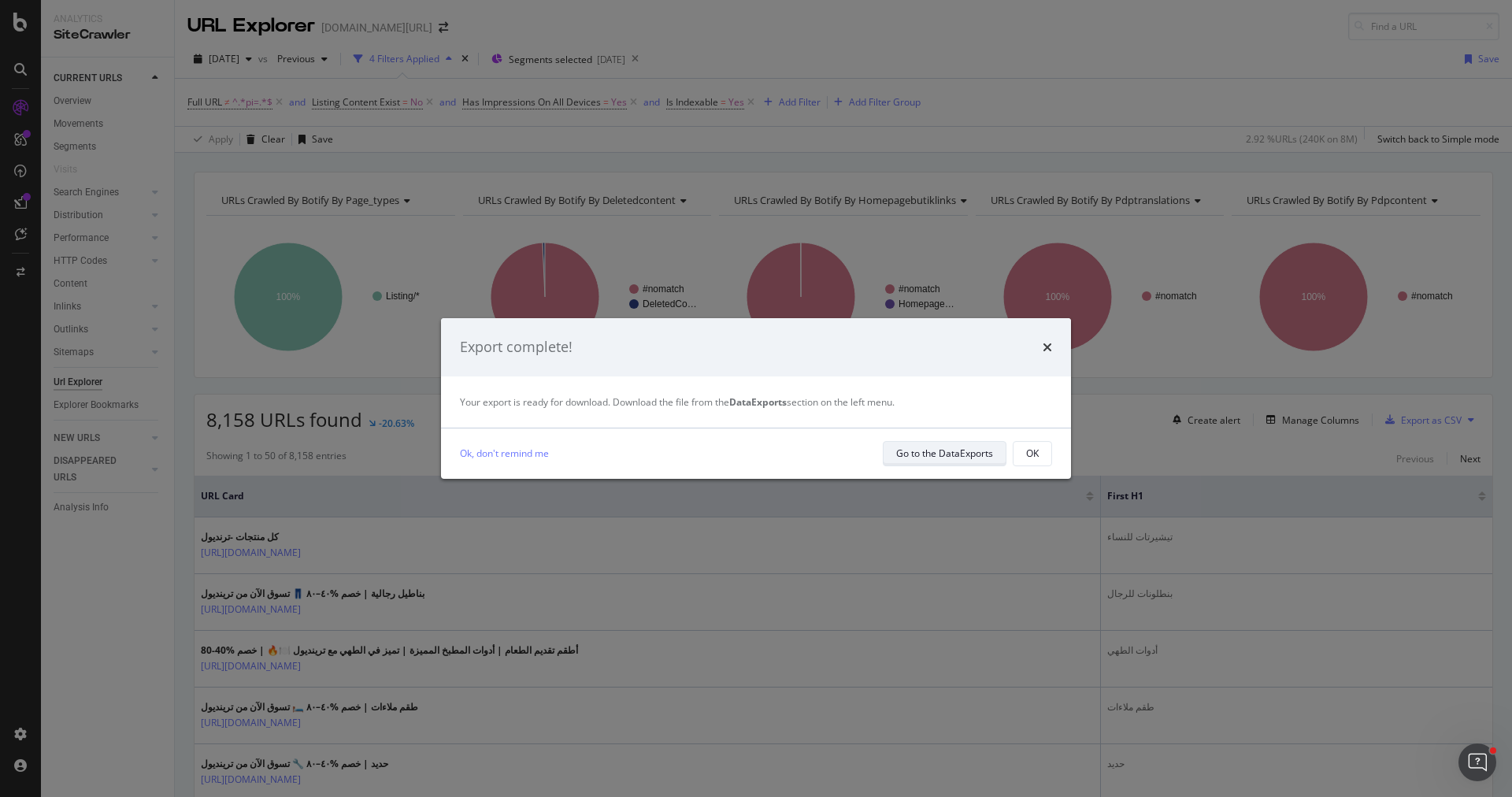
click at [966, 456] on div "Go to the DataExports" at bounding box center [945, 453] width 97 height 14
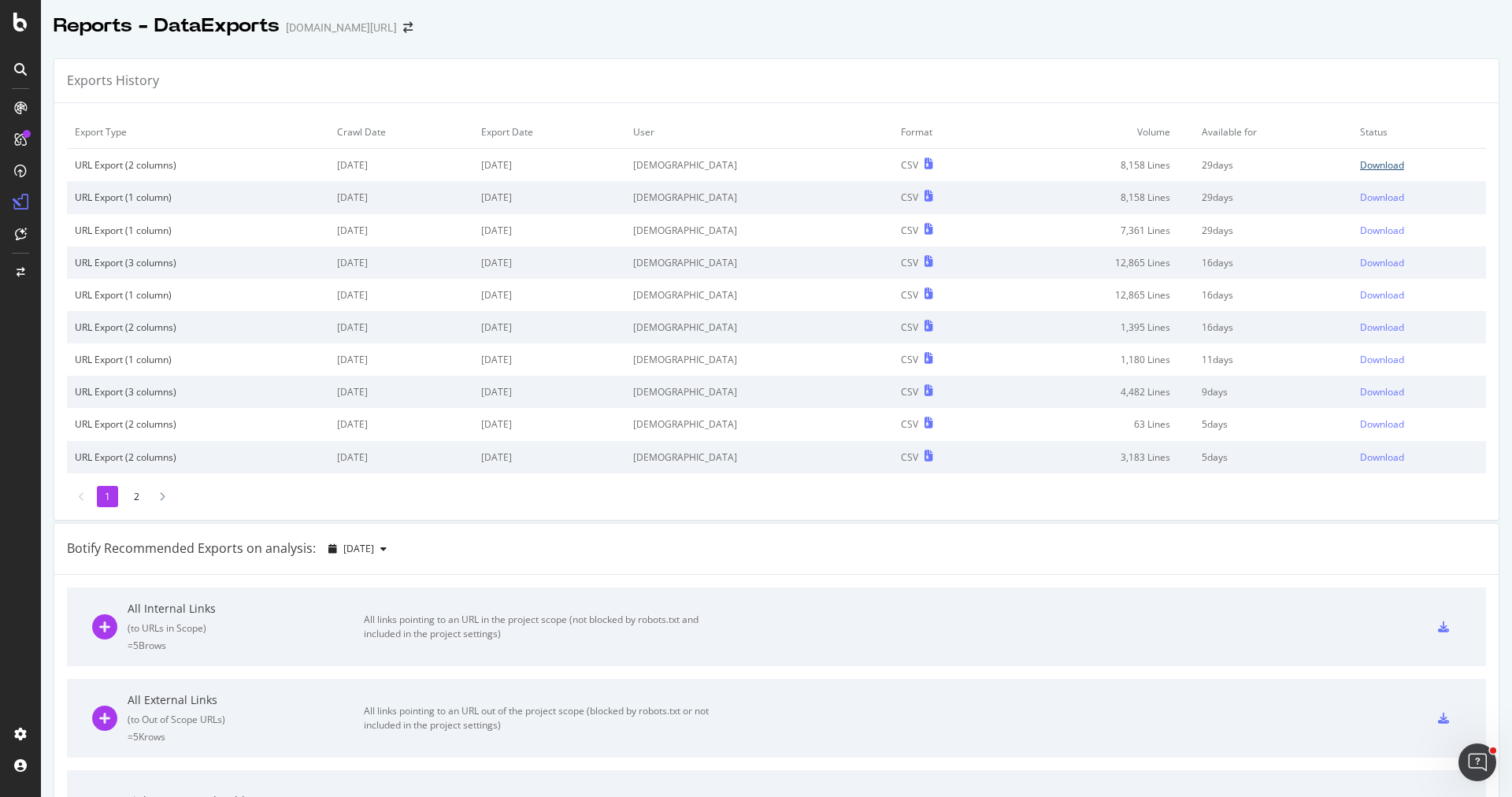
click at [1364, 161] on div "Download" at bounding box center [1381, 165] width 44 height 14
